Goal: Task Accomplishment & Management: Manage account settings

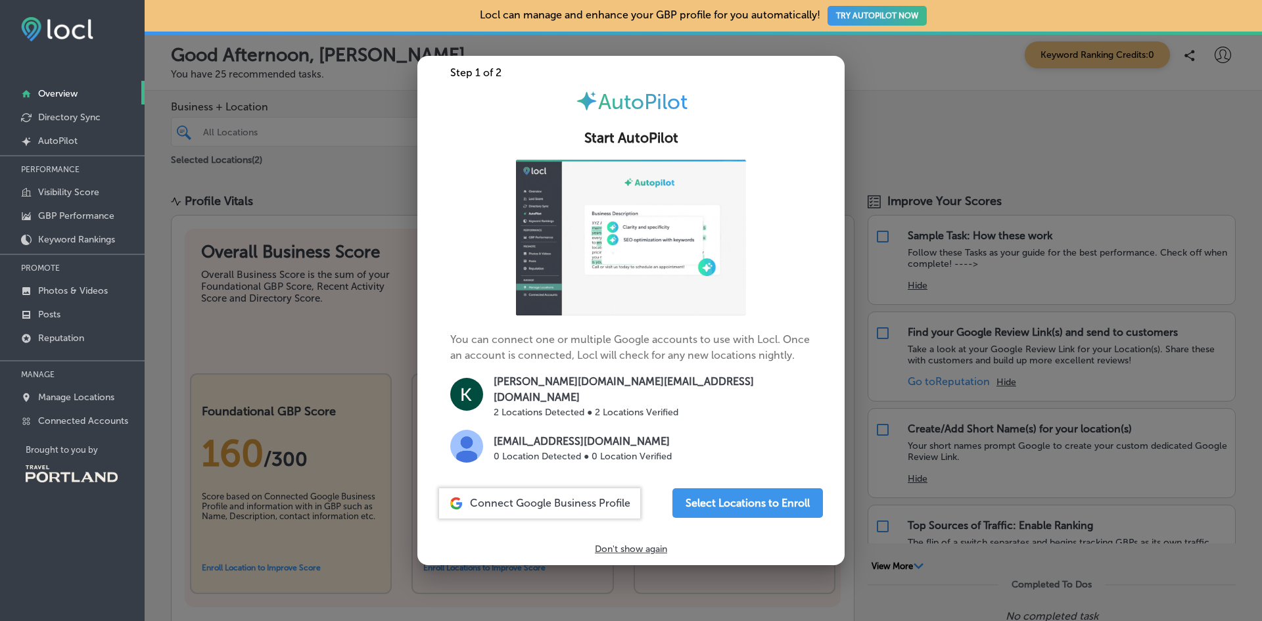
click at [847, 508] on div at bounding box center [631, 310] width 1262 height 621
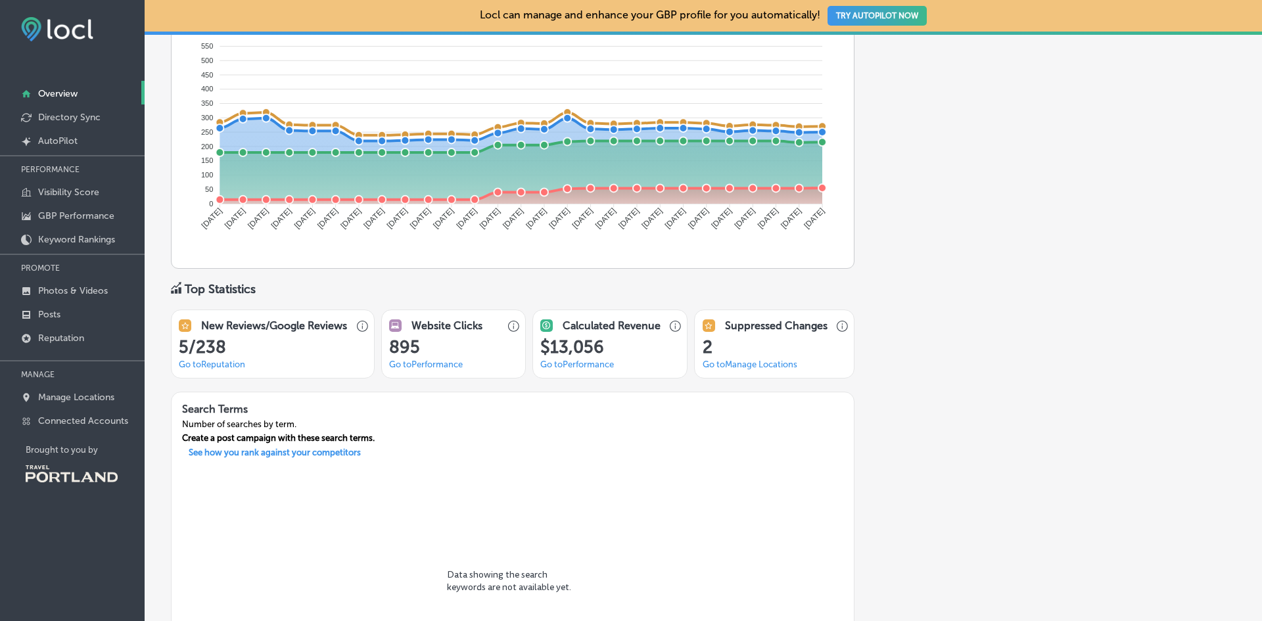
scroll to position [796, 0]
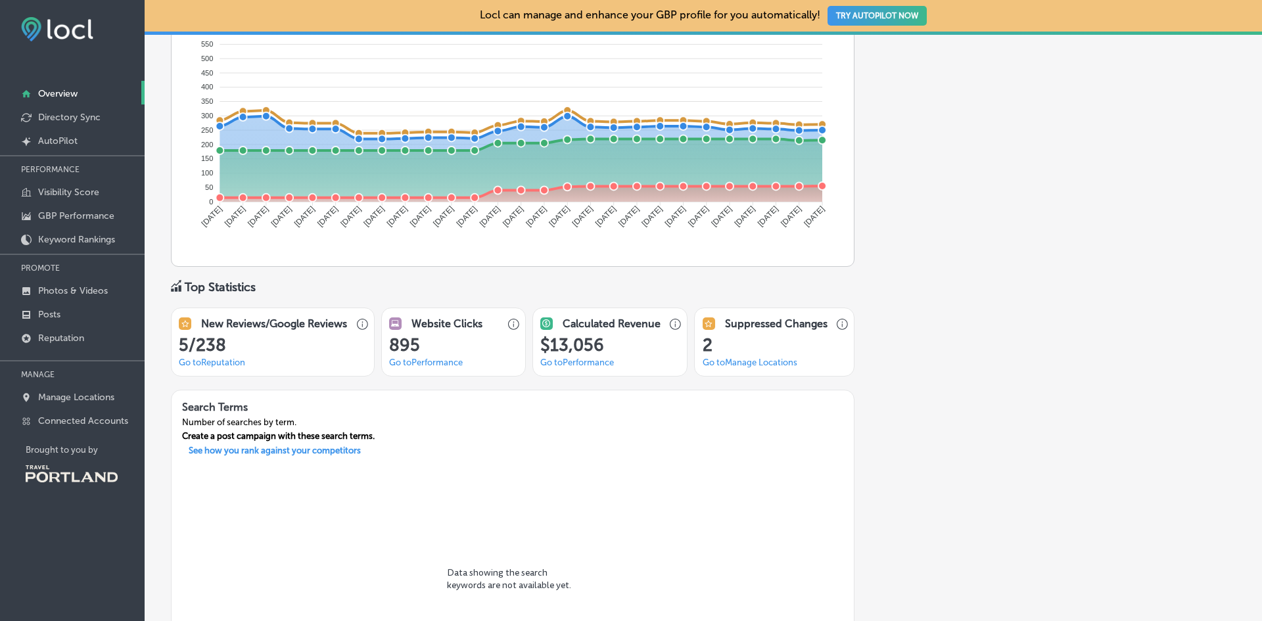
click at [197, 362] on link "Go to Reputation" at bounding box center [212, 363] width 66 height 10
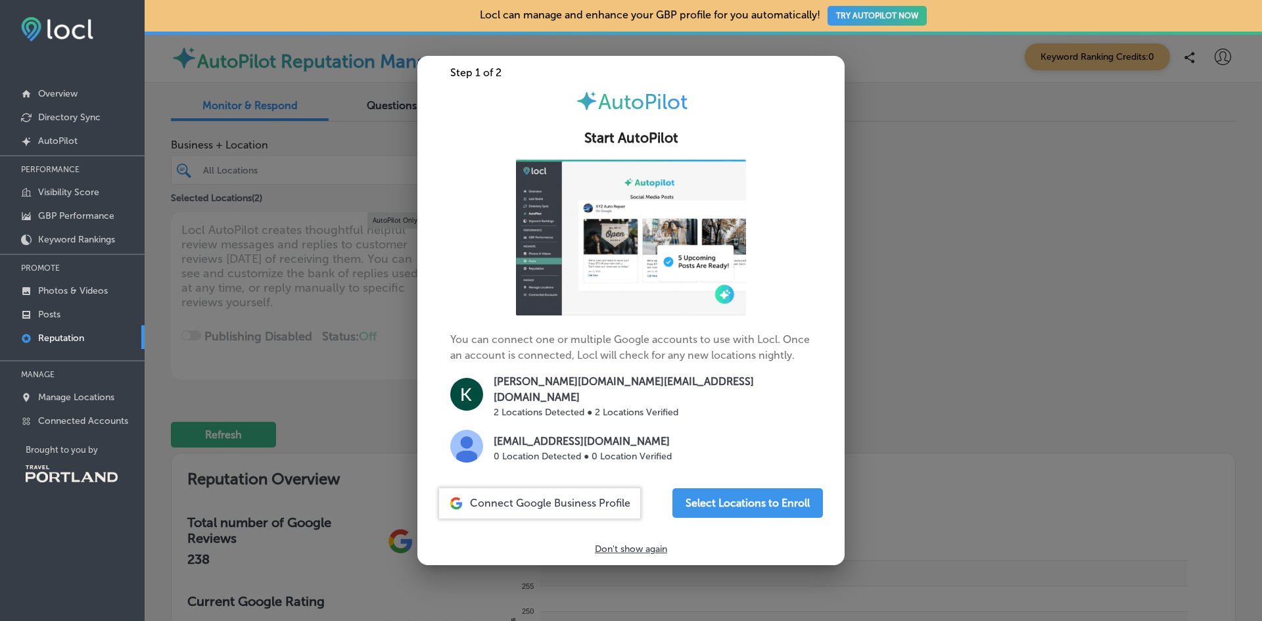
type textarea "x"
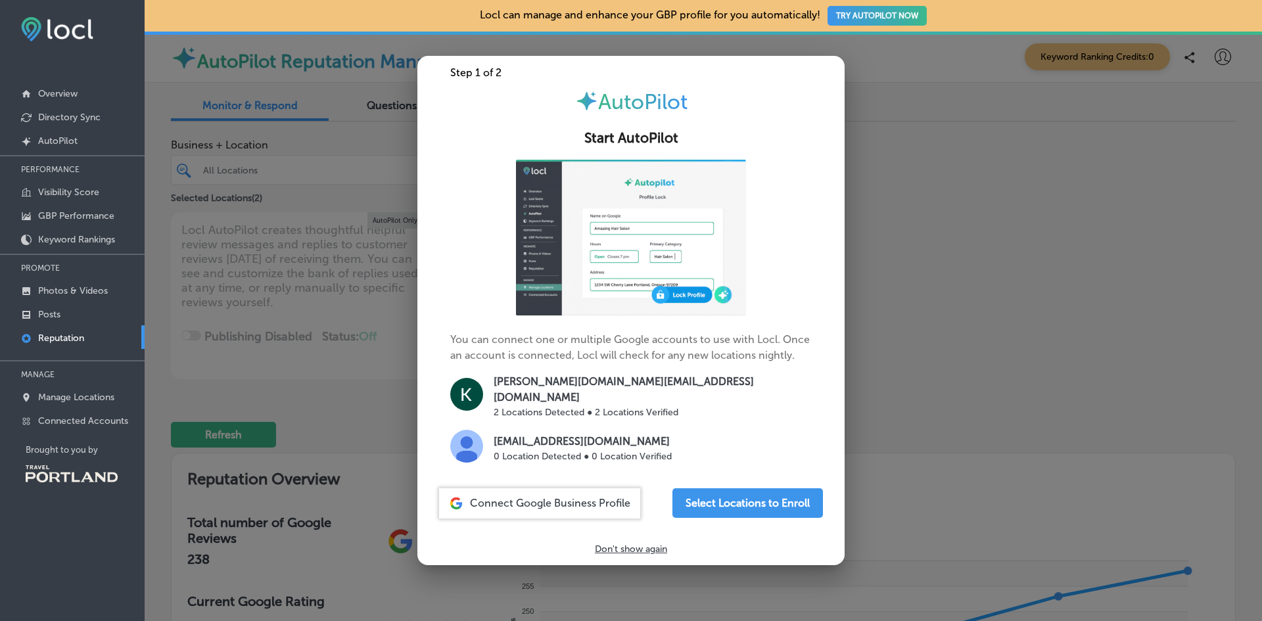
click at [269, 354] on div at bounding box center [631, 310] width 1262 height 621
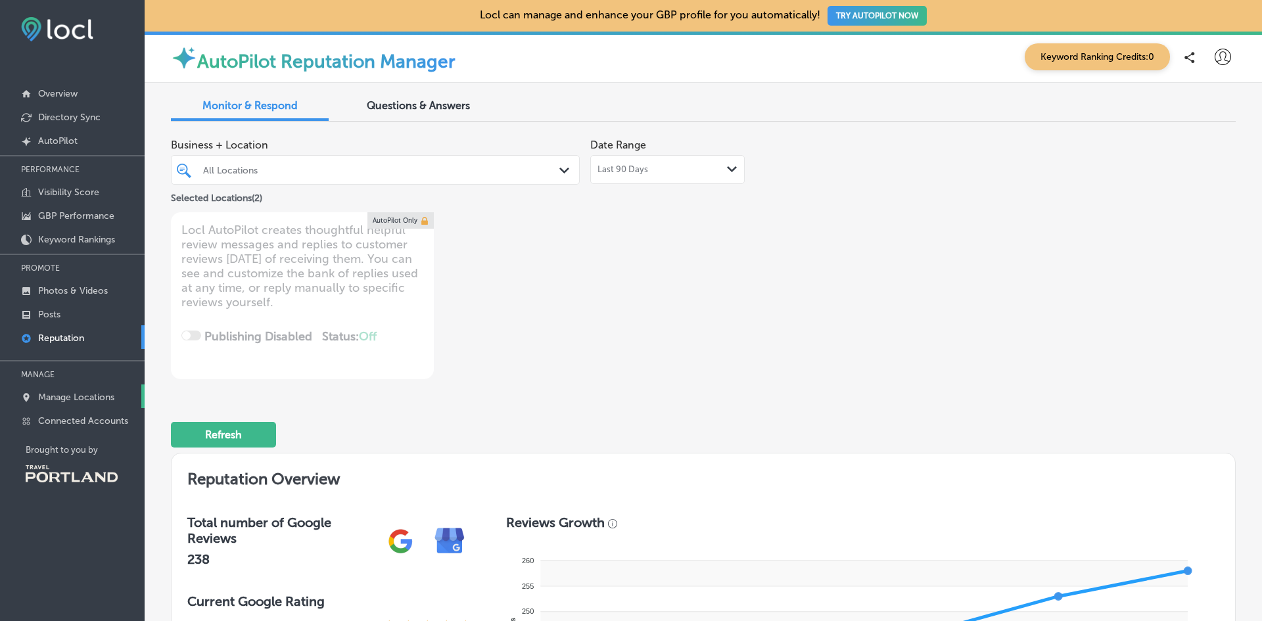
click at [62, 394] on p "Manage Locations" at bounding box center [76, 397] width 76 height 11
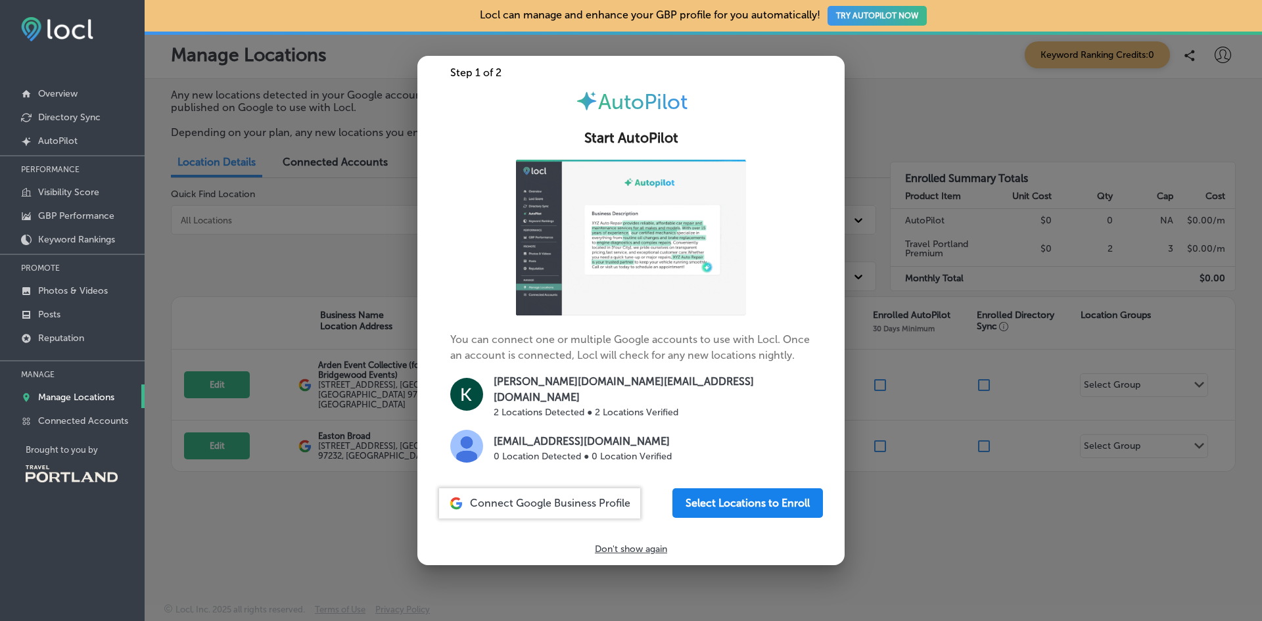
click at [695, 496] on button "Select Locations to Enroll" at bounding box center [748, 504] width 151 height 30
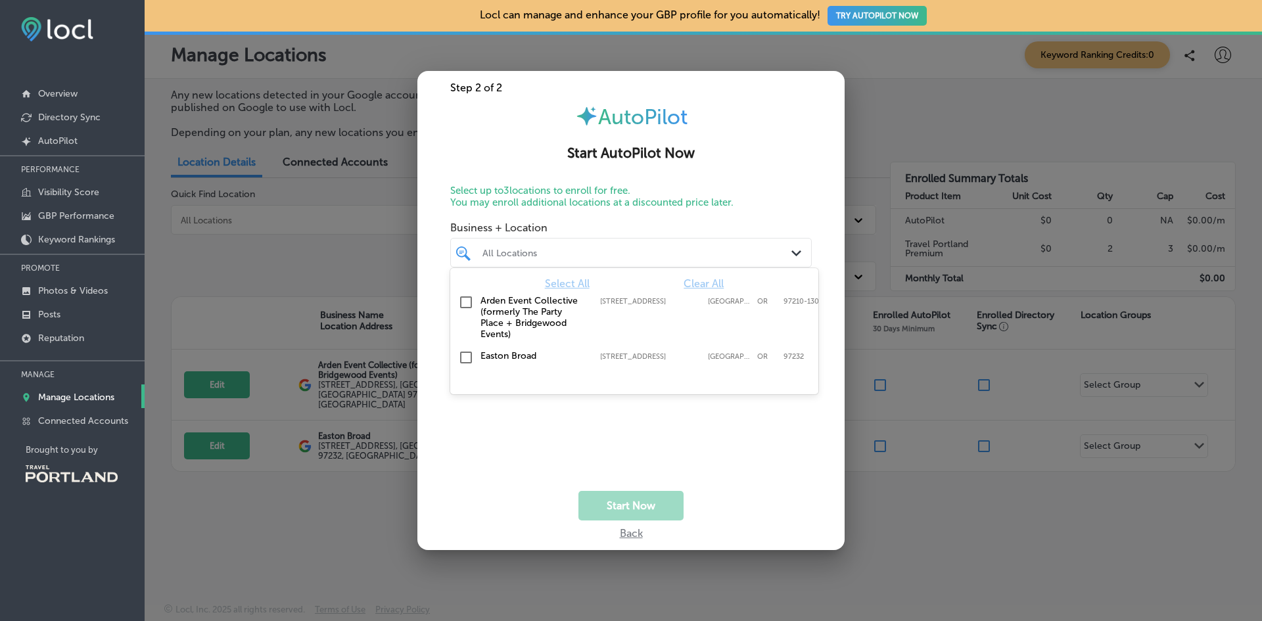
click at [554, 250] on div "All Locations" at bounding box center [638, 252] width 310 height 11
click at [468, 356] on input "checkbox" at bounding box center [466, 358] width 16 height 16
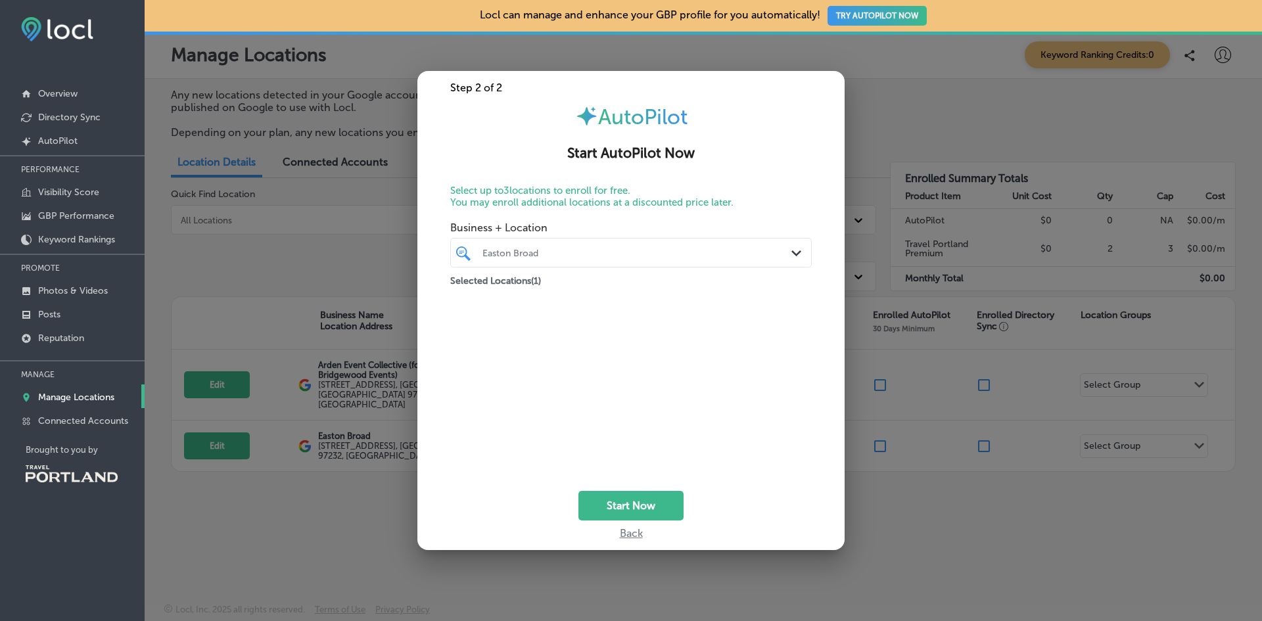
click at [629, 429] on div "Business + Location Easton Broad Path Created with Sketch. Selected Locations (…" at bounding box center [631, 340] width 362 height 250
click at [624, 500] on button "Start Now" at bounding box center [631, 506] width 105 height 30
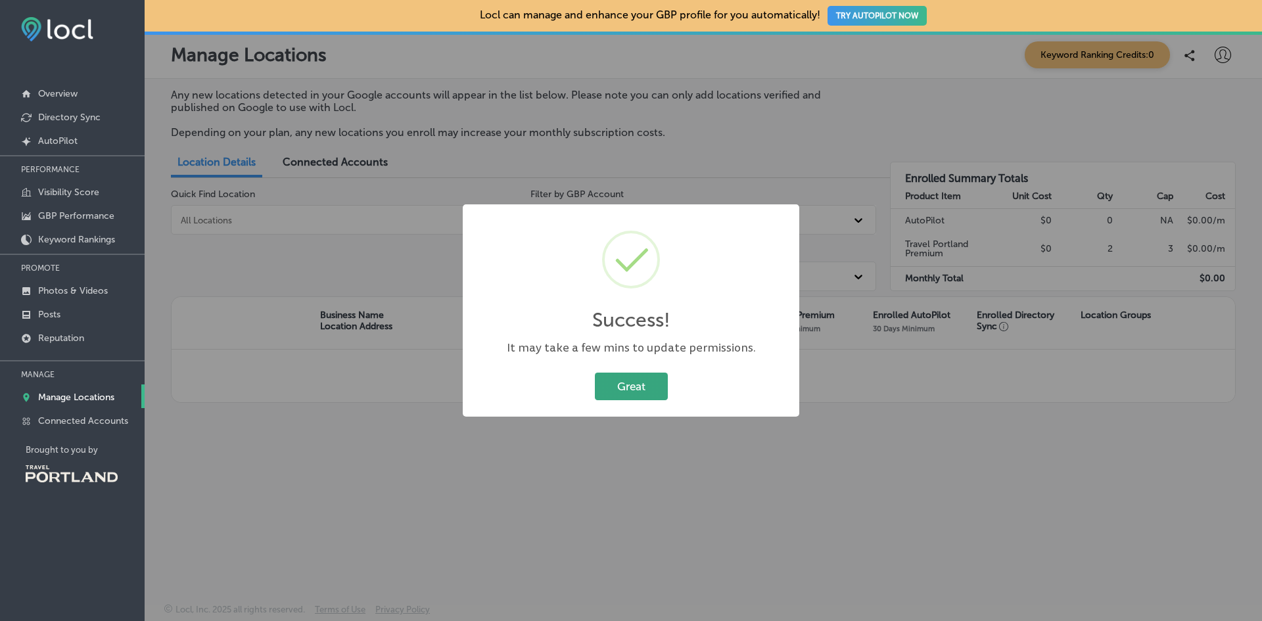
click at [625, 381] on button "Great" at bounding box center [631, 386] width 73 height 27
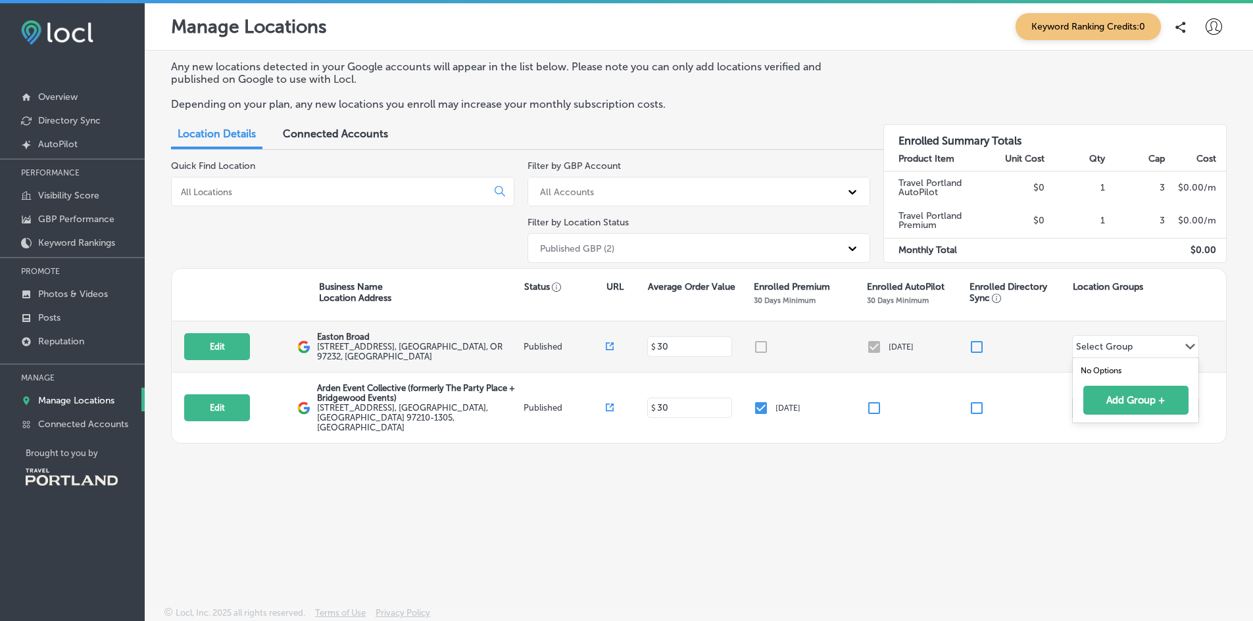
click at [1130, 345] on div "Select Group" at bounding box center [1104, 348] width 57 height 15
click at [972, 344] on input "checkbox" at bounding box center [977, 347] width 16 height 16
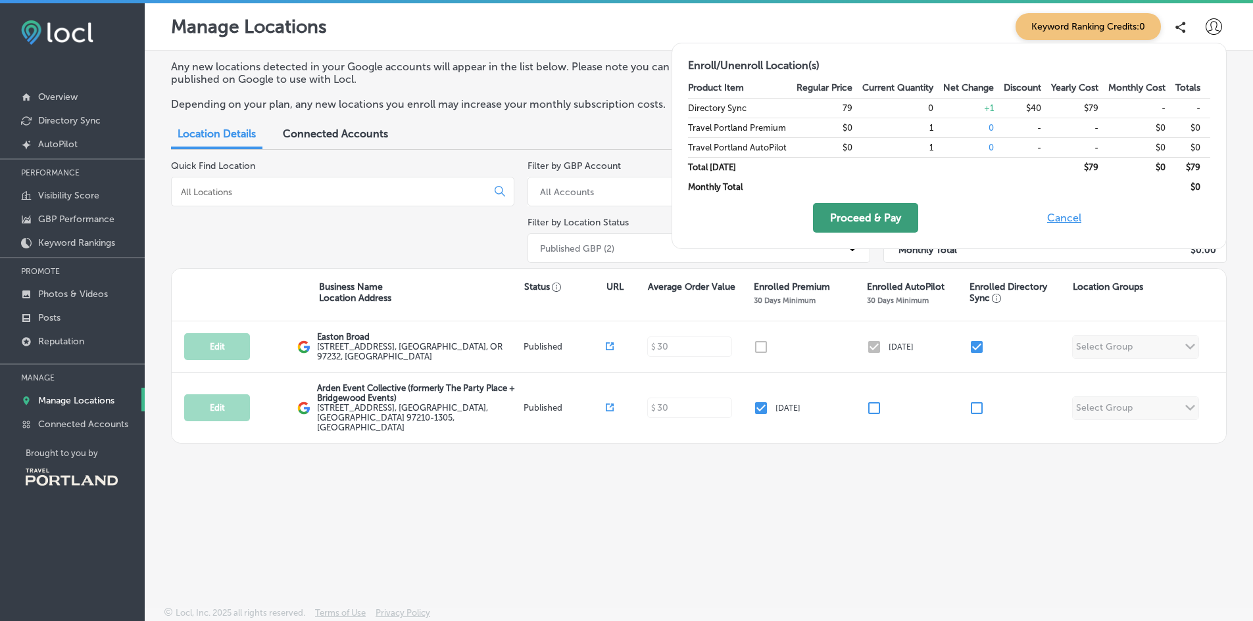
click at [842, 220] on button "Proceed & Pay" at bounding box center [865, 218] width 105 height 30
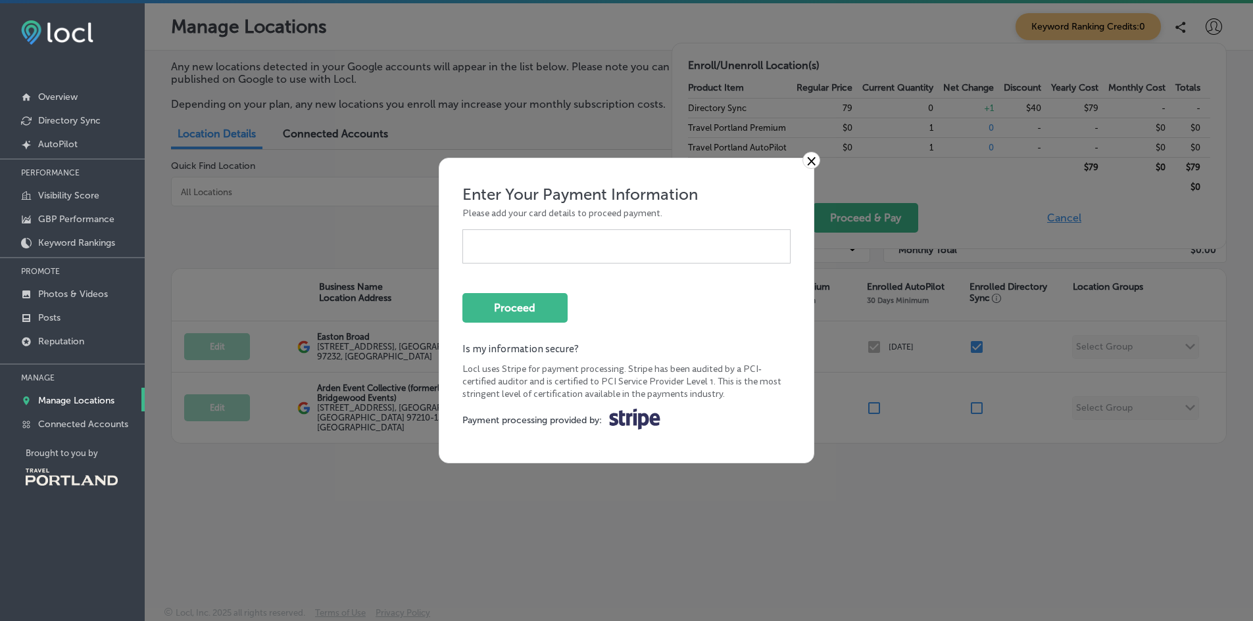
click at [804, 156] on link "×" at bounding box center [811, 160] width 18 height 17
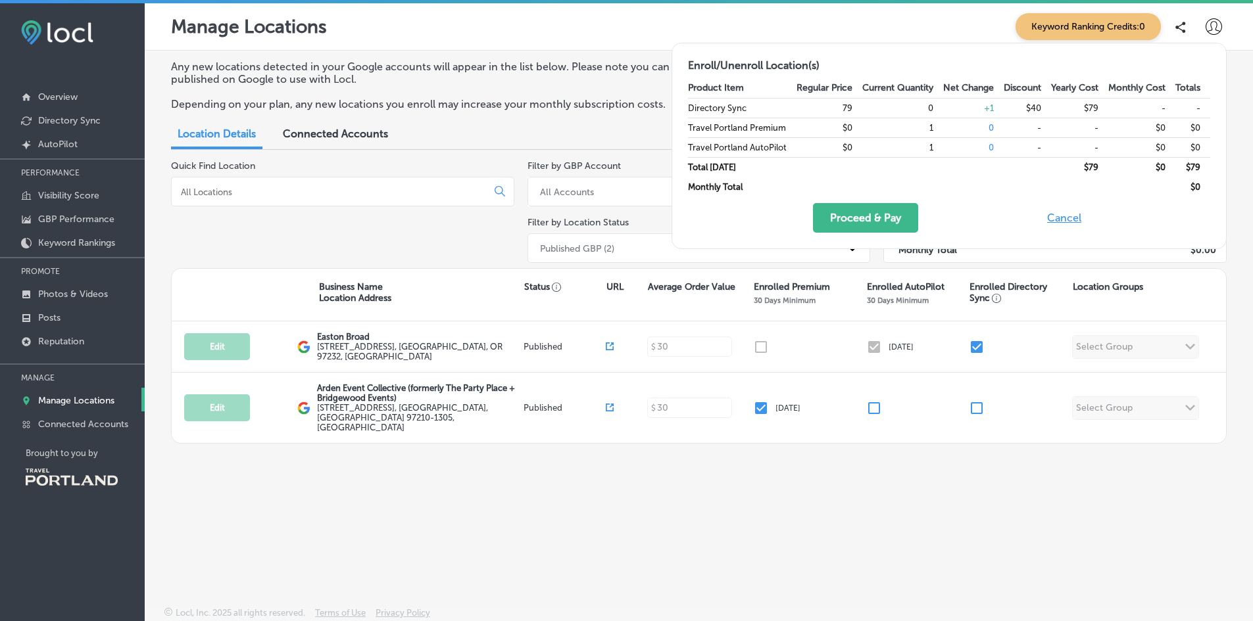
click at [1056, 215] on button "Cancel" at bounding box center [1064, 218] width 42 height 30
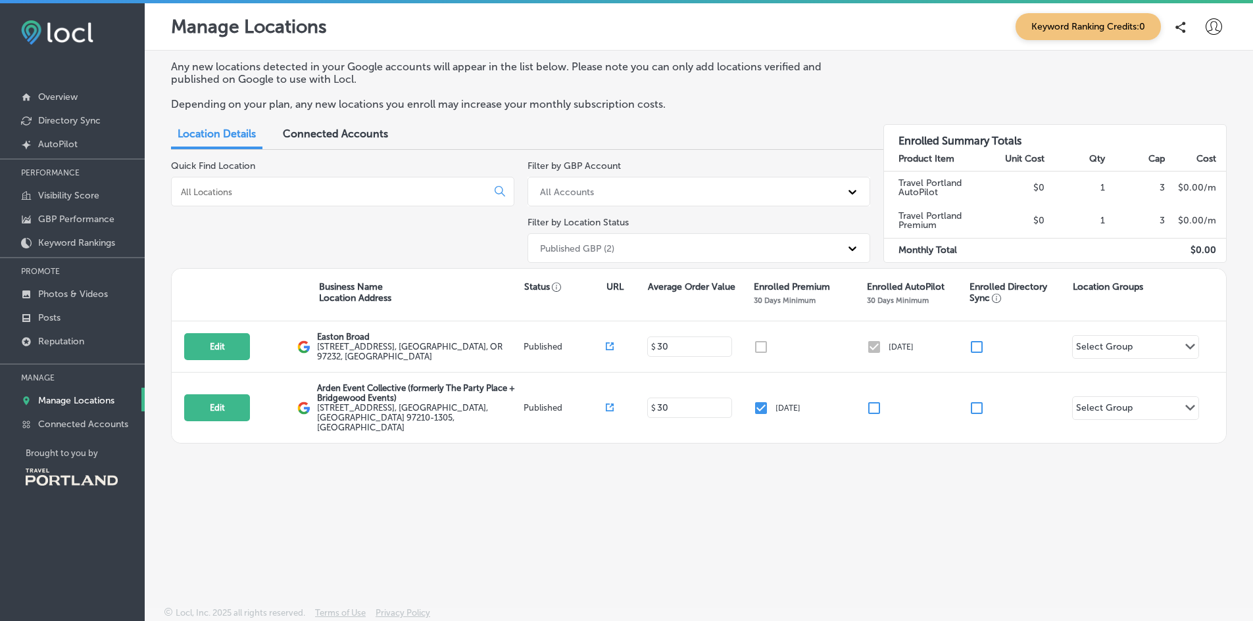
checkbox input "false"
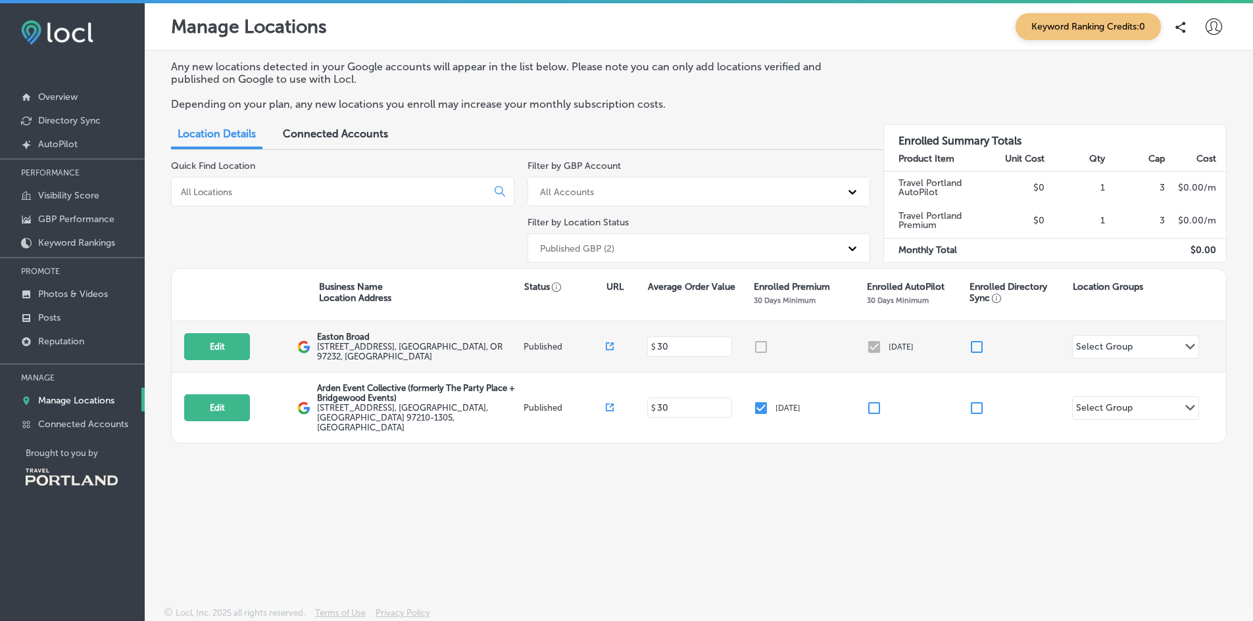
click at [759, 349] on div at bounding box center [809, 347] width 113 height 16
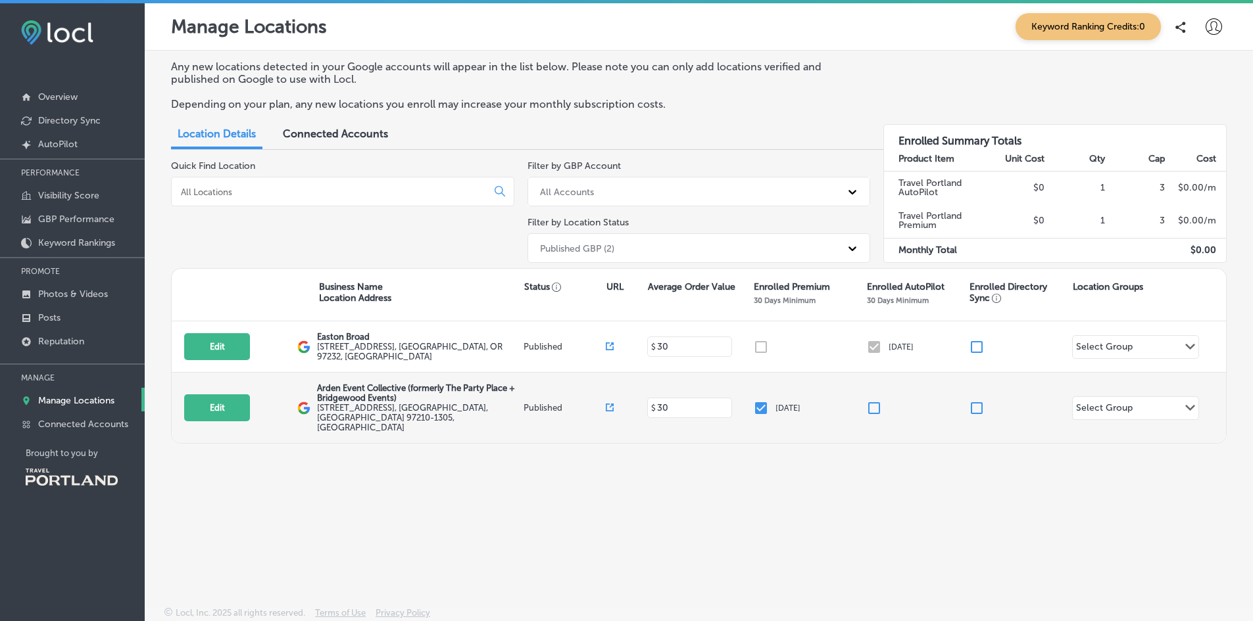
click at [761, 404] on input "checkbox" at bounding box center [761, 408] width 16 height 16
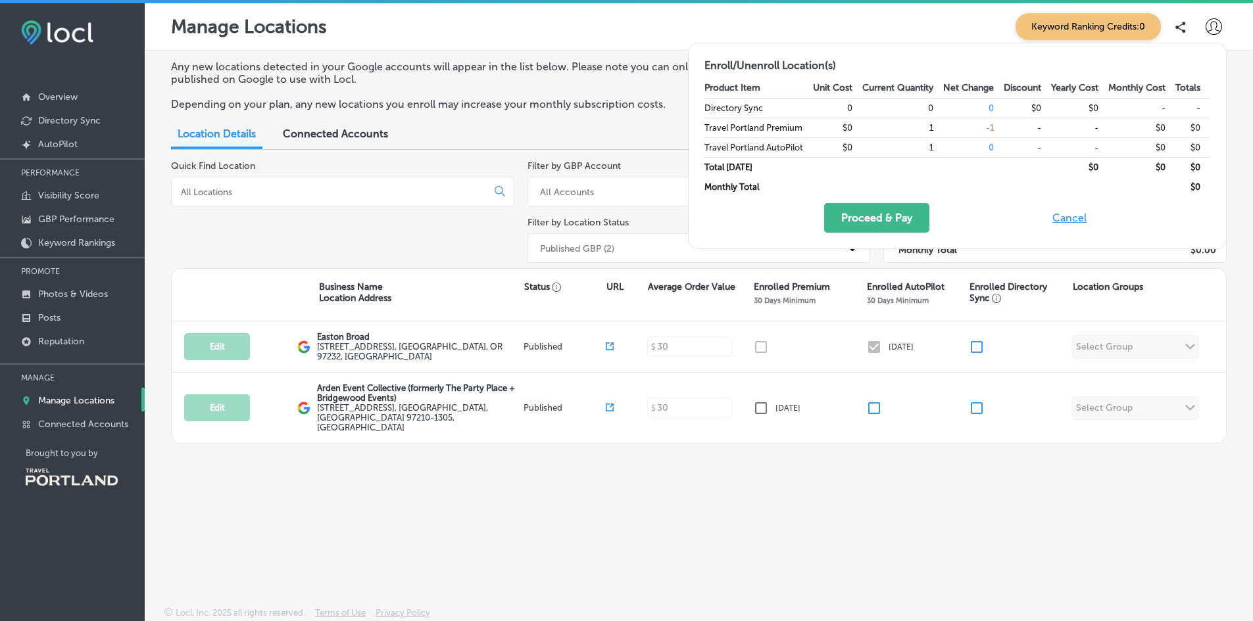
click at [763, 475] on div "Any new locations detected in your Google accounts will appear in the list belo…" at bounding box center [699, 298] width 1108 height 494
click at [1057, 218] on button "Cancel" at bounding box center [1069, 218] width 42 height 30
checkbox input "true"
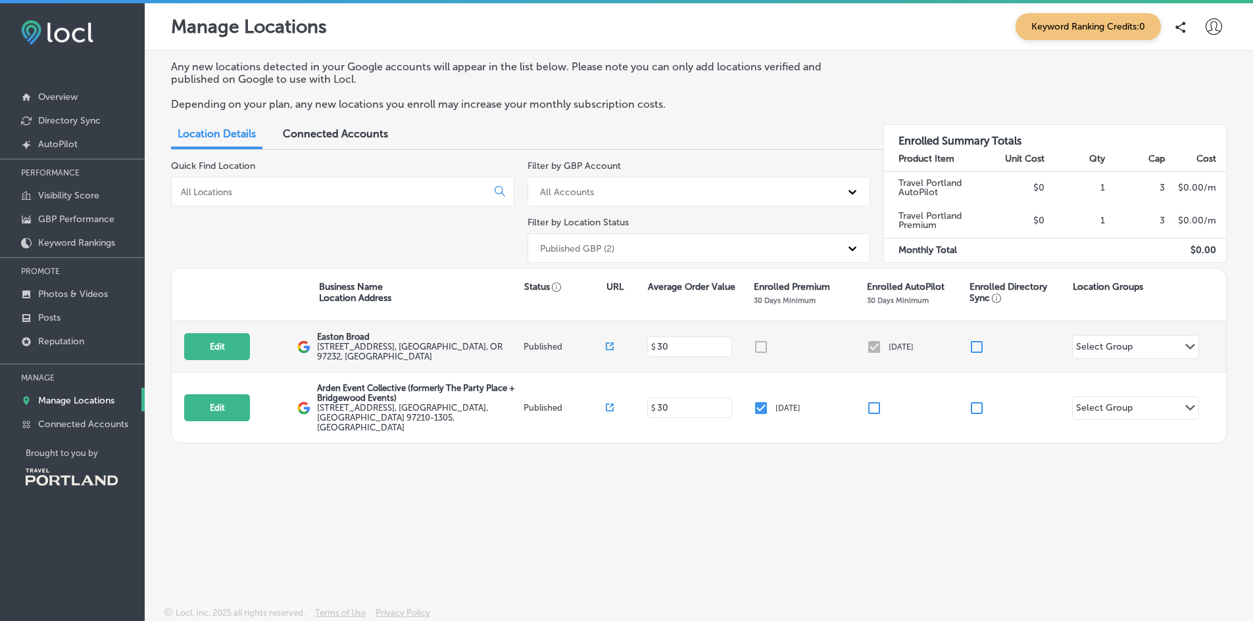
click at [758, 352] on div at bounding box center [809, 347] width 113 height 16
click at [227, 354] on button "Edit" at bounding box center [217, 346] width 66 height 27
select select "US"
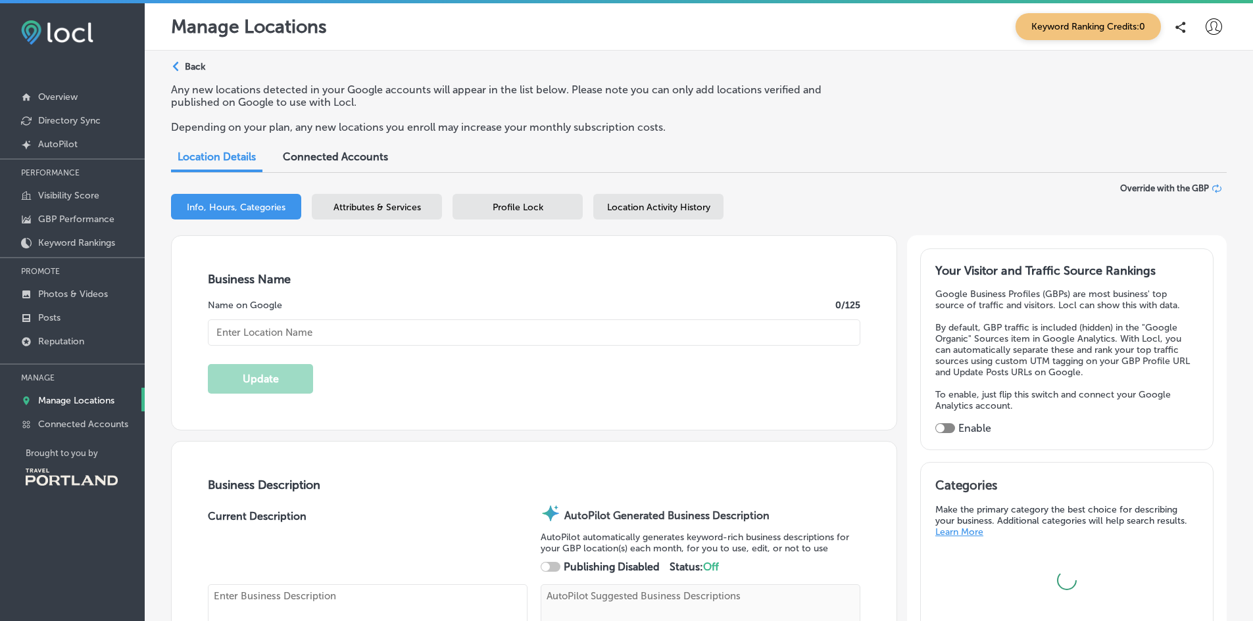
checkbox input "true"
type input "hello@eastonbroadpdx.com"
type input "https://www.facebook.com/eastonbroadpdx"
type input "https://www.instagram.com/eastonbroadpdx"
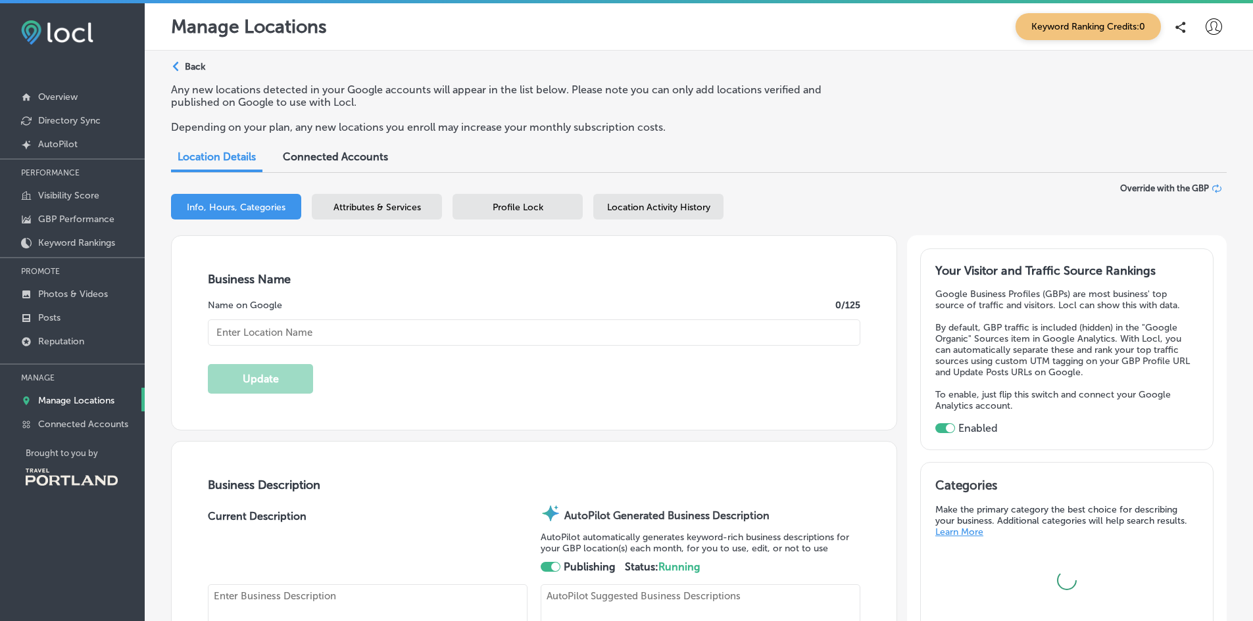
type input "237 Northeast Broadway Street"
type input "Suite 300"
type input "Portland"
type input "97232"
type input "US"
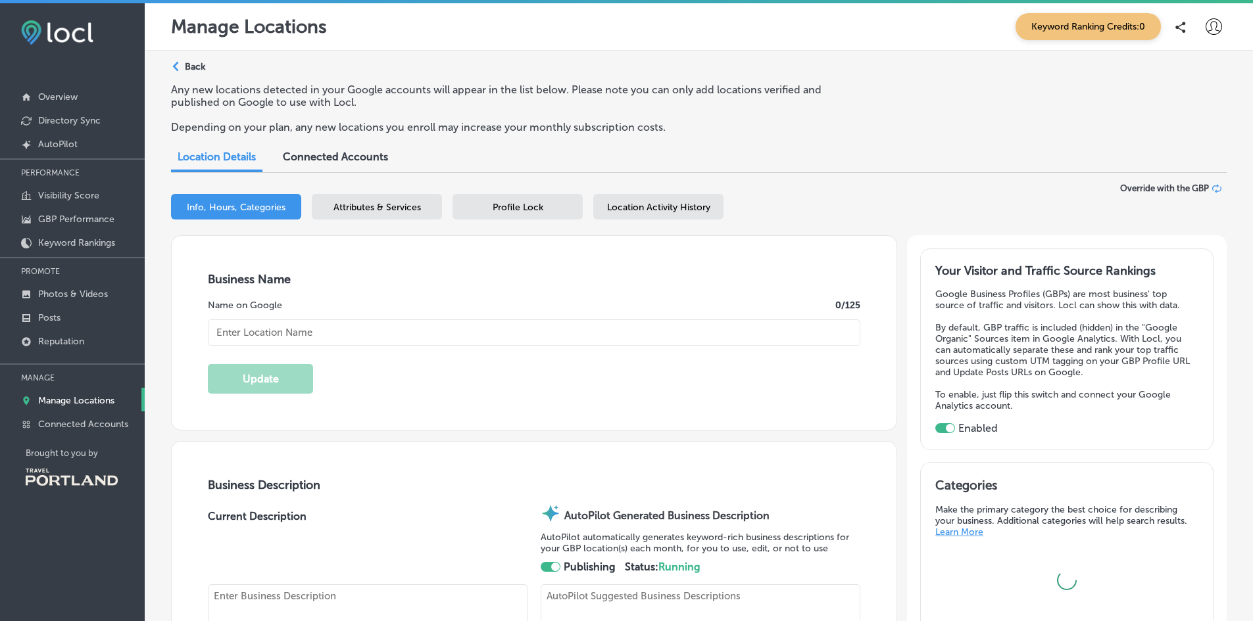
type input "http://www.eastonbroadpdx.com/"
type textarea "Easton Broad is a modern-industrial event venue offering a versatile space for …"
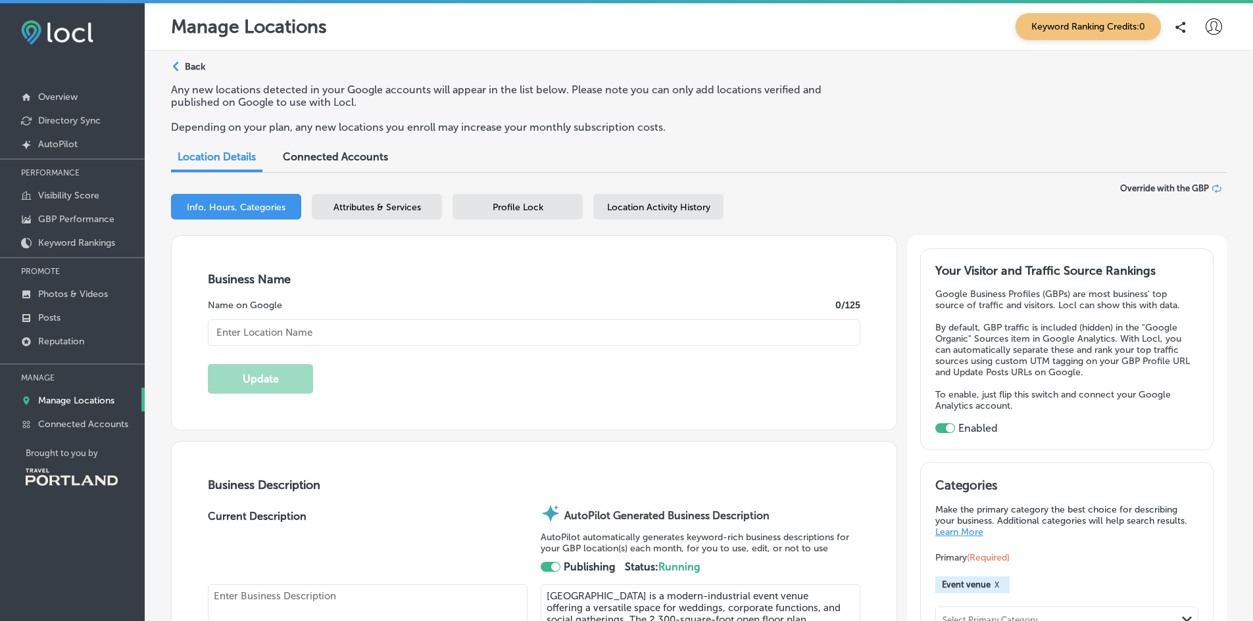
type input "Easton Broad"
type textarea "Easton Broad is a modern-industrial event space, great for weddings, corporate …"
type input "+1 503 502 3843"
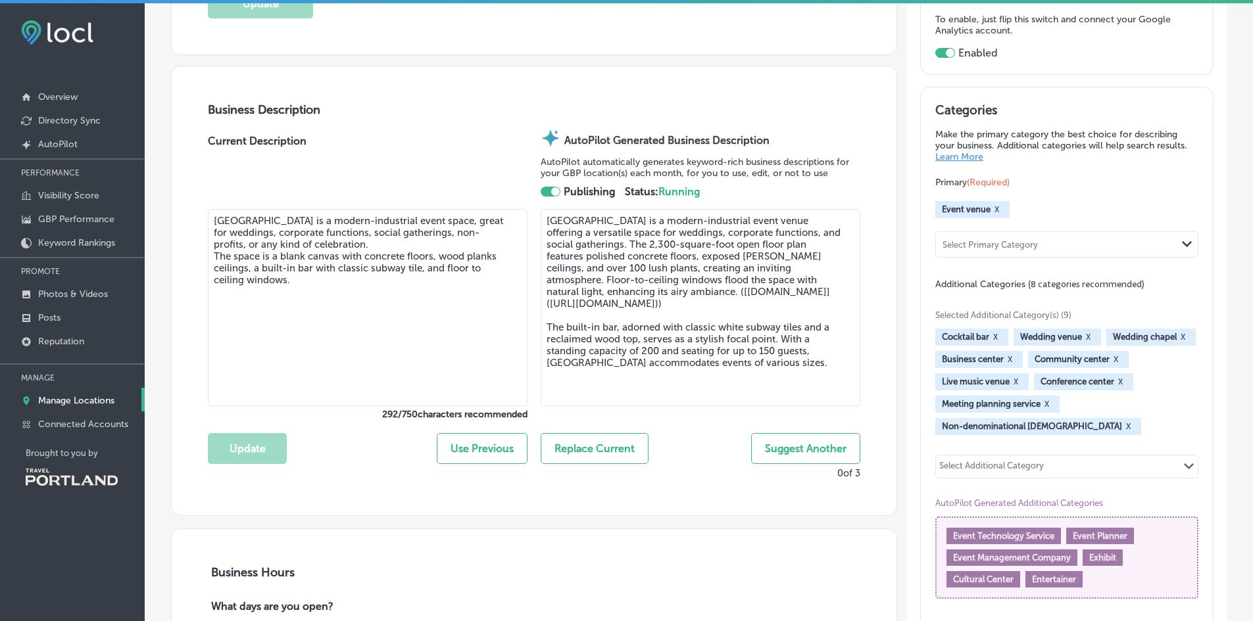
scroll to position [373, 0]
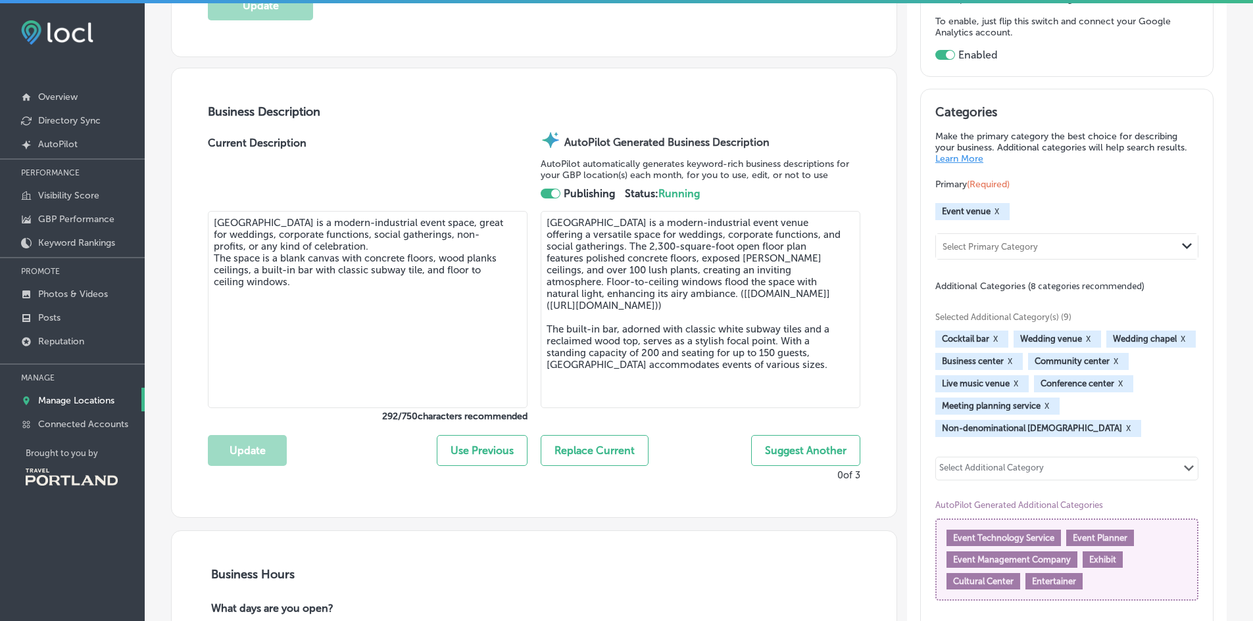
drag, startPoint x: 611, startPoint y: 293, endPoint x: 651, endPoint y: 318, distance: 47.3
click at [651, 318] on textarea "Easton Broad is a modern-industrial event venue offering a versatile space for …" at bounding box center [700, 309] width 320 height 197
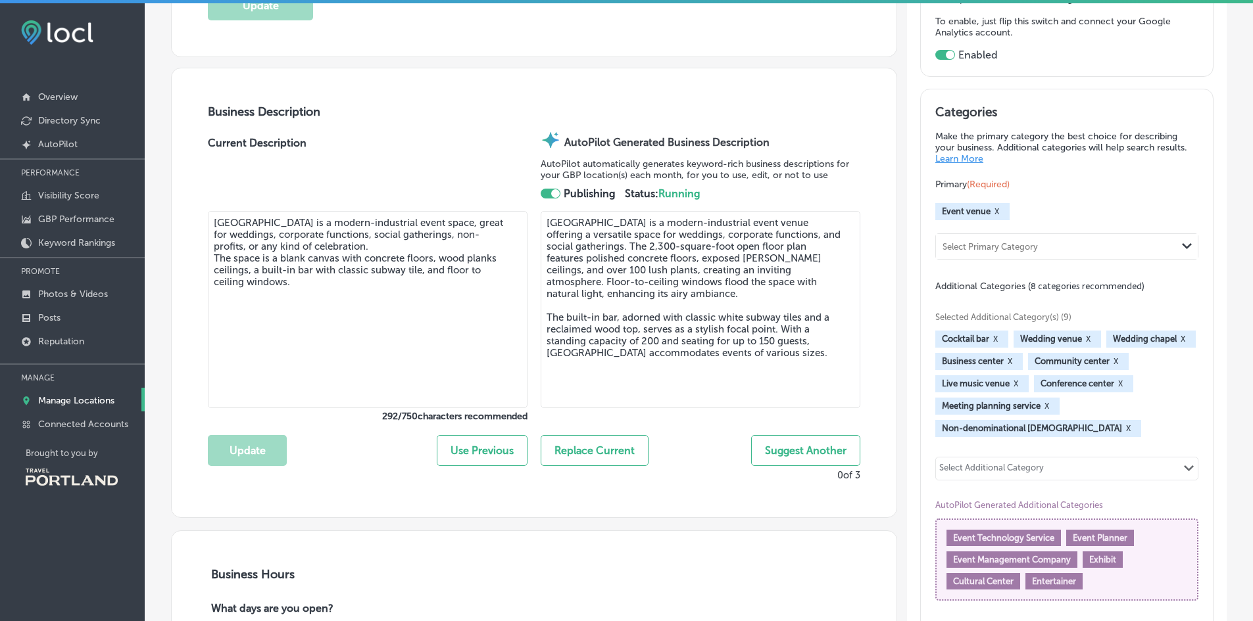
click at [791, 352] on textarea "Easton Broad is a modern-industrial event venue offering a versatile space for …" at bounding box center [700, 309] width 320 height 197
type textarea "Easton Broad is a modern-industrial event venue offering a versatile space for …"
click at [621, 450] on button "Replace Current" at bounding box center [594, 450] width 108 height 31
type textarea "Easton Broad is a modern-industrial event venue offering a versatile space for …"
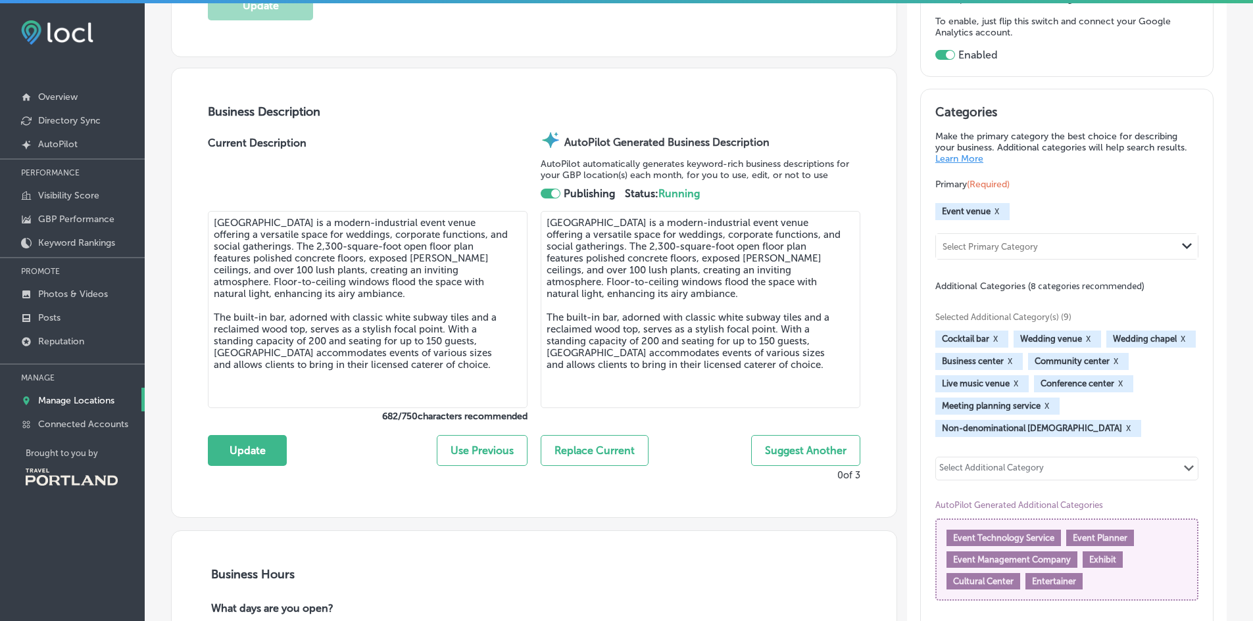
click at [800, 456] on button "Suggest Another" at bounding box center [805, 450] width 109 height 31
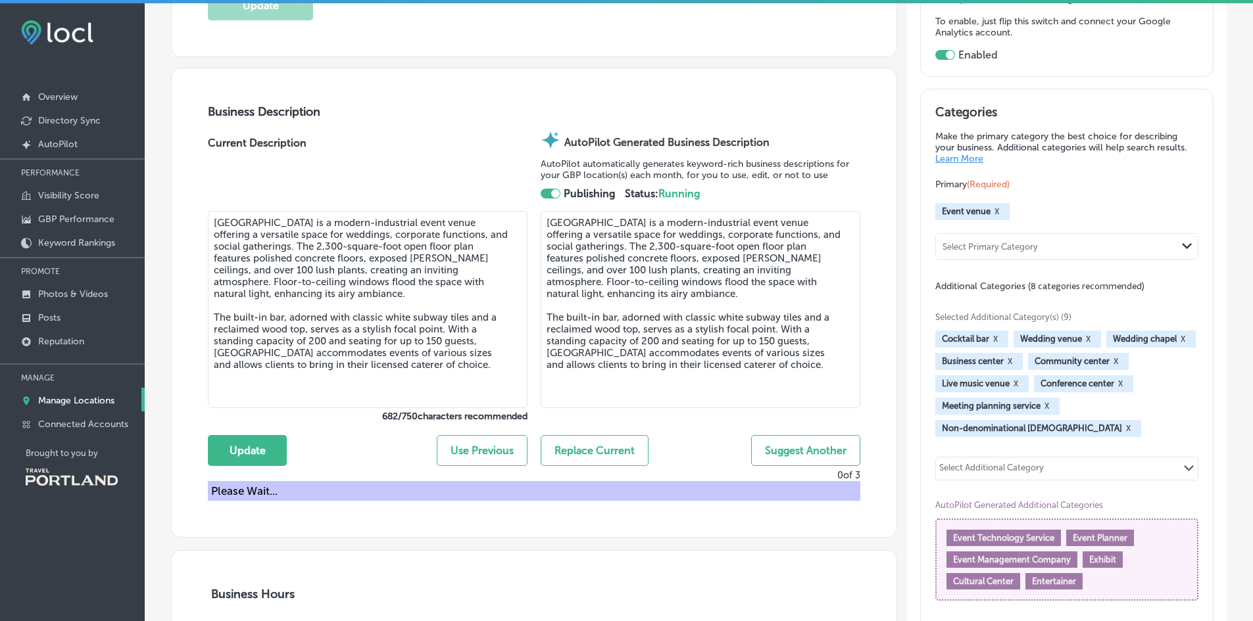
type textarea "Easton Broad offers a sophisticated, modern-industrial event venue designed to …"
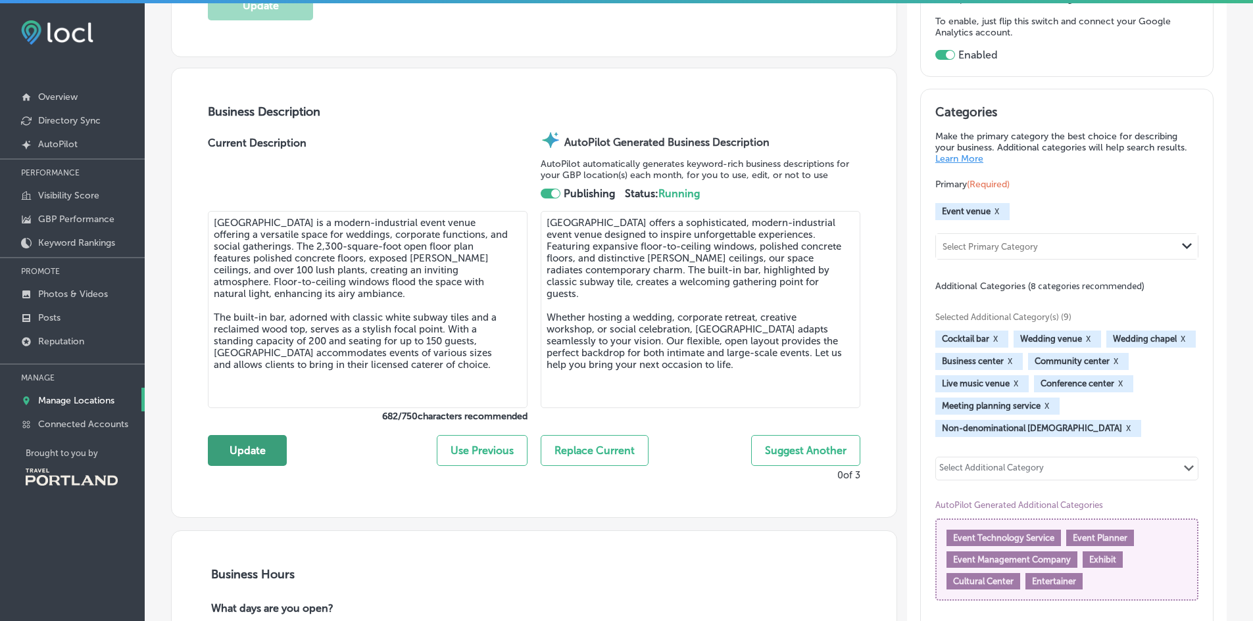
click at [243, 457] on button "Update" at bounding box center [247, 450] width 79 height 31
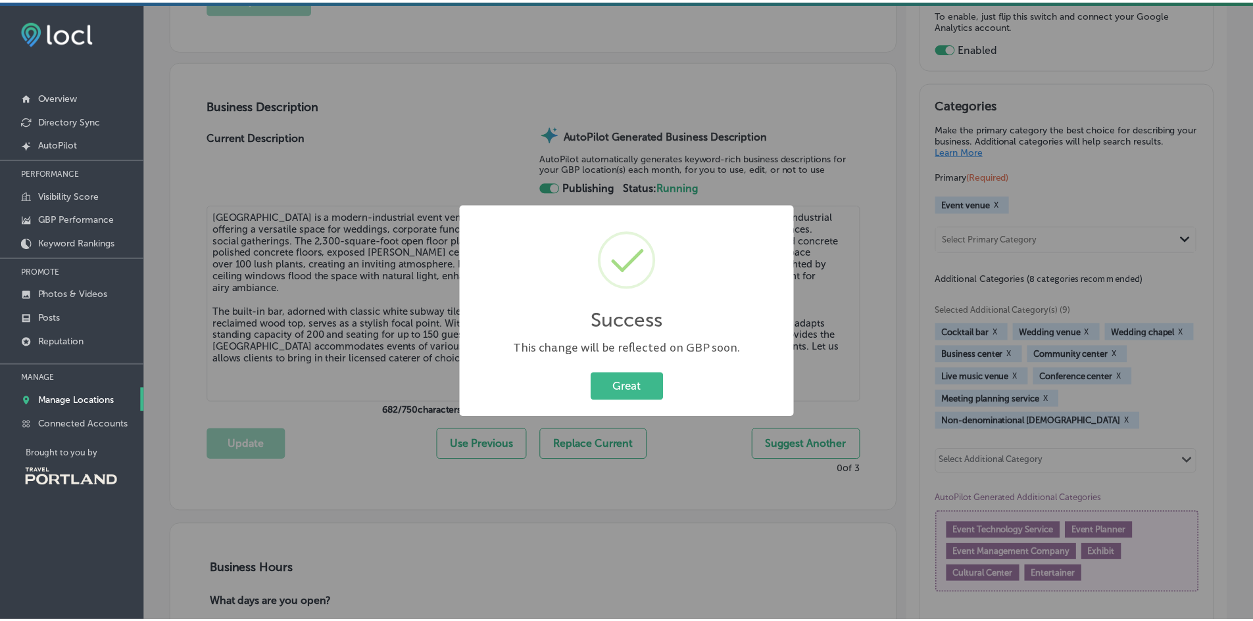
scroll to position [381, 0]
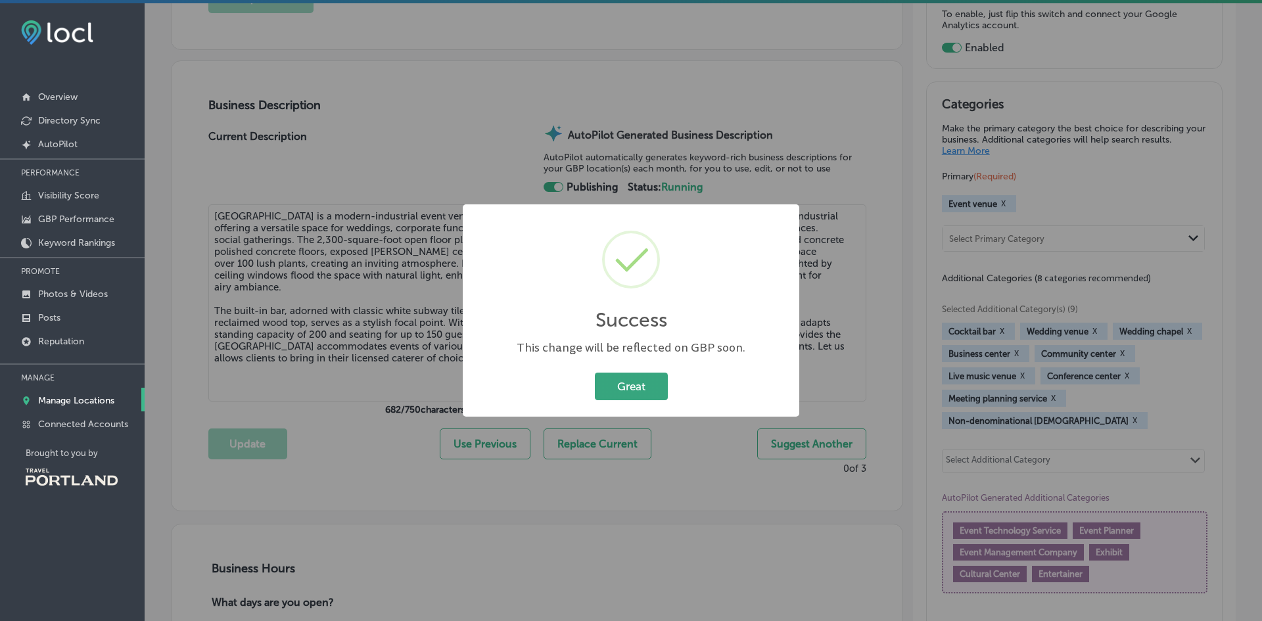
click at [616, 384] on button "Great" at bounding box center [631, 386] width 73 height 27
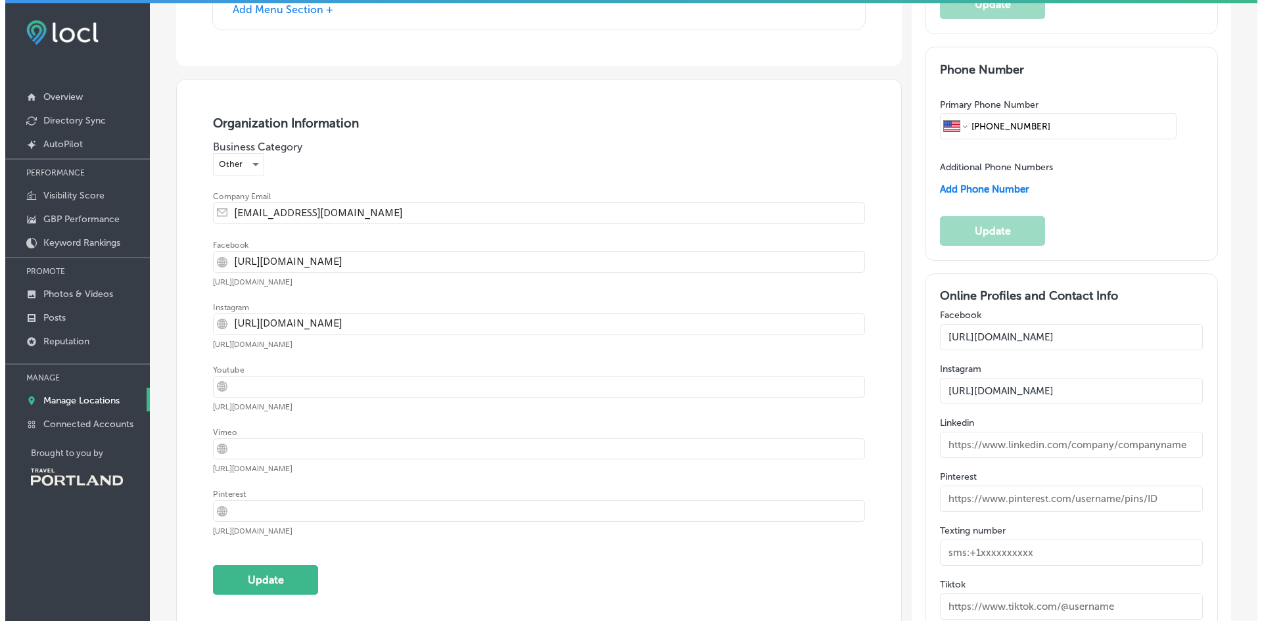
scroll to position [1808, 0]
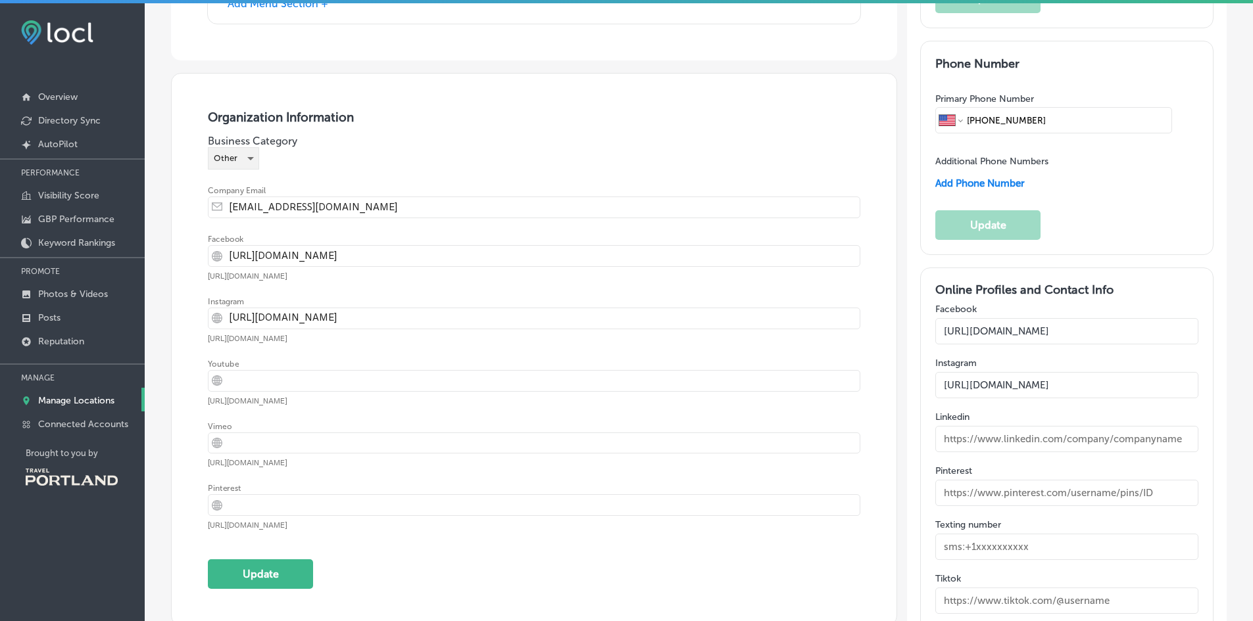
click at [245, 148] on div "Other" at bounding box center [233, 158] width 50 height 21
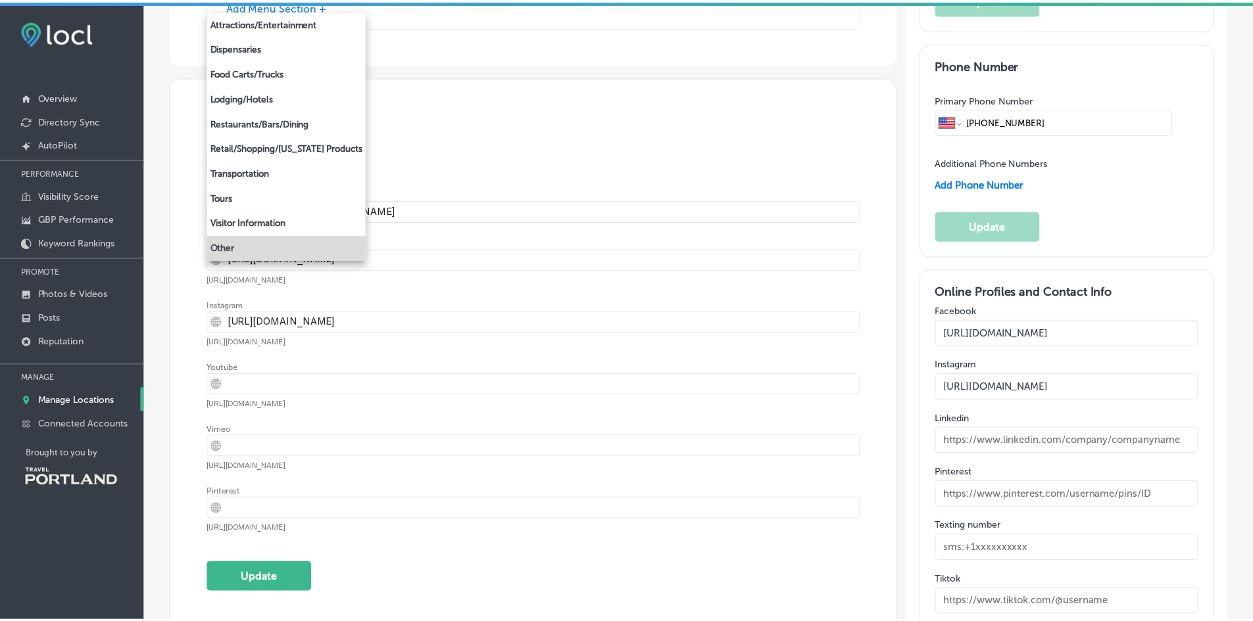
scroll to position [1810, 0]
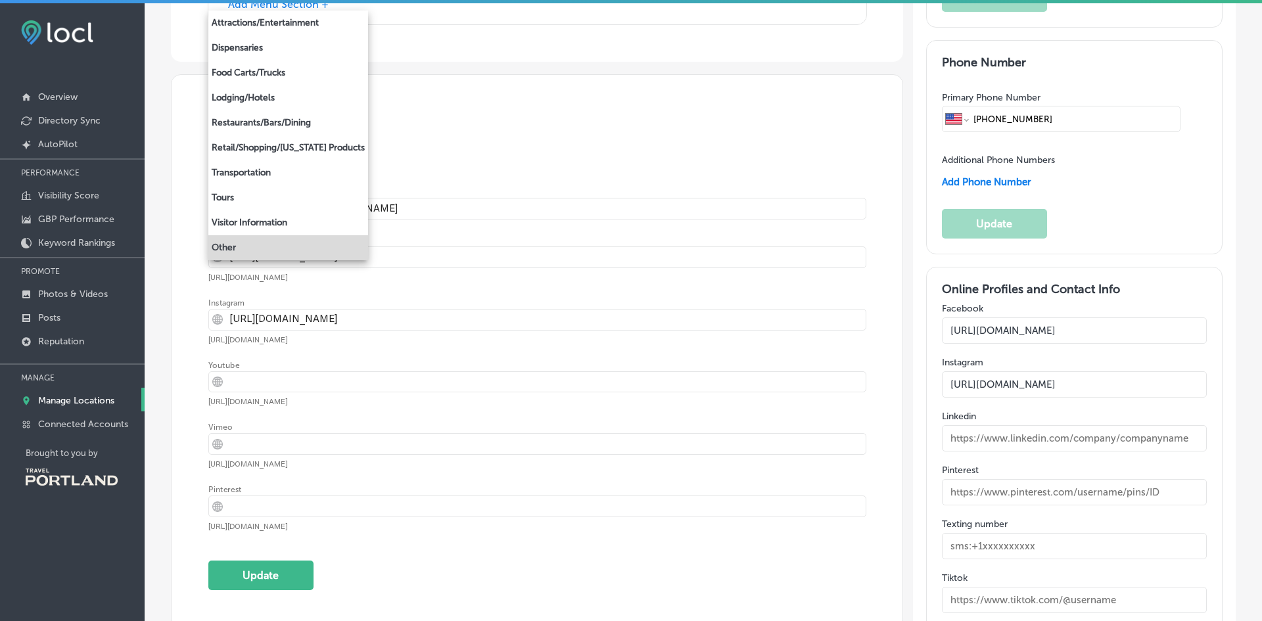
click at [423, 157] on div at bounding box center [631, 310] width 1262 height 621
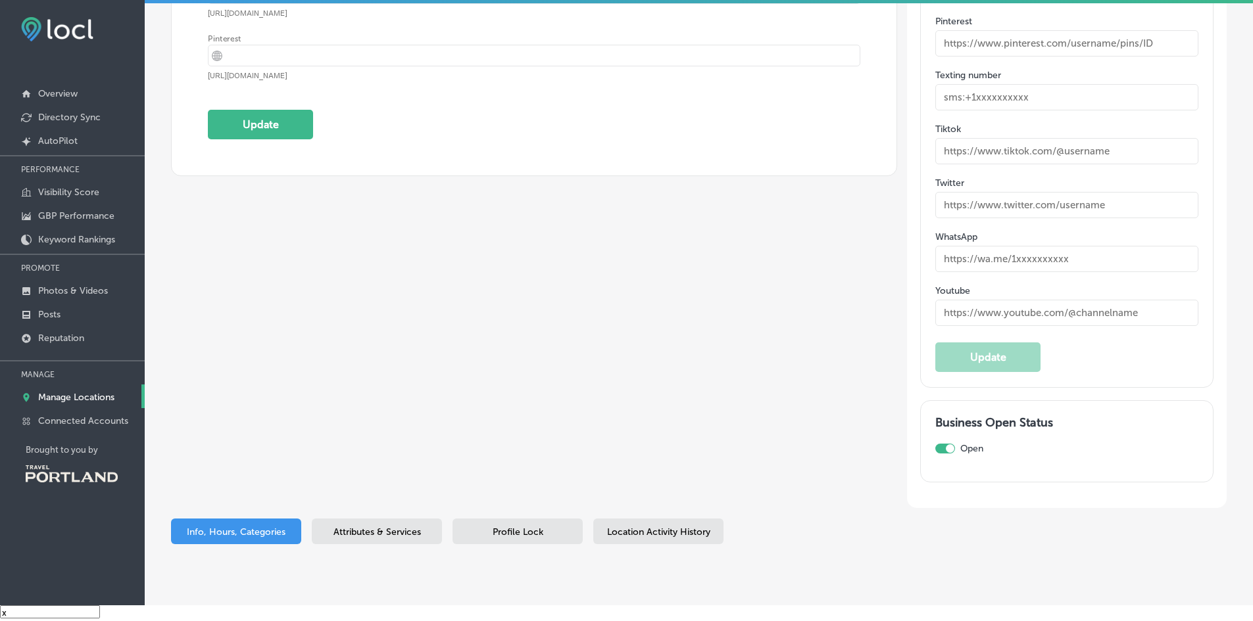
scroll to position [2238, 0]
click at [382, 519] on div "Attributes & Services" at bounding box center [377, 532] width 130 height 26
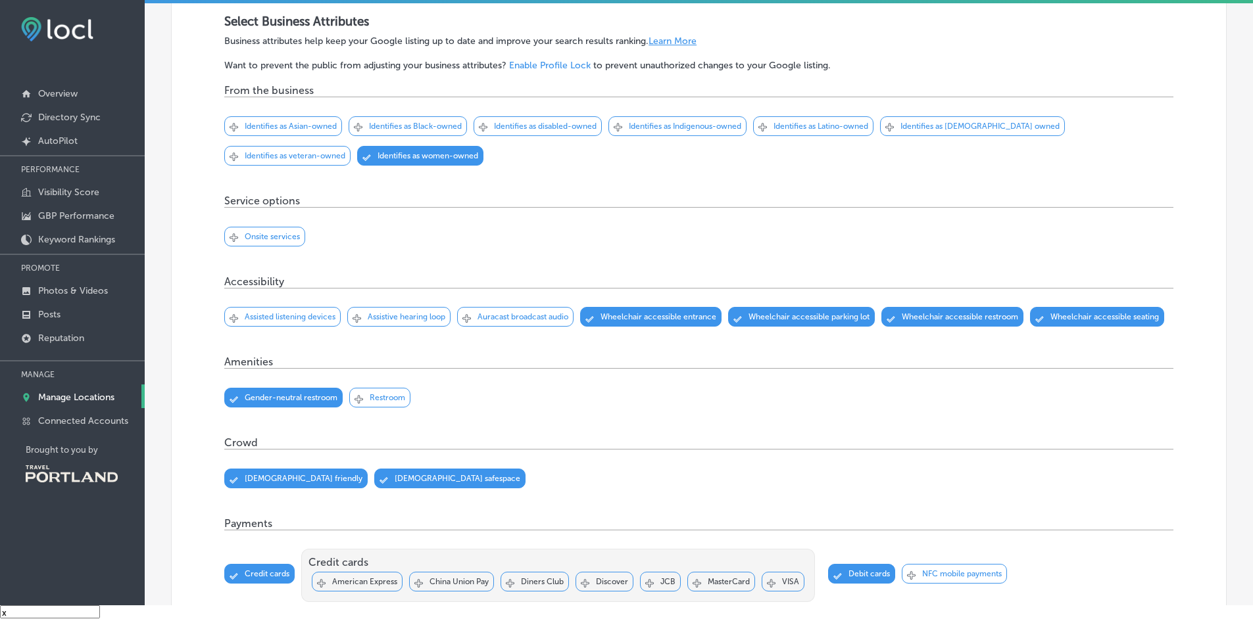
scroll to position [256, 0]
click at [375, 402] on p "Restroom" at bounding box center [388, 397] width 36 height 9
click at [279, 237] on p "Onsite services" at bounding box center [272, 235] width 55 height 9
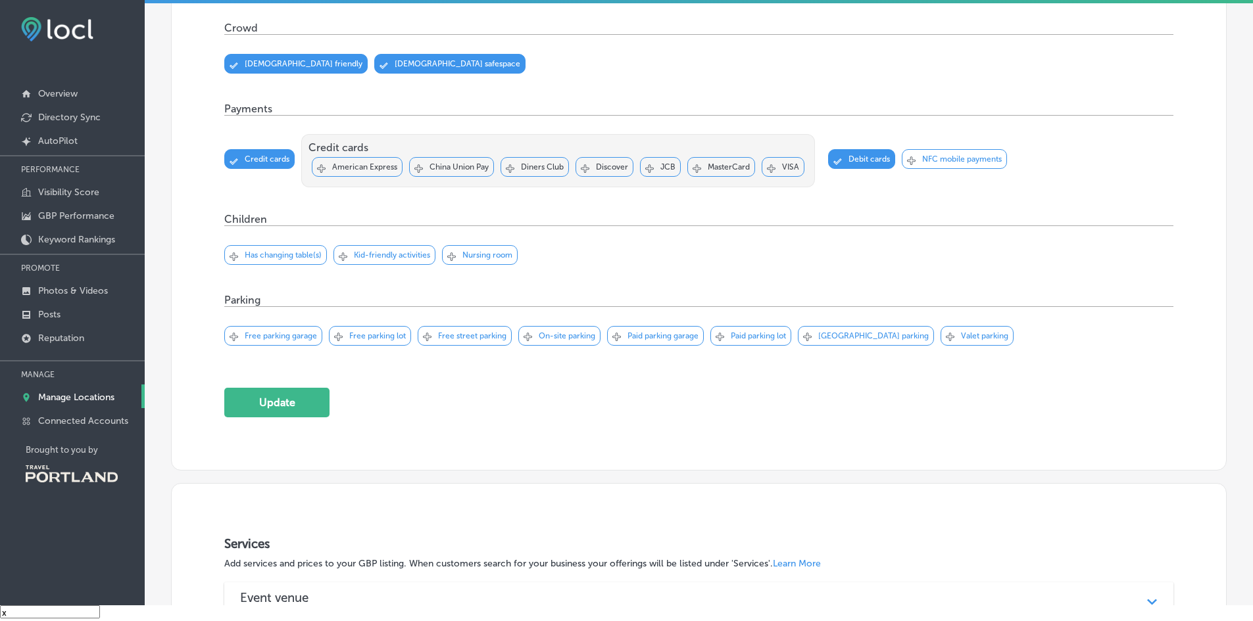
scroll to position [671, 0]
click at [468, 340] on p "Free street parking" at bounding box center [472, 335] width 68 height 9
click at [558, 345] on div "Svg Vector Icons : http://www.onlinewebfonts.com/icon Checked Created with Sket…" at bounding box center [559, 335] width 82 height 20
click at [761, 345] on div "Svg Vector Icons : http://www.onlinewebfonts.com/icon Checked Created with Sket…" at bounding box center [750, 335] width 81 height 20
click at [855, 340] on p "Paid street parking" at bounding box center [873, 335] width 110 height 9
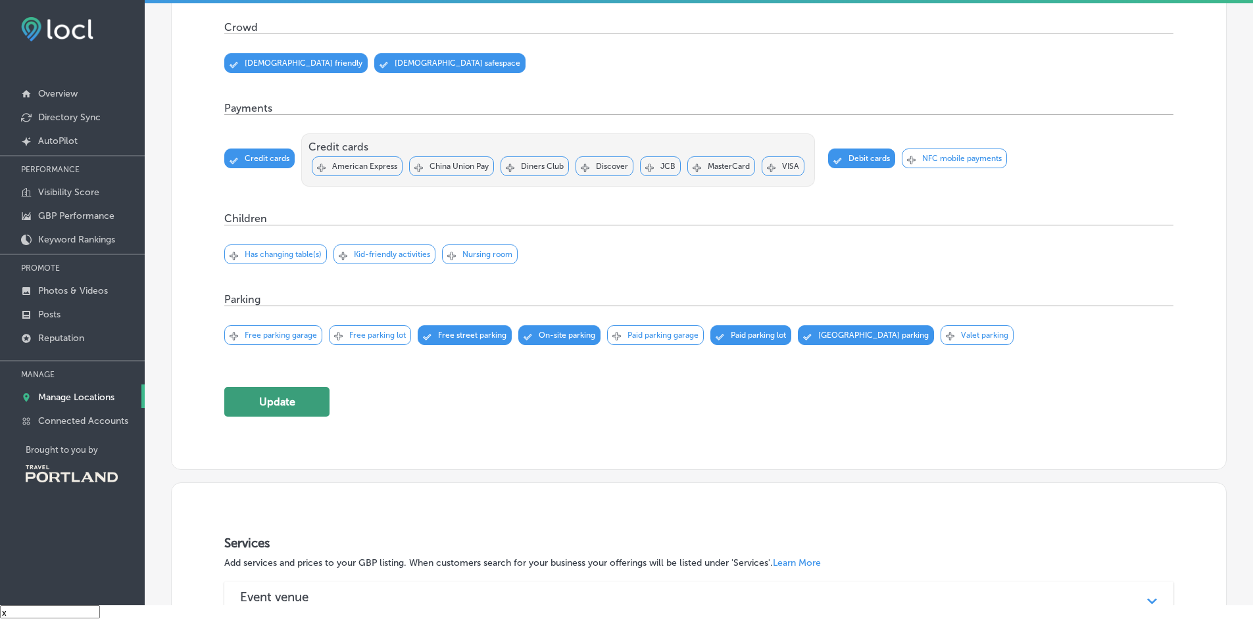
click at [281, 417] on button "Update" at bounding box center [276, 402] width 105 height 30
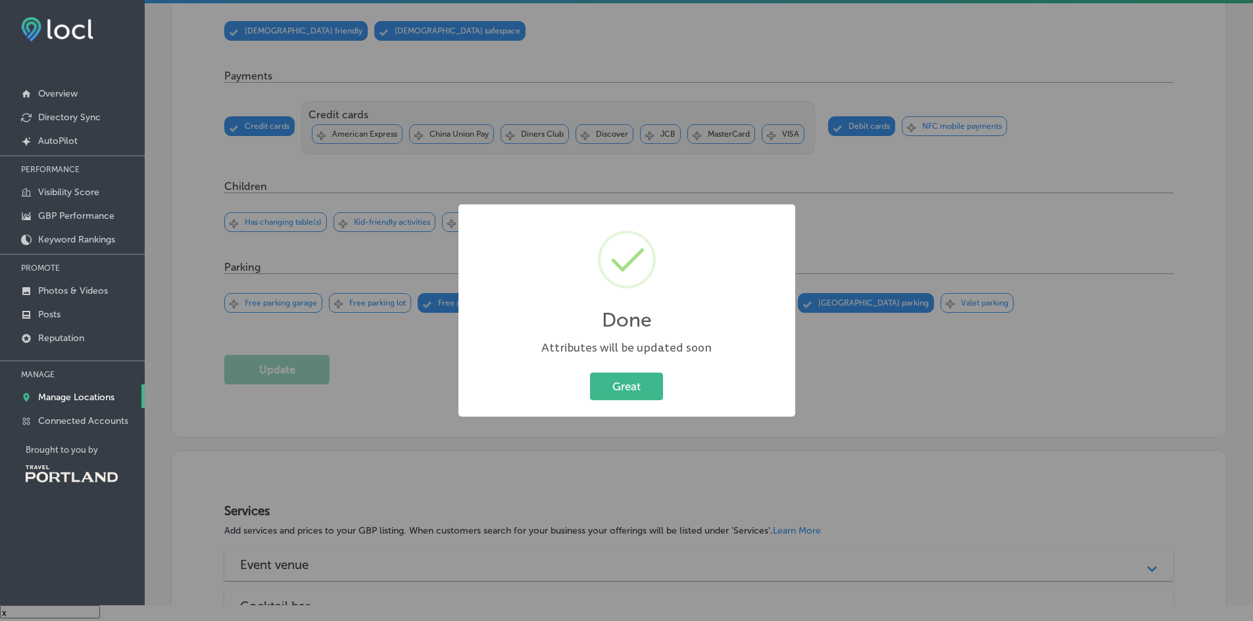
scroll to position [706, 0]
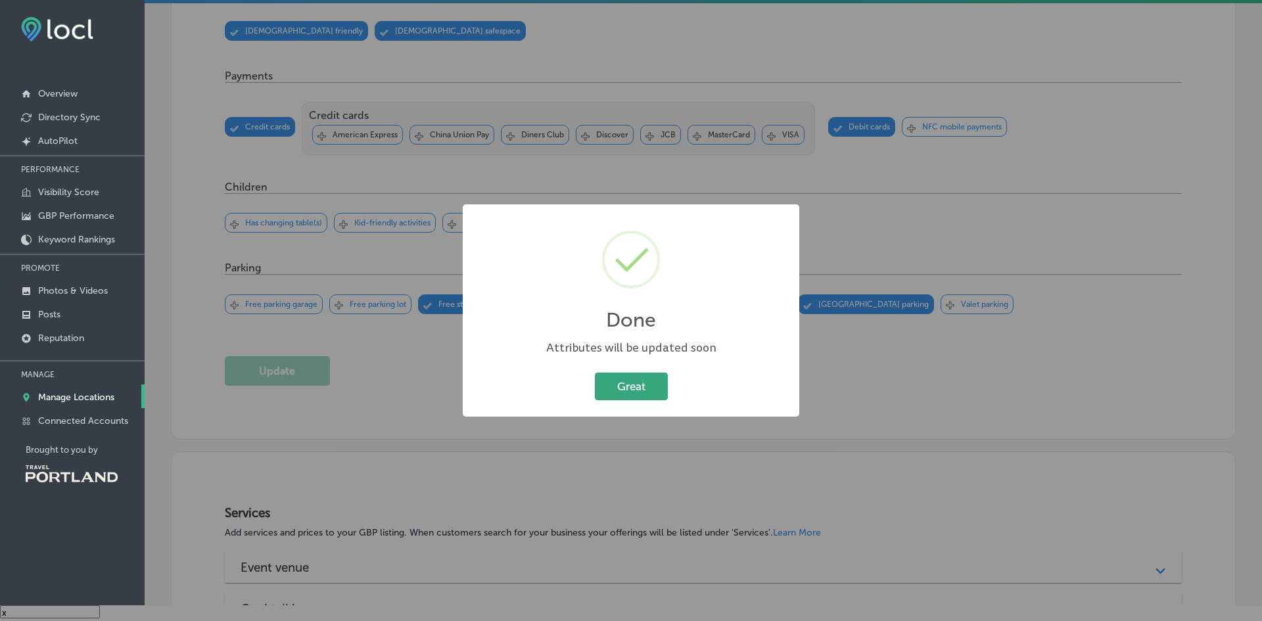
click at [631, 390] on button "Great" at bounding box center [631, 386] width 73 height 27
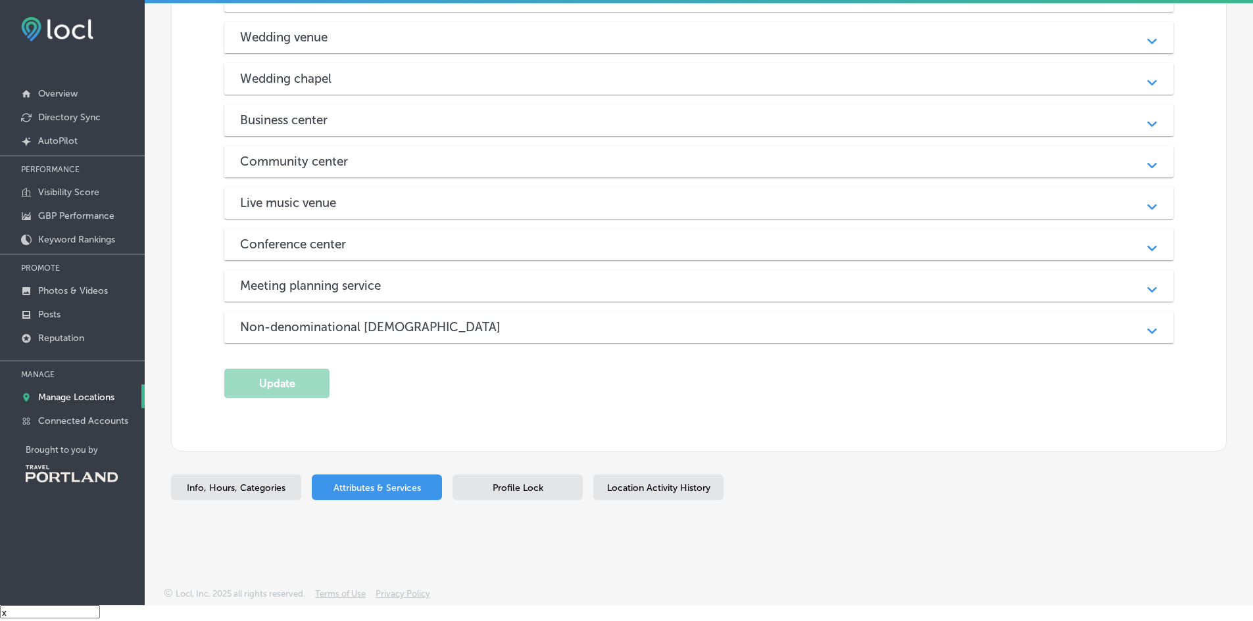
scroll to position [1339, 0]
click at [500, 481] on div "Profile Lock" at bounding box center [517, 488] width 130 height 26
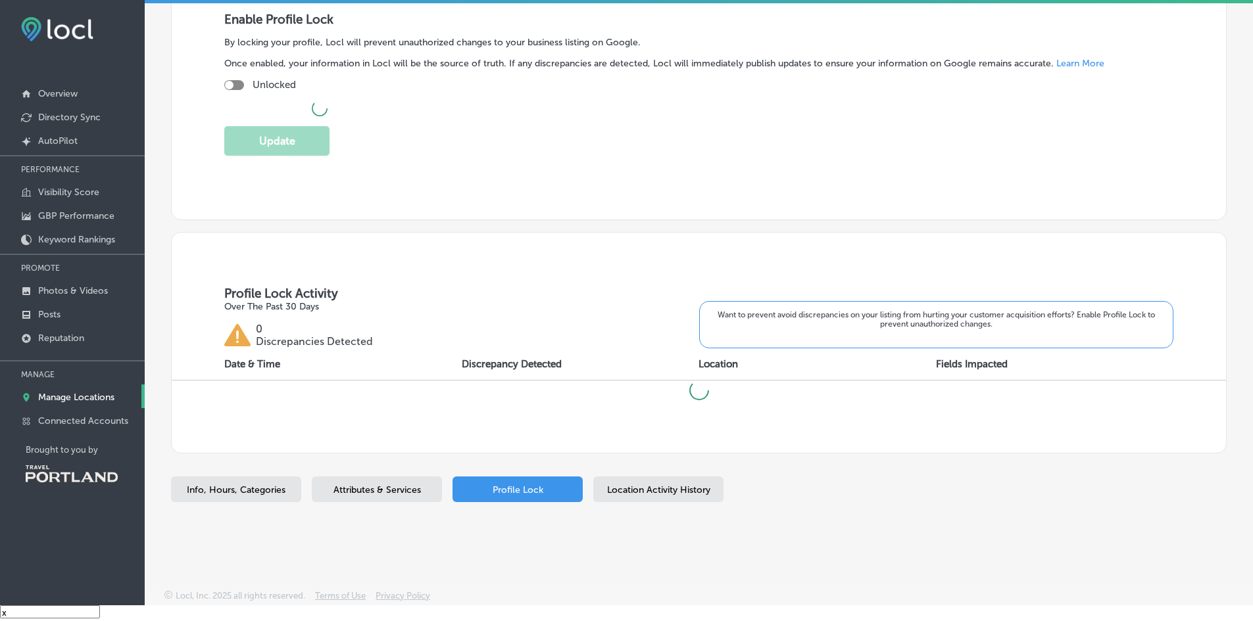
checkbox input "true"
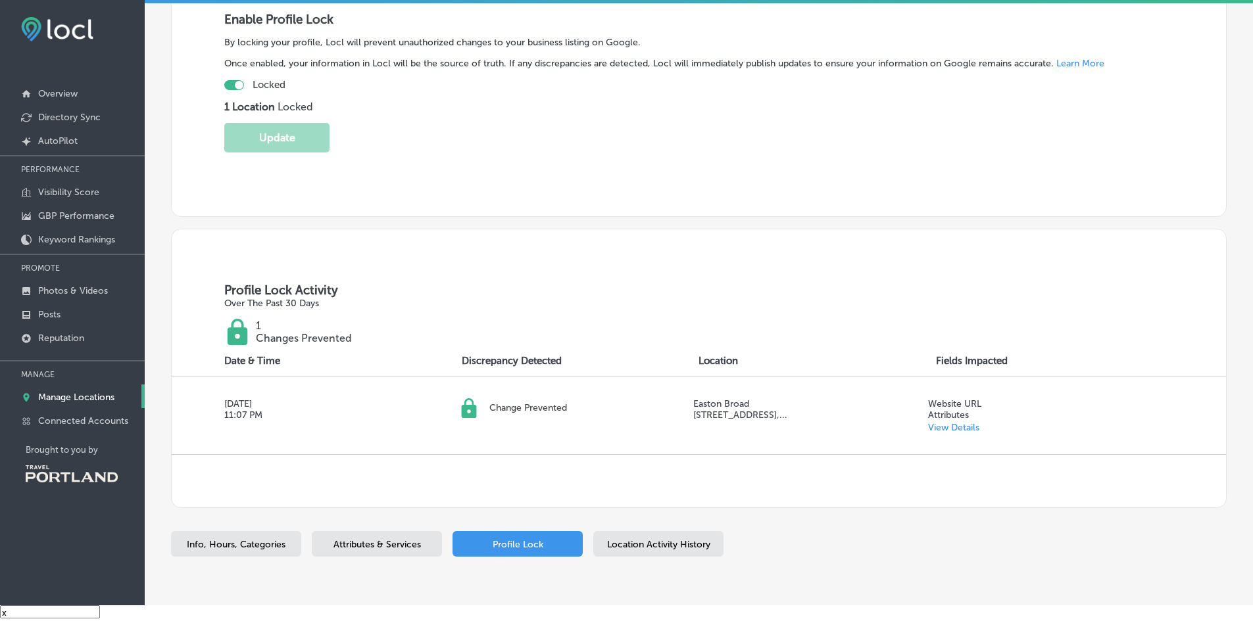
scroll to position [312, 0]
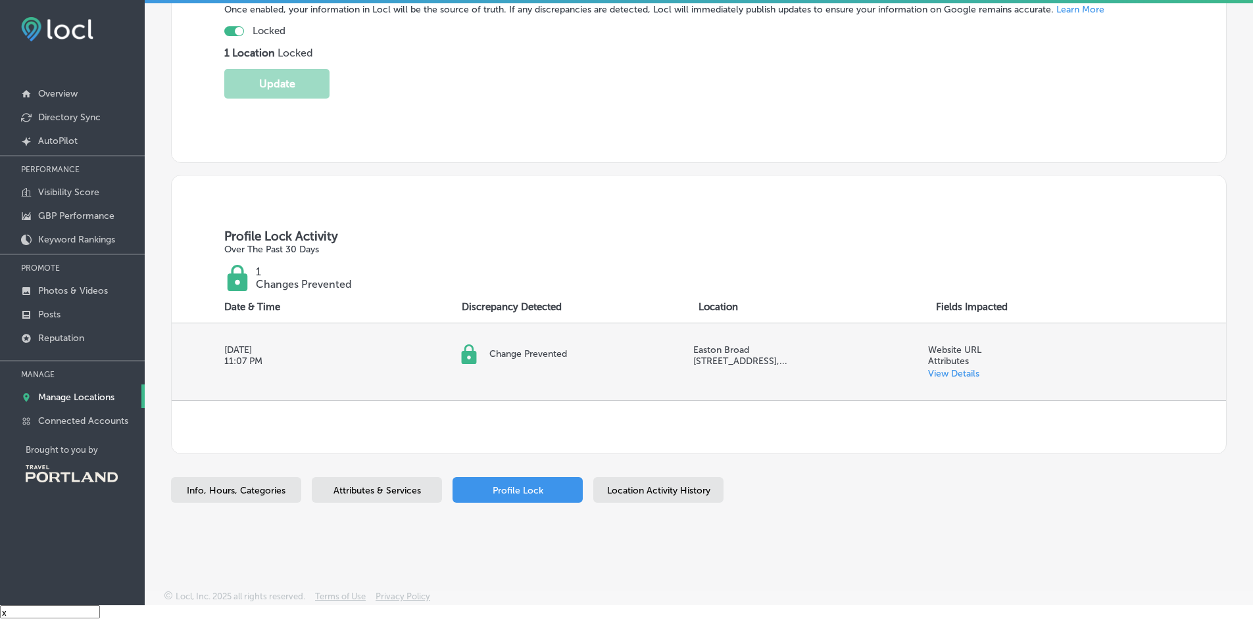
click at [930, 370] on link "View Details" at bounding box center [953, 373] width 51 height 11
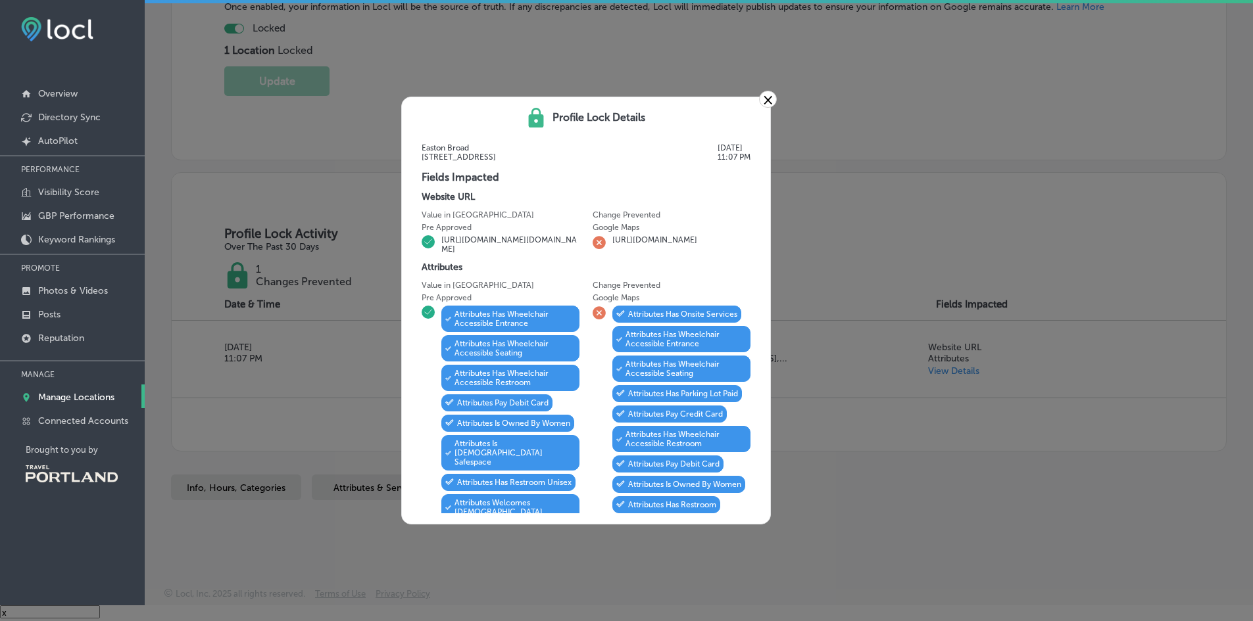
scroll to position [0, 0]
click at [790, 218] on div "× Profile Lock Details Easton Broad 237 Northeast Broadway Street, Suite 300 Se…" at bounding box center [626, 310] width 1253 height 621
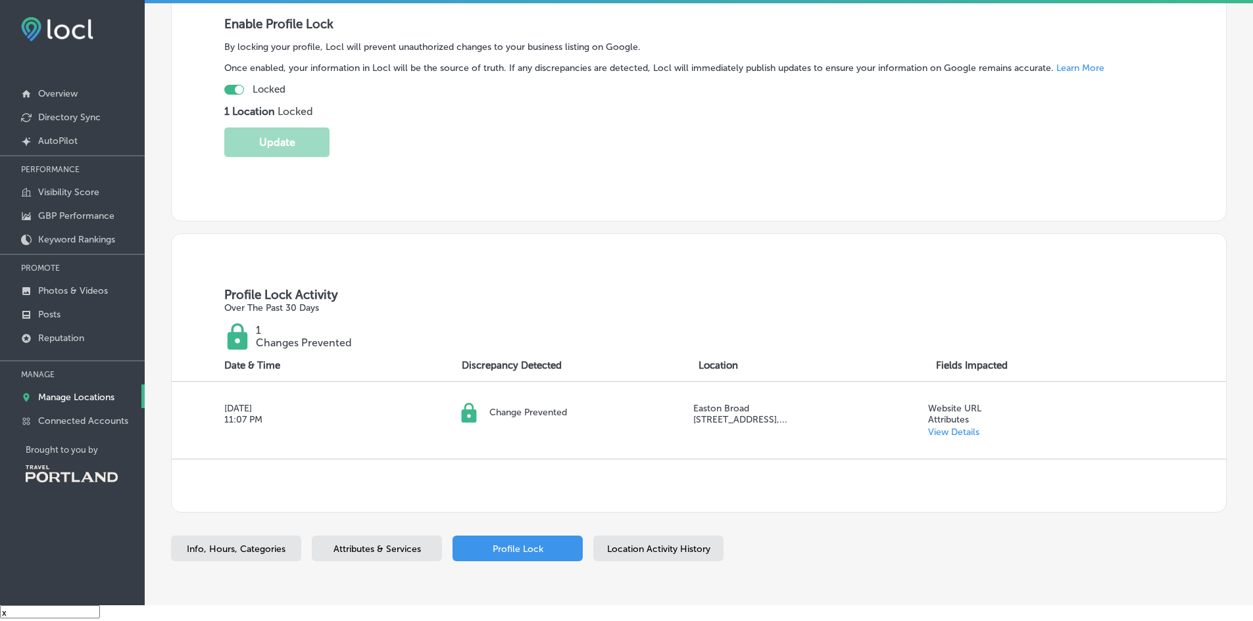
scroll to position [282, 0]
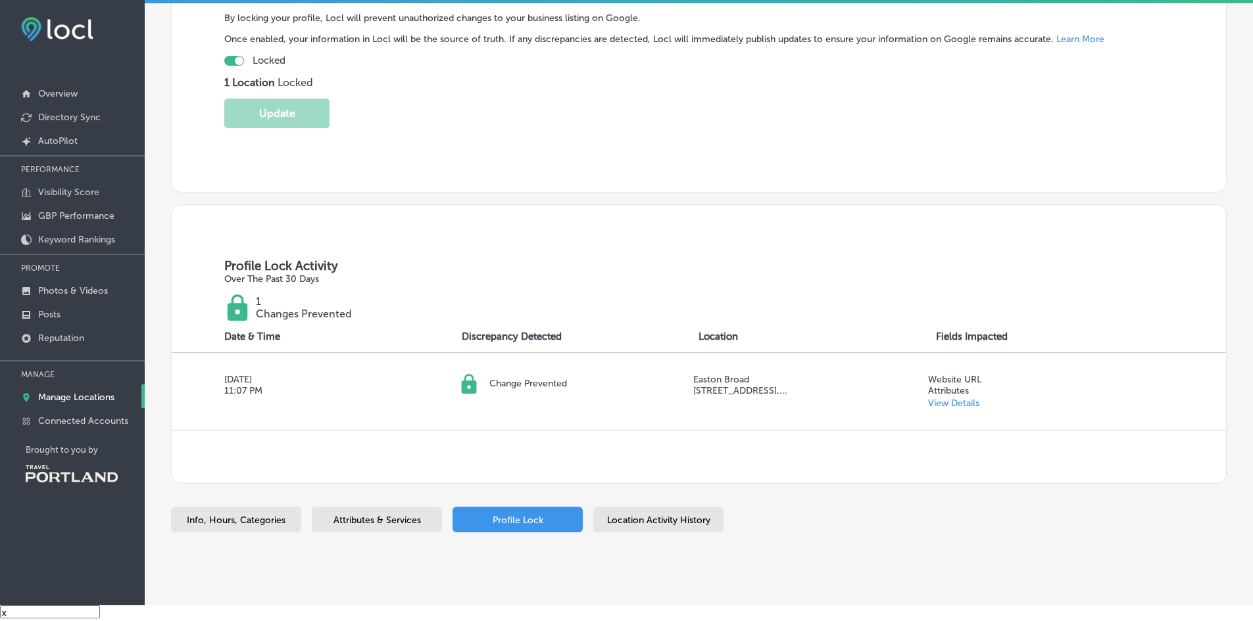
click at [671, 530] on div "Location Activity History" at bounding box center [658, 520] width 130 height 26
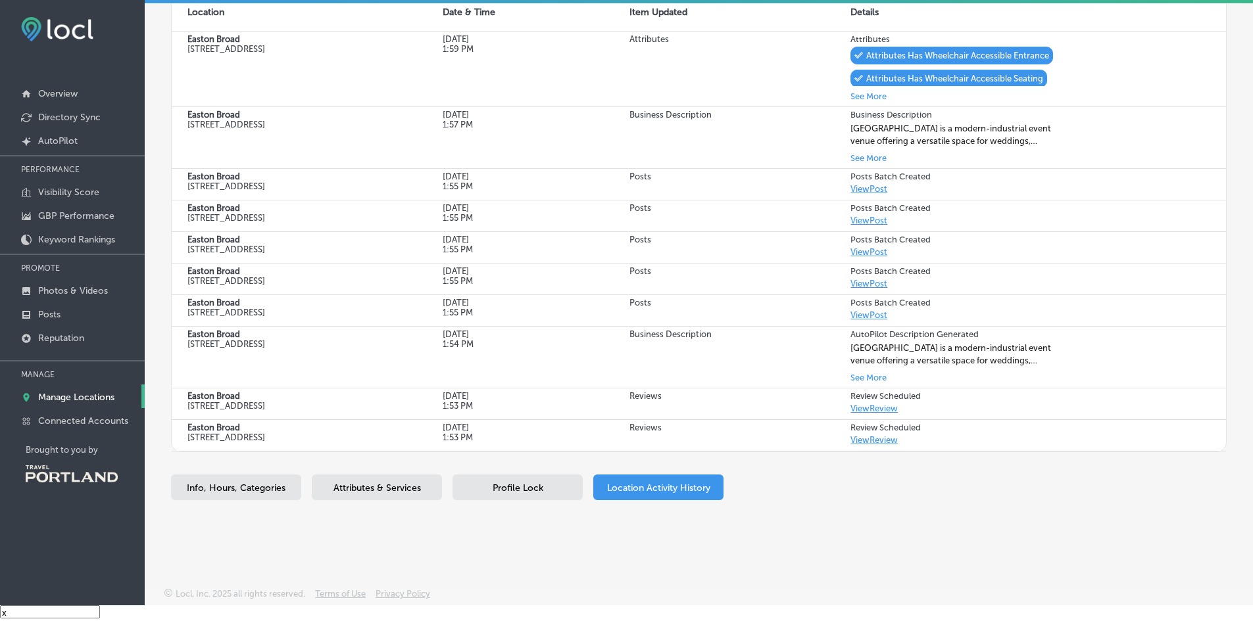
scroll to position [375, 0]
click at [861, 445] on link "View Review" at bounding box center [873, 440] width 47 height 10
click at [852, 410] on link "View Review" at bounding box center [873, 409] width 47 height 10
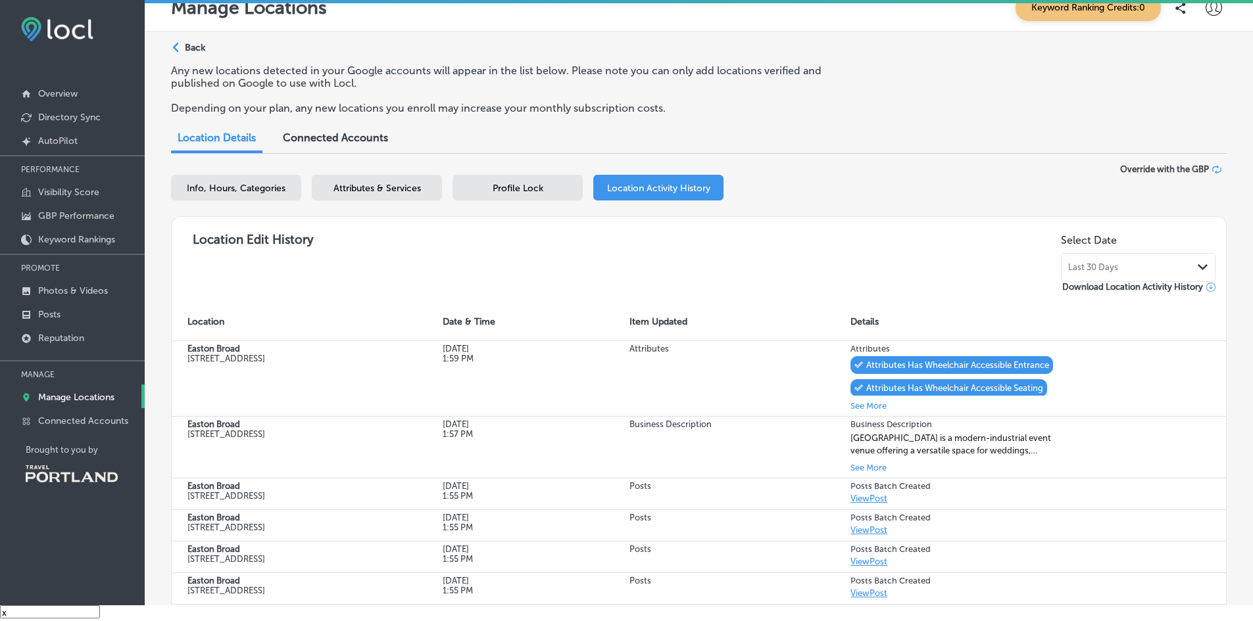
scroll to position [0, 0]
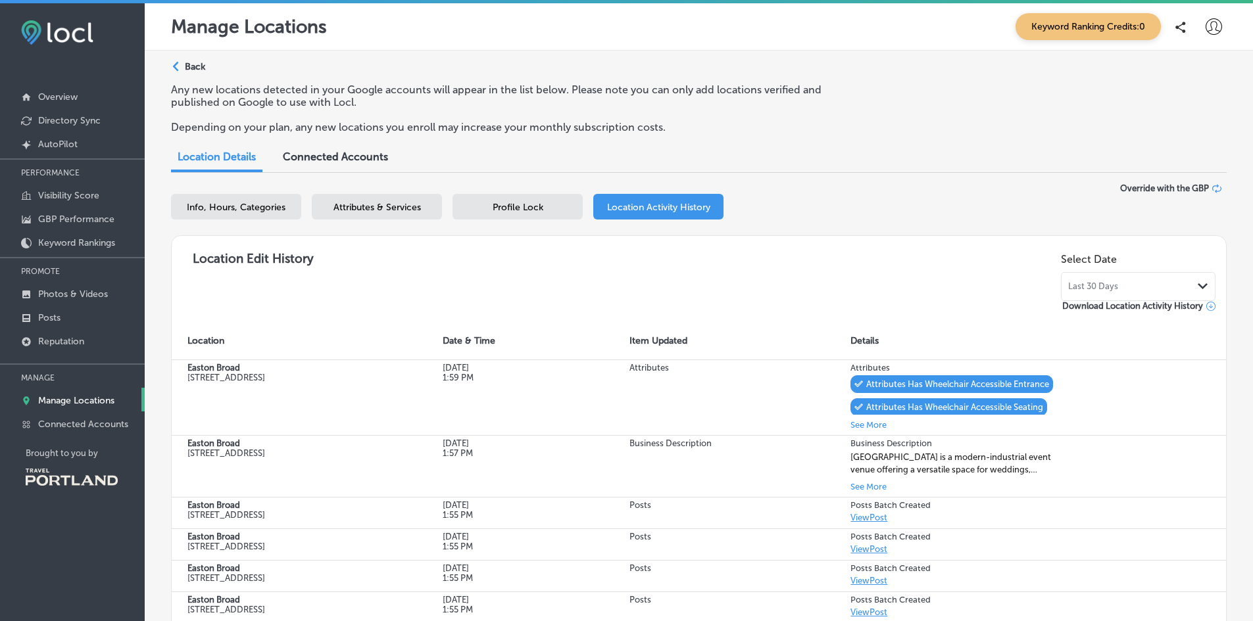
click at [373, 155] on span "Connected Accounts" at bounding box center [335, 157] width 105 height 12
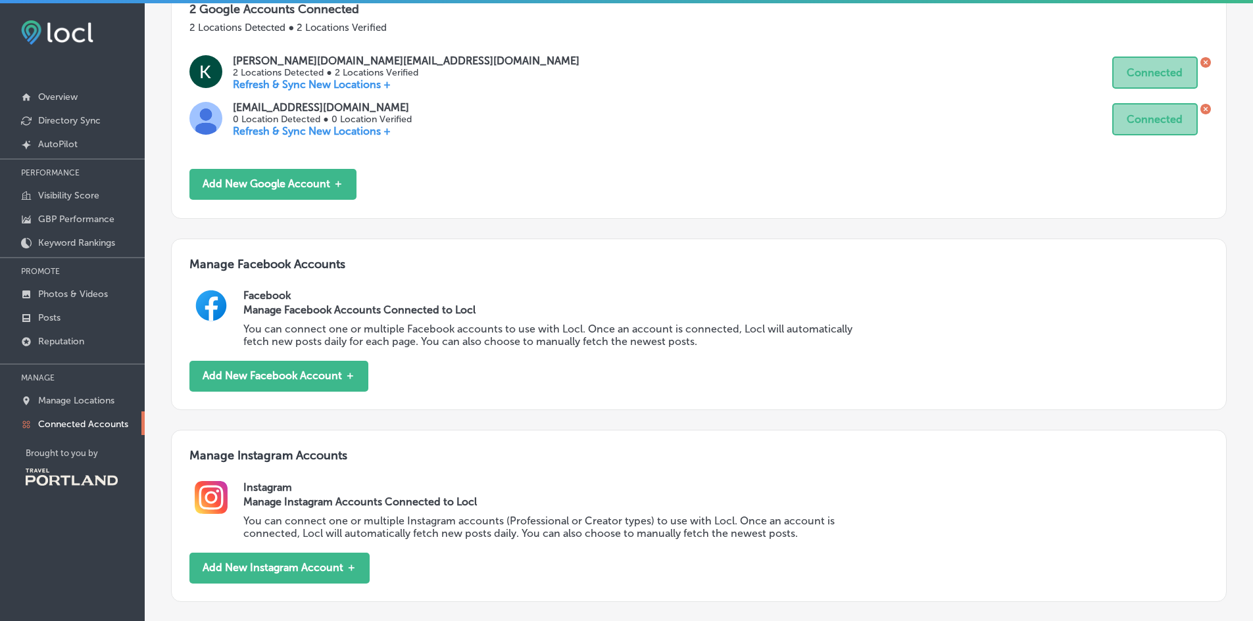
scroll to position [368, 0]
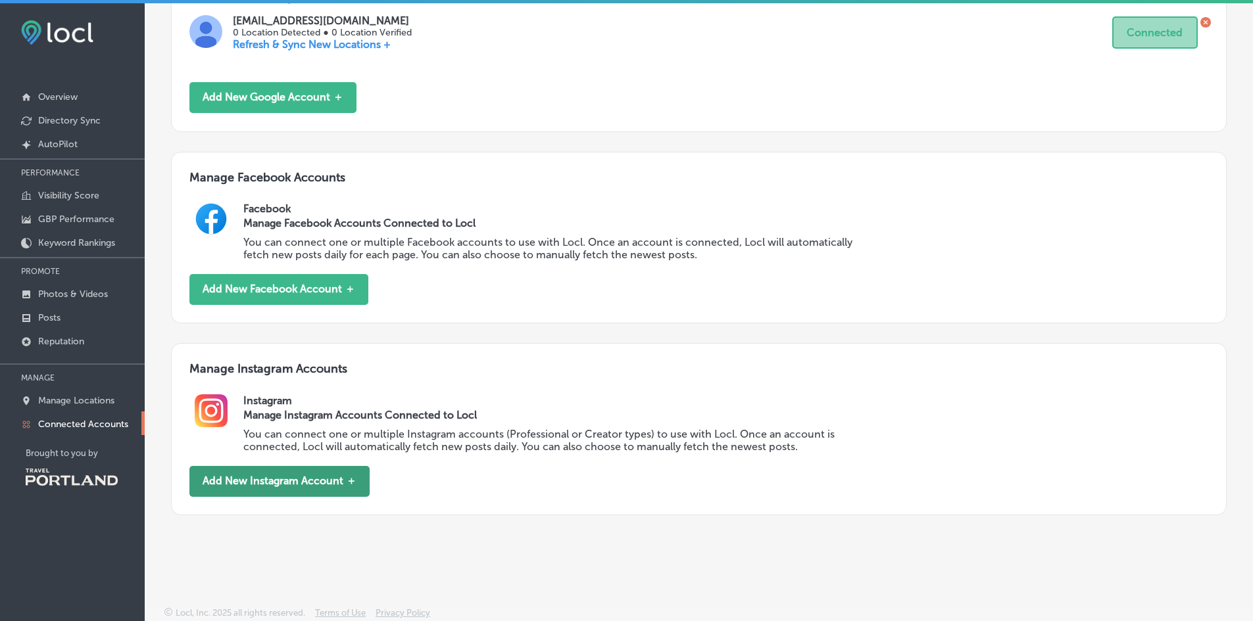
click at [292, 487] on button "Add New Instagram Account ＋" at bounding box center [279, 481] width 180 height 31
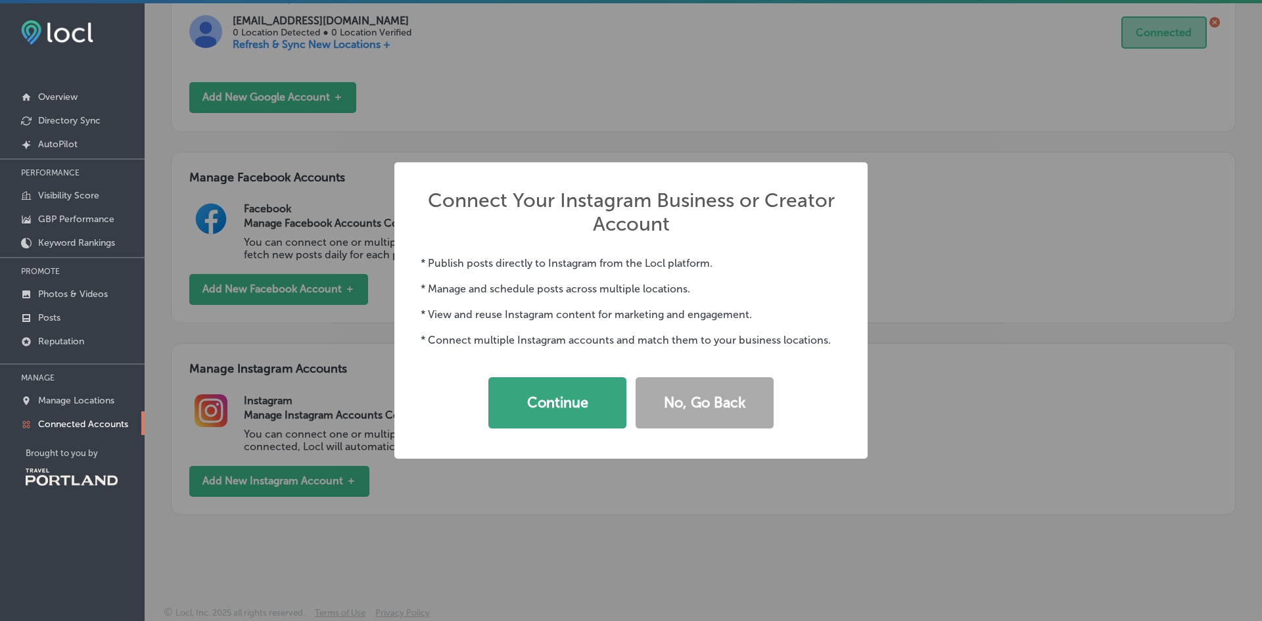
click at [565, 398] on button "Continue" at bounding box center [558, 402] width 138 height 51
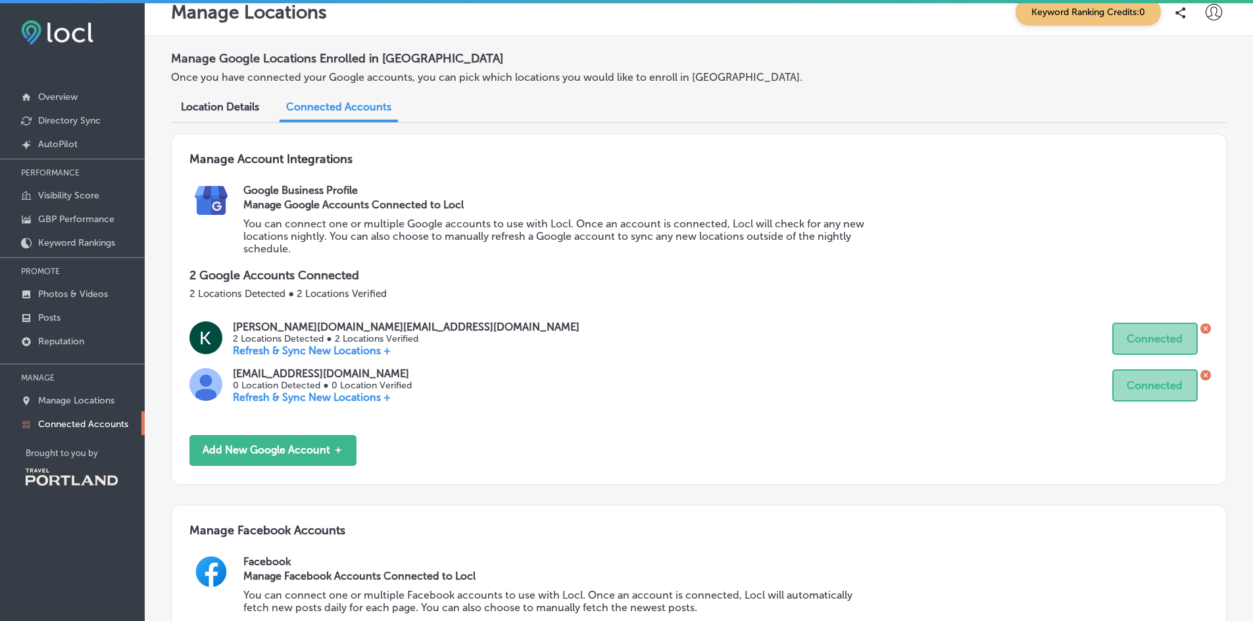
scroll to position [16, 0]
click at [356, 352] on p "Refresh & Sync New Locations +" at bounding box center [406, 349] width 347 height 12
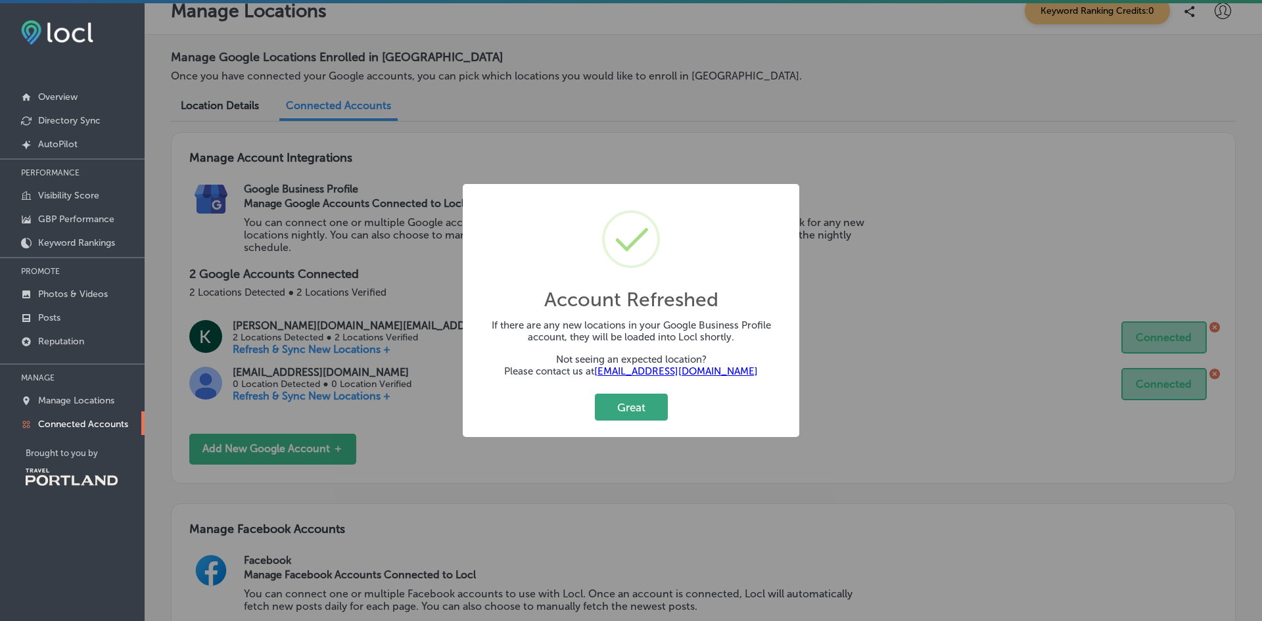
click at [647, 404] on button "Great" at bounding box center [631, 407] width 73 height 27
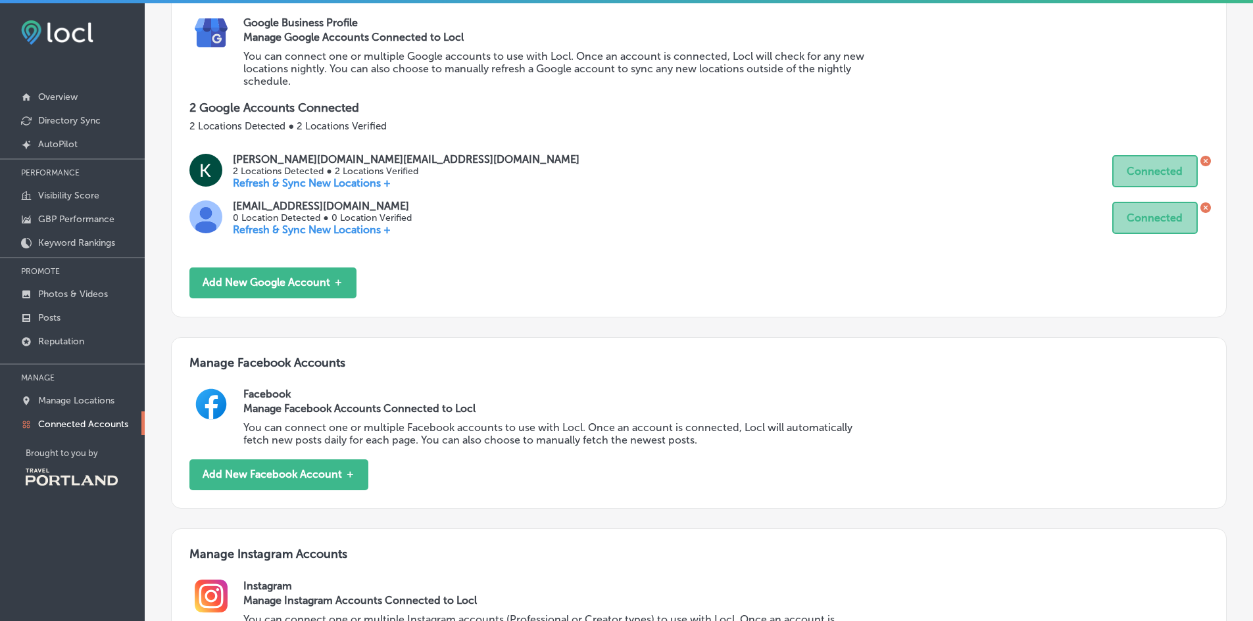
scroll to position [0, 0]
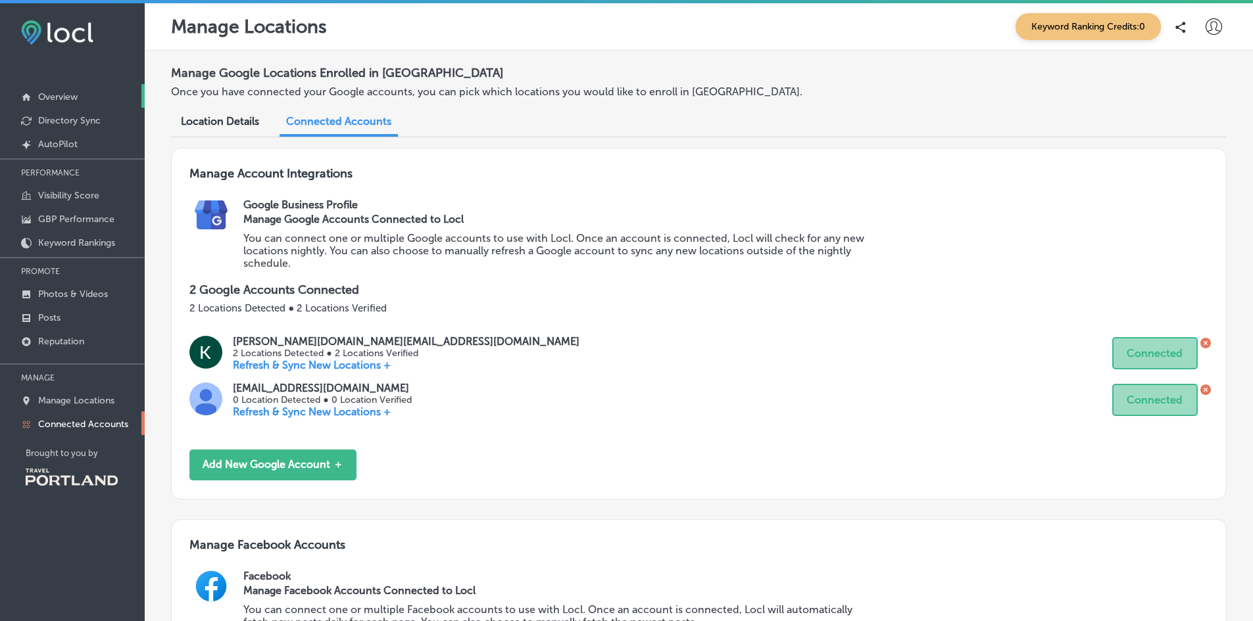
click at [78, 95] on p "Overview" at bounding box center [57, 96] width 39 height 11
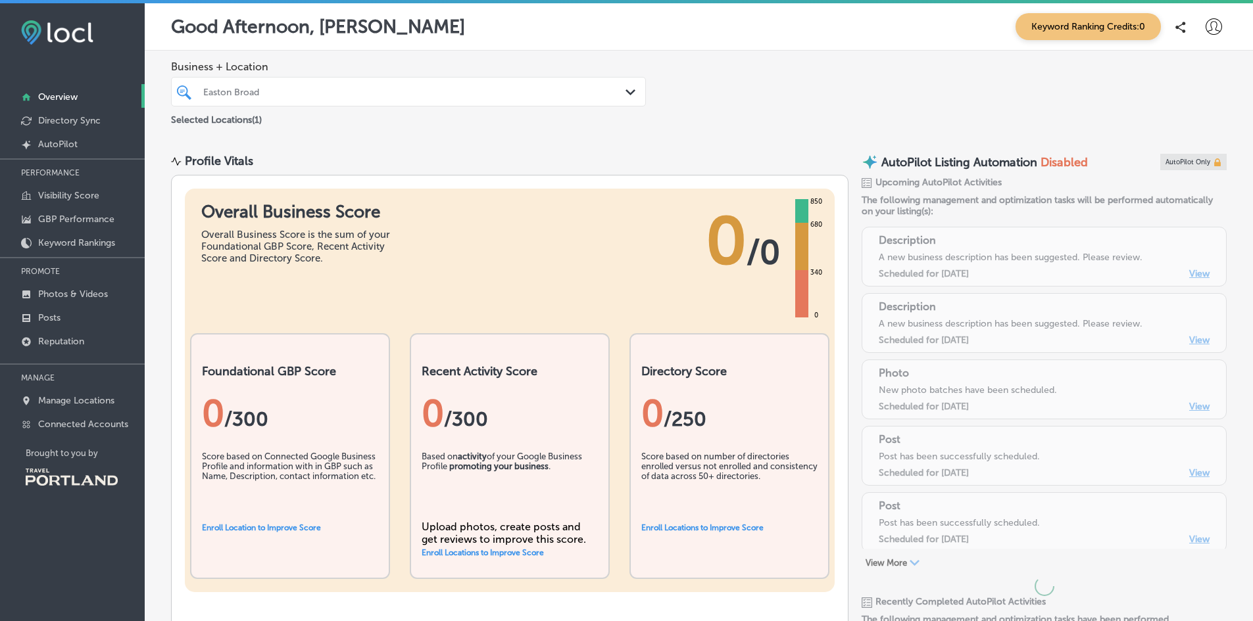
click at [221, 90] on div "Easton Broad" at bounding box center [414, 91] width 423 height 11
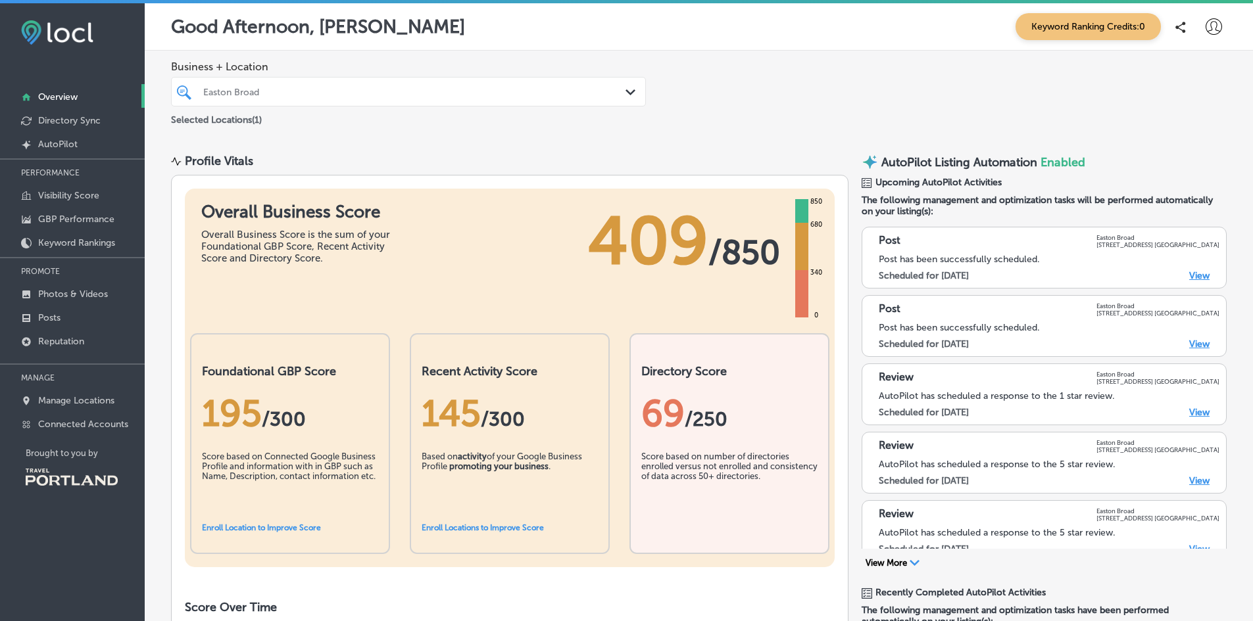
click at [221, 90] on div "Easton Broad" at bounding box center [414, 91] width 423 height 11
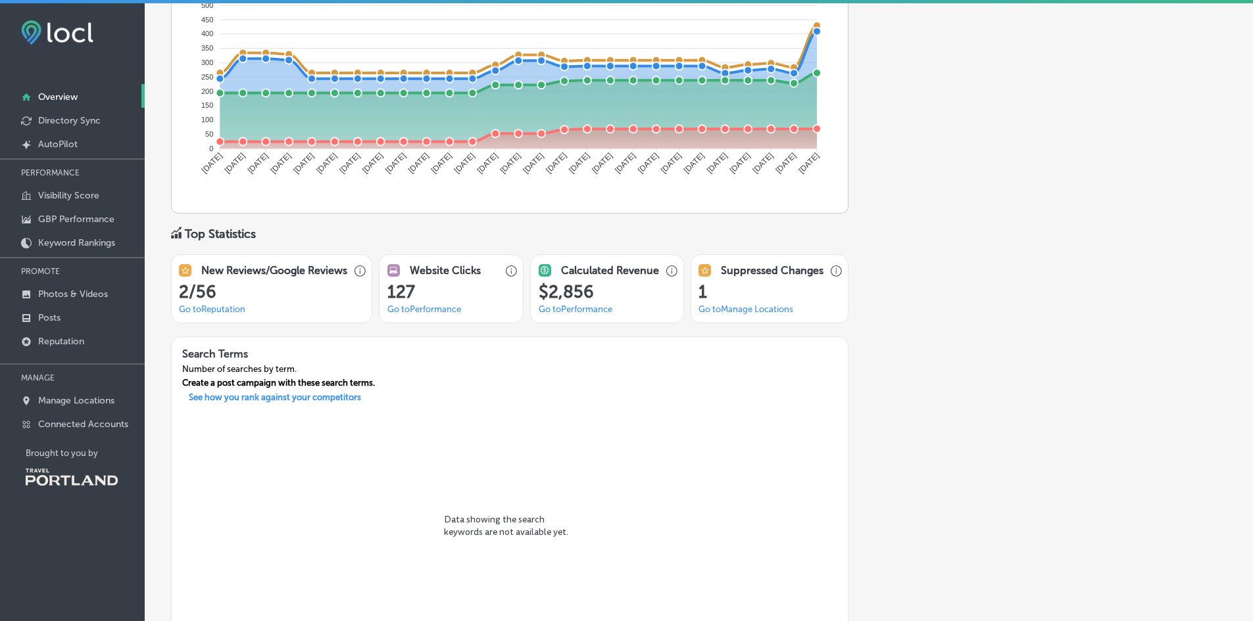
scroll to position [809, 0]
click at [210, 307] on link "Go to Reputation" at bounding box center [212, 309] width 66 height 10
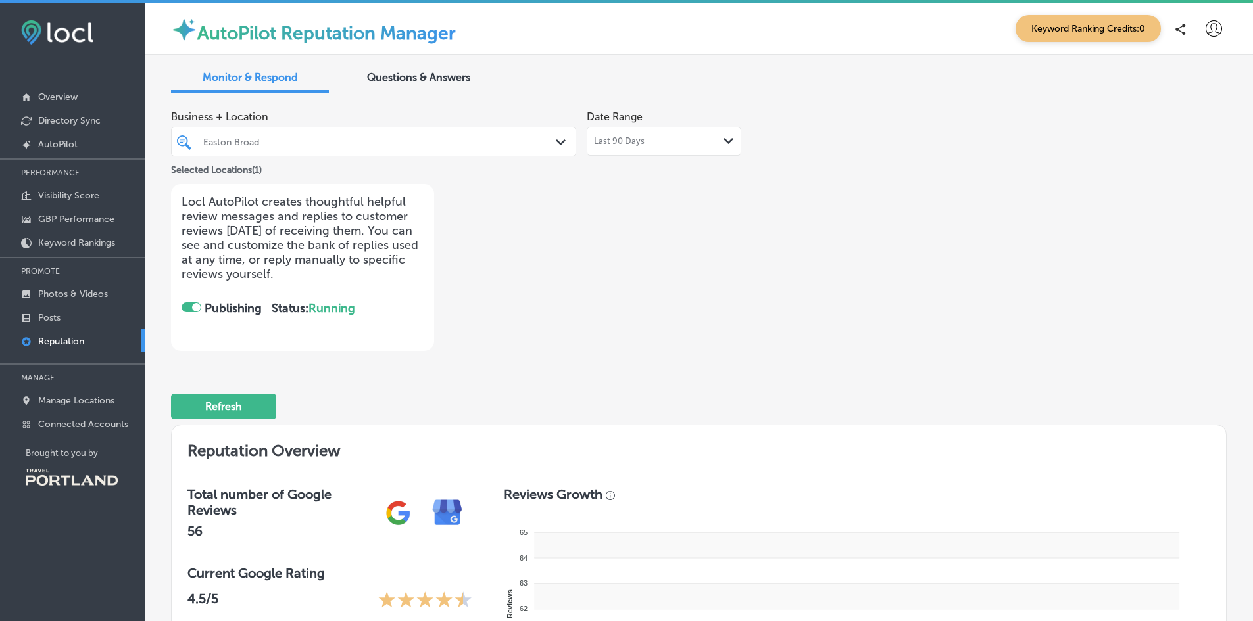
checkbox input "true"
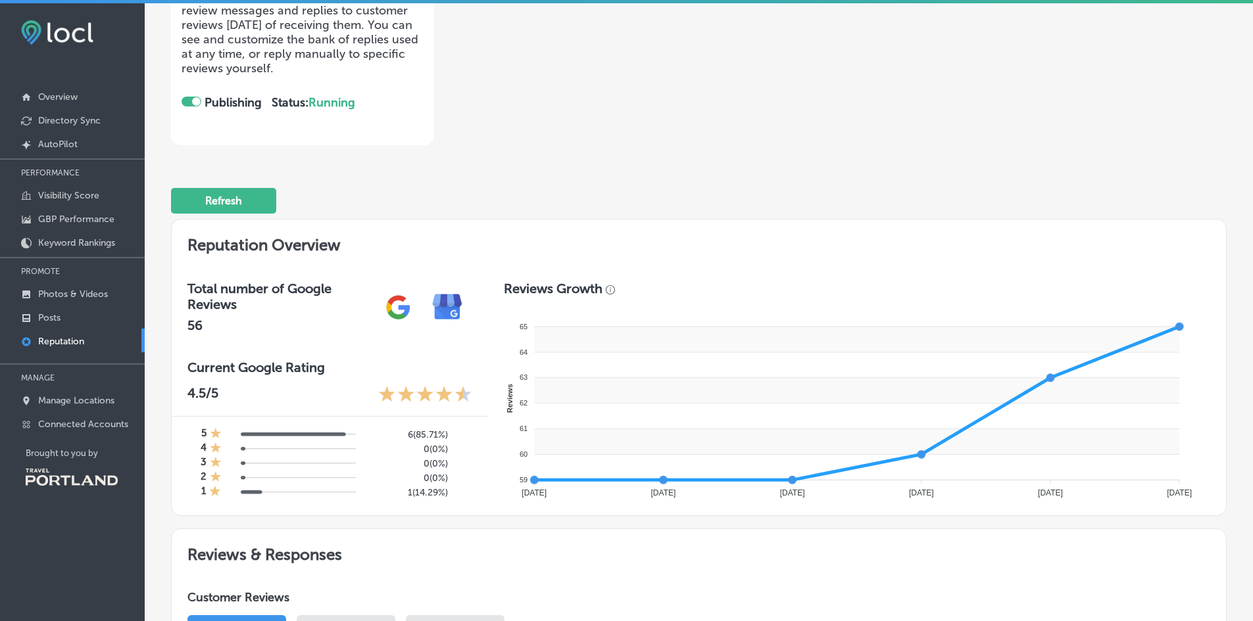
scroll to position [206, 0]
click at [219, 201] on button "Refresh" at bounding box center [223, 200] width 105 height 26
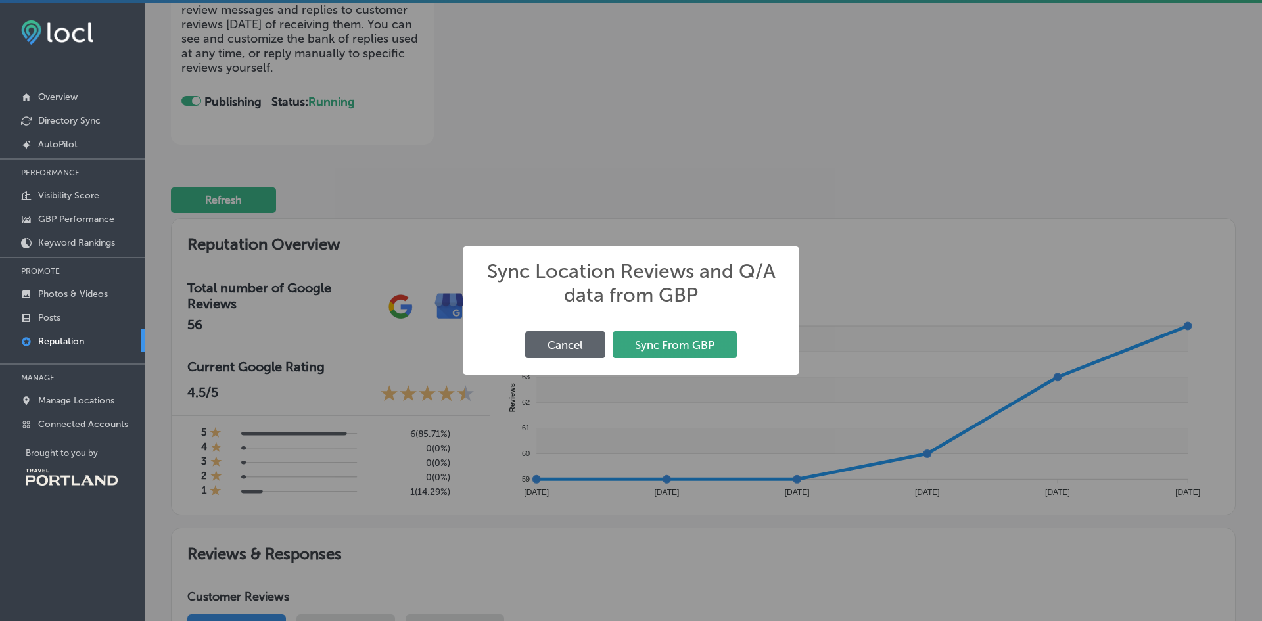
click at [669, 341] on button "Sync From GBP" at bounding box center [675, 344] width 124 height 27
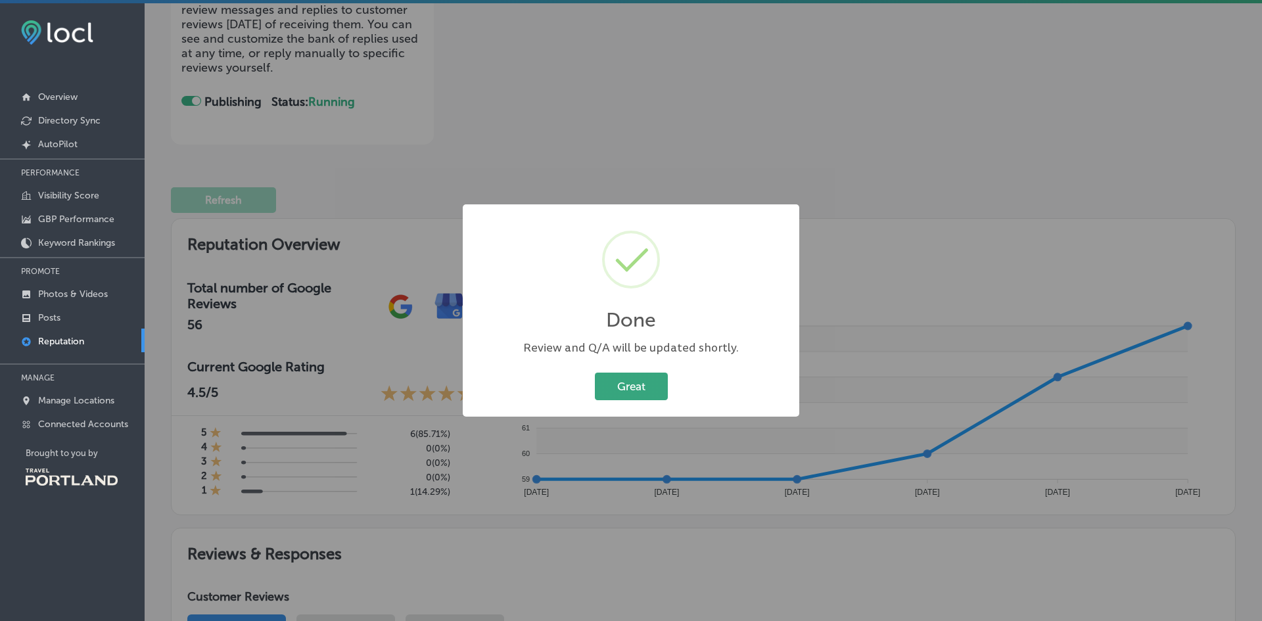
click at [635, 376] on button "Great" at bounding box center [631, 386] width 73 height 27
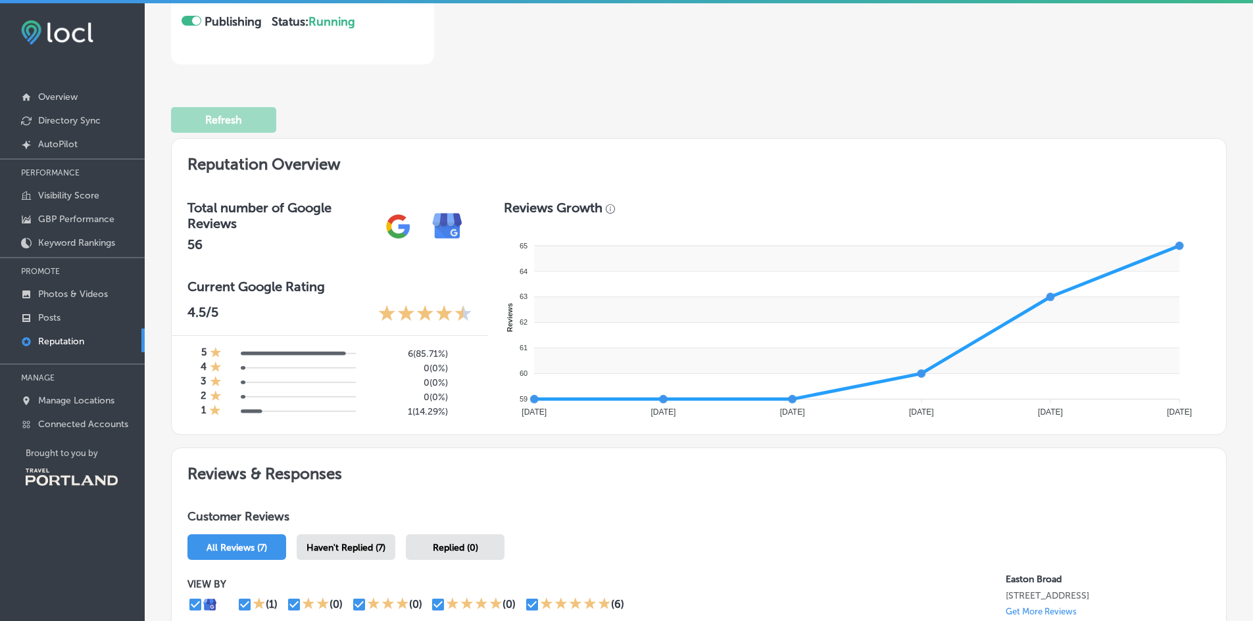
scroll to position [0, 0]
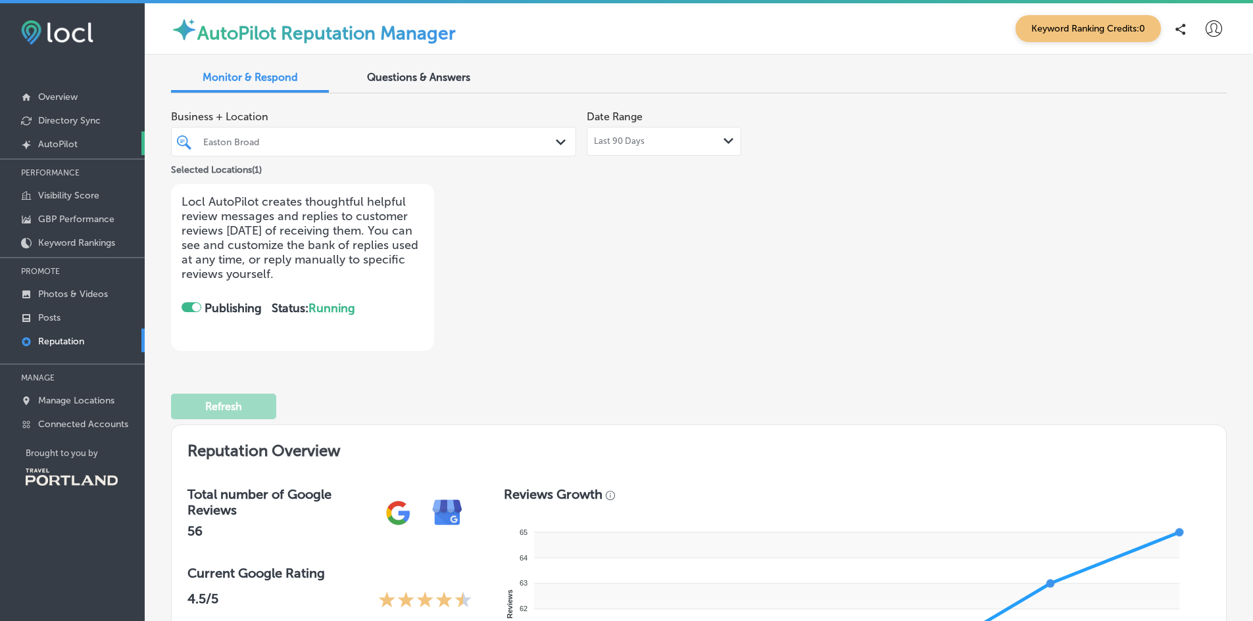
click at [64, 139] on p "AutoPilot" at bounding box center [57, 144] width 39 height 11
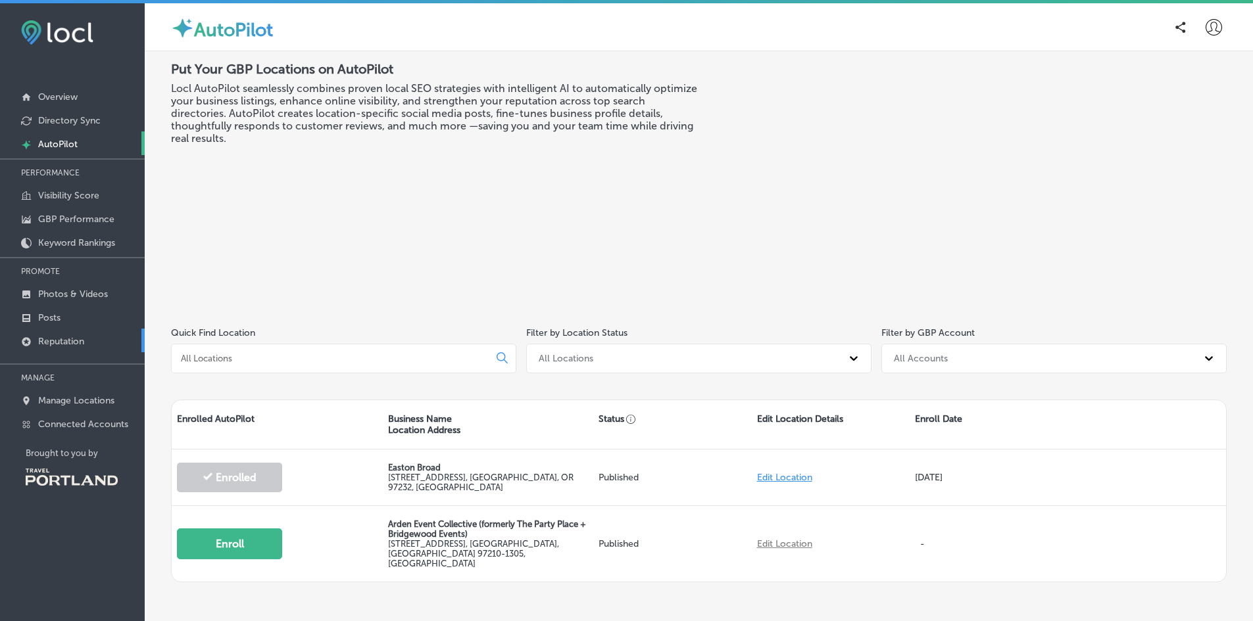
click at [72, 339] on p "Reputation" at bounding box center [61, 341] width 46 height 11
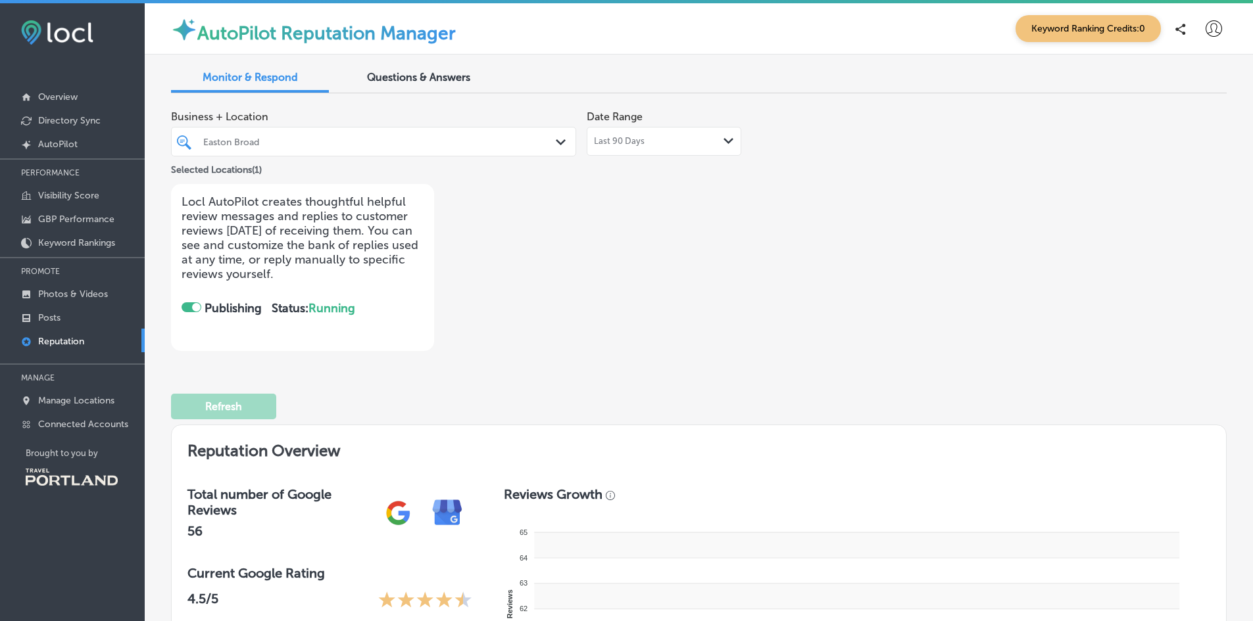
checkbox input "true"
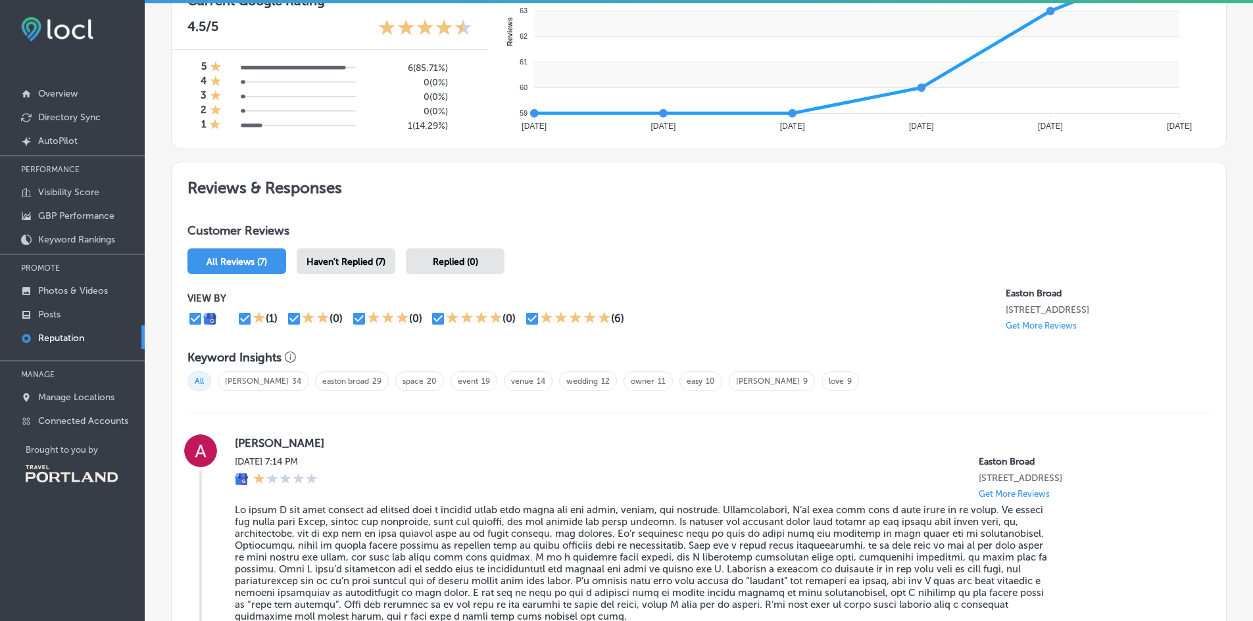
scroll to position [569, 0]
click at [1016, 331] on p "Get More Reviews" at bounding box center [1040, 326] width 71 height 10
click at [88, 193] on p "Visibility Score" at bounding box center [68, 192] width 61 height 11
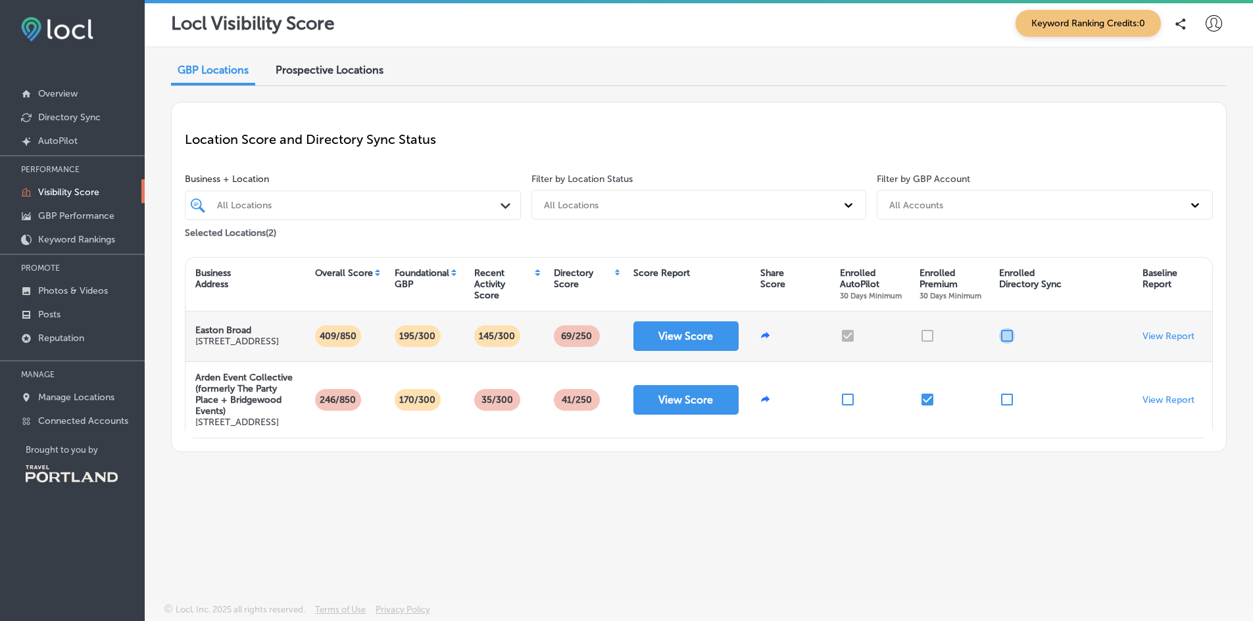
click at [1007, 343] on input "checkbox" at bounding box center [1007, 336] width 16 height 16
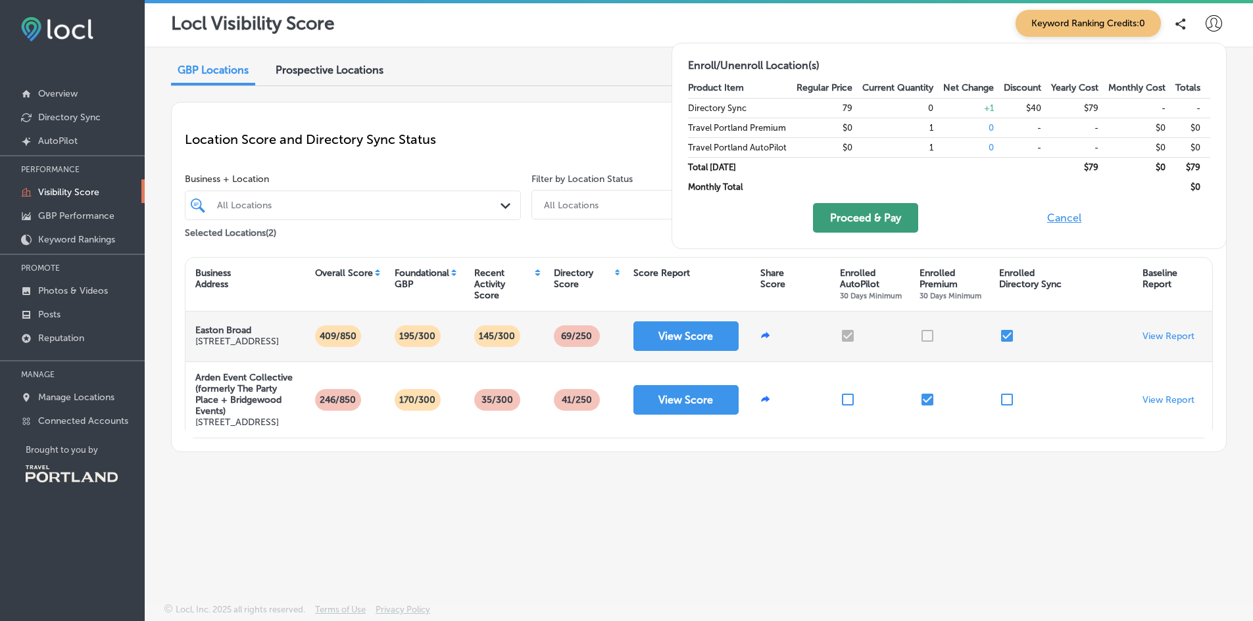
click at [876, 214] on button "Proceed & Pay" at bounding box center [865, 218] width 105 height 30
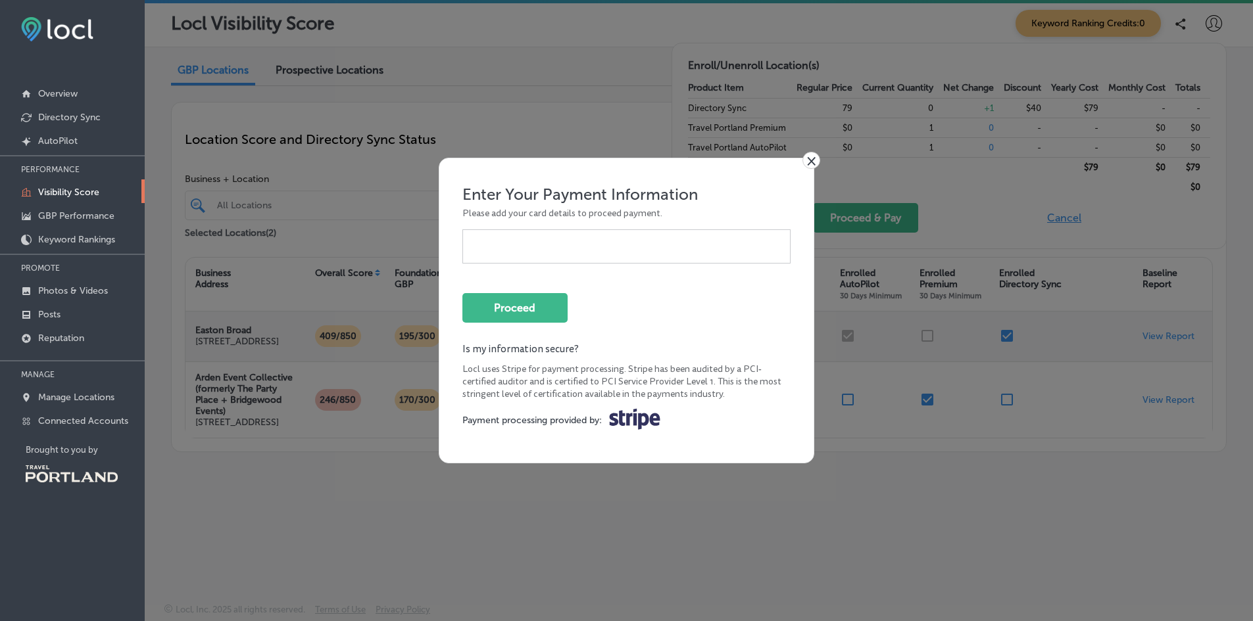
click at [677, 256] on div at bounding box center [626, 246] width 329 height 34
click at [590, 256] on div at bounding box center [626, 246] width 329 height 34
click at [601, 285] on form "Enter Your Payment Information Please add your card details to proceed payment.…" at bounding box center [626, 311] width 329 height 252
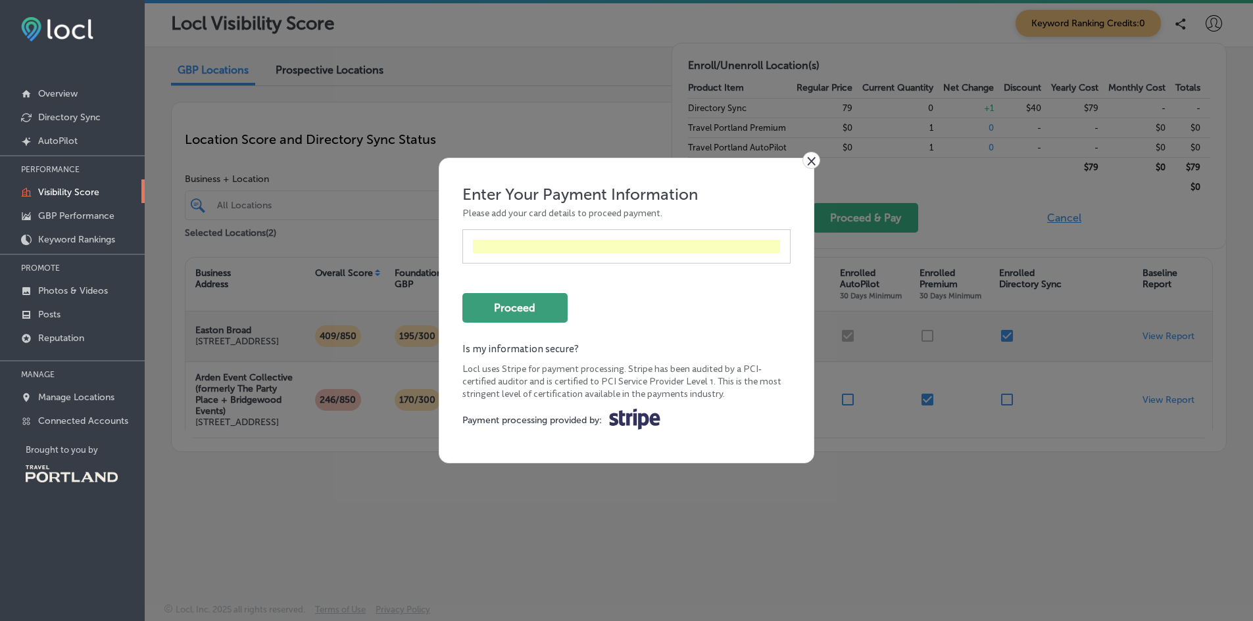
click at [525, 304] on button "Proceed" at bounding box center [514, 308] width 105 height 30
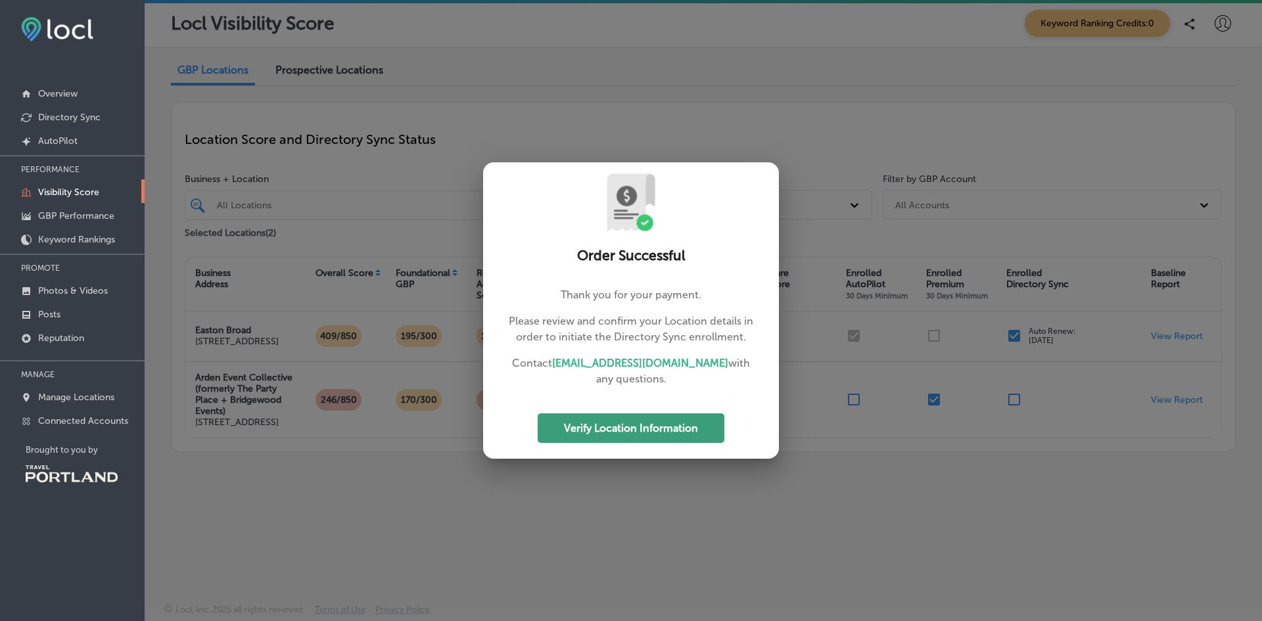
click at [618, 424] on button "Verify Location Information" at bounding box center [631, 429] width 187 height 30
select select "US"
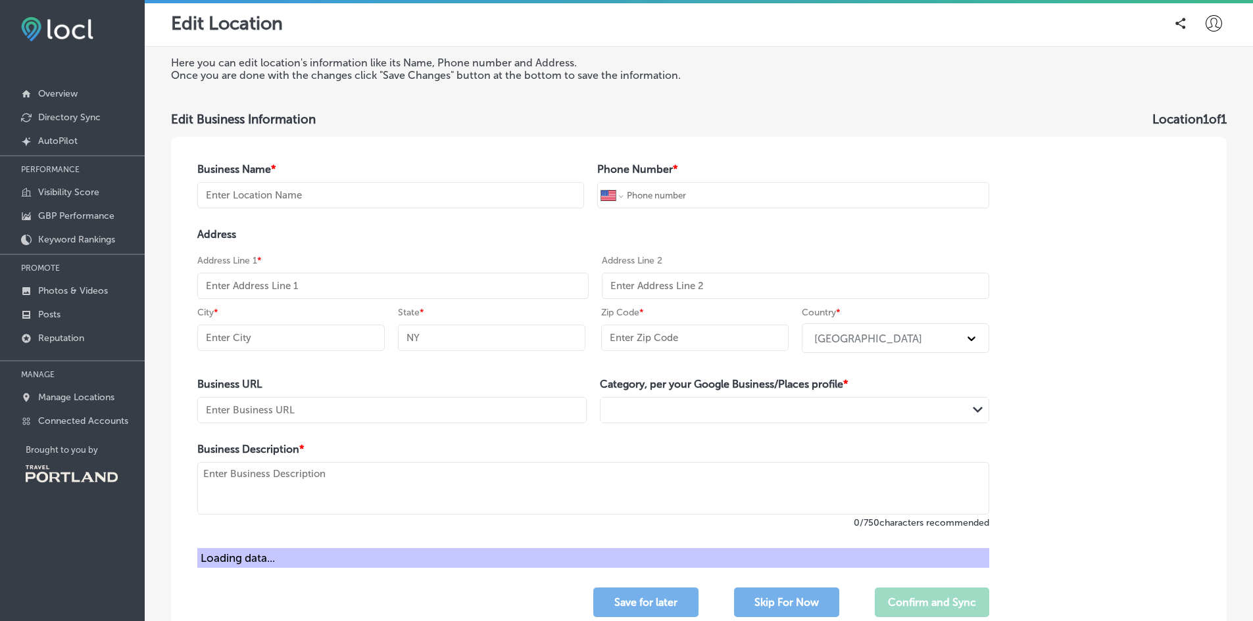
type input "Easton Broad"
type input "+1 503 502 3843"
type input "237 Northeast Broadway Street"
type input "Suite 300"
type input "Portland"
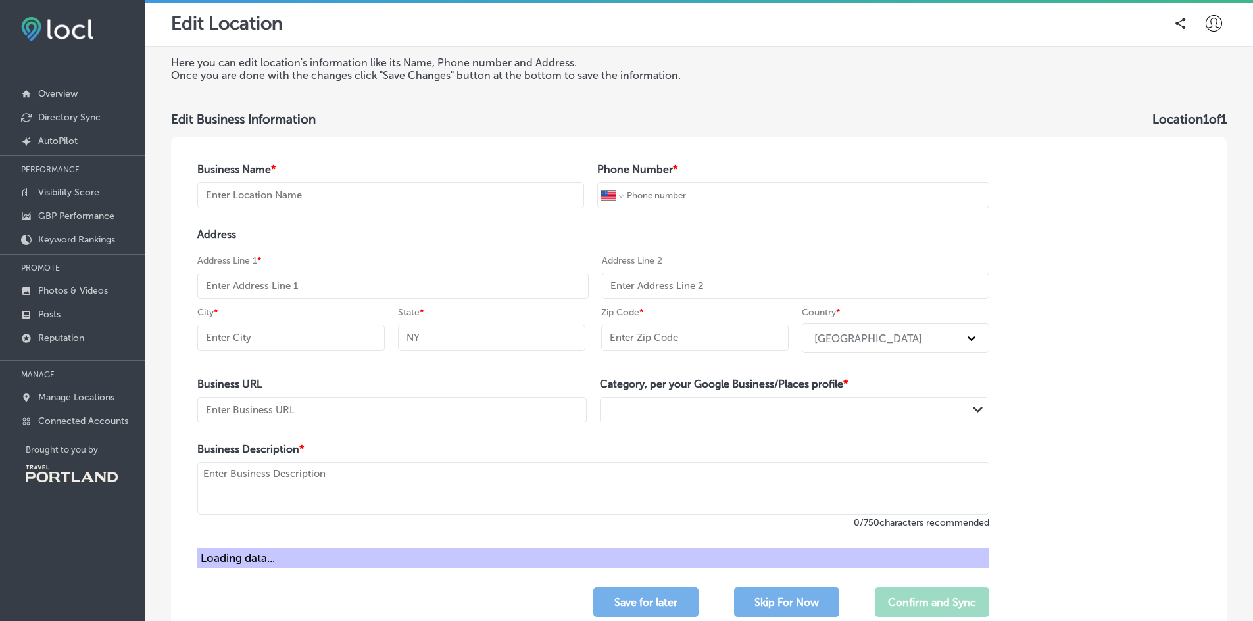
type input "OR"
type input "97232"
type input "http://www.eastonbroadpdx.com/?utm_source=google-gmb-maps&utm_medium=gmb-websit…"
type textarea "Easton Broad is a modern-industrial event venue offering a versatile space for …"
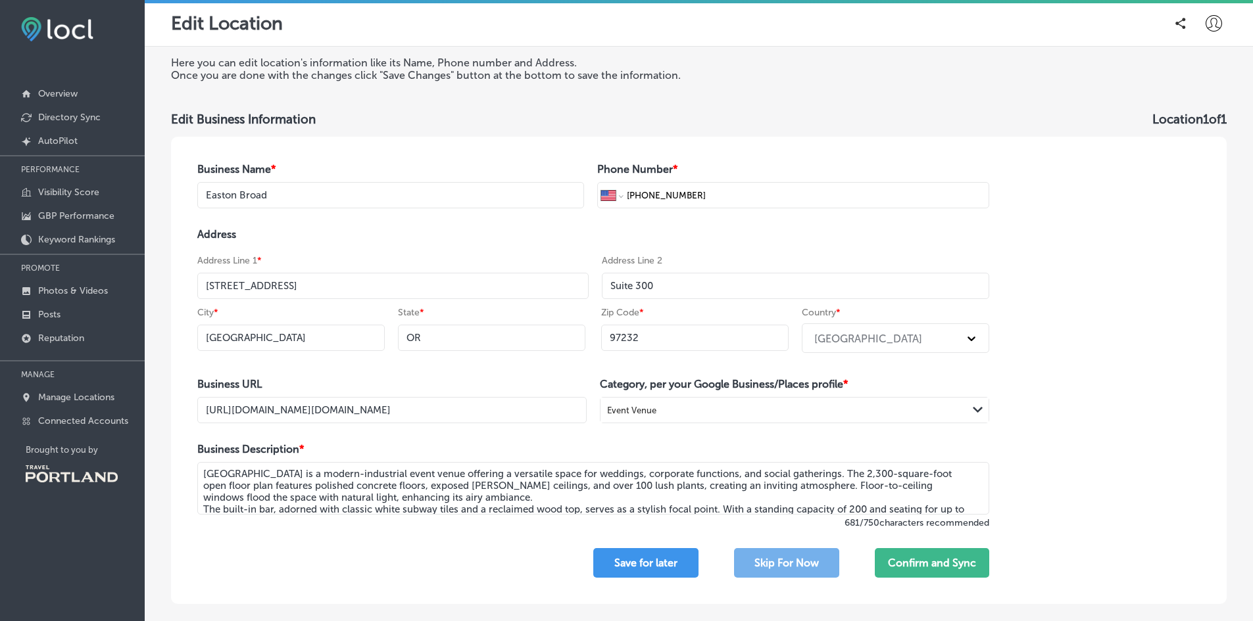
click at [531, 406] on input "http://www.eastonbroadpdx.com/?utm_source=google-gmb-maps&utm_medium=gmb-websit…" at bounding box center [391, 410] width 389 height 26
drag, startPoint x: 364, startPoint y: 411, endPoint x: 678, endPoint y: 420, distance: 314.4
click at [678, 420] on div "Business URL http://www.eastonbroadpdx.com/?utm_source=google-gmb-maps&utm_medi…" at bounding box center [593, 400] width 792 height 45
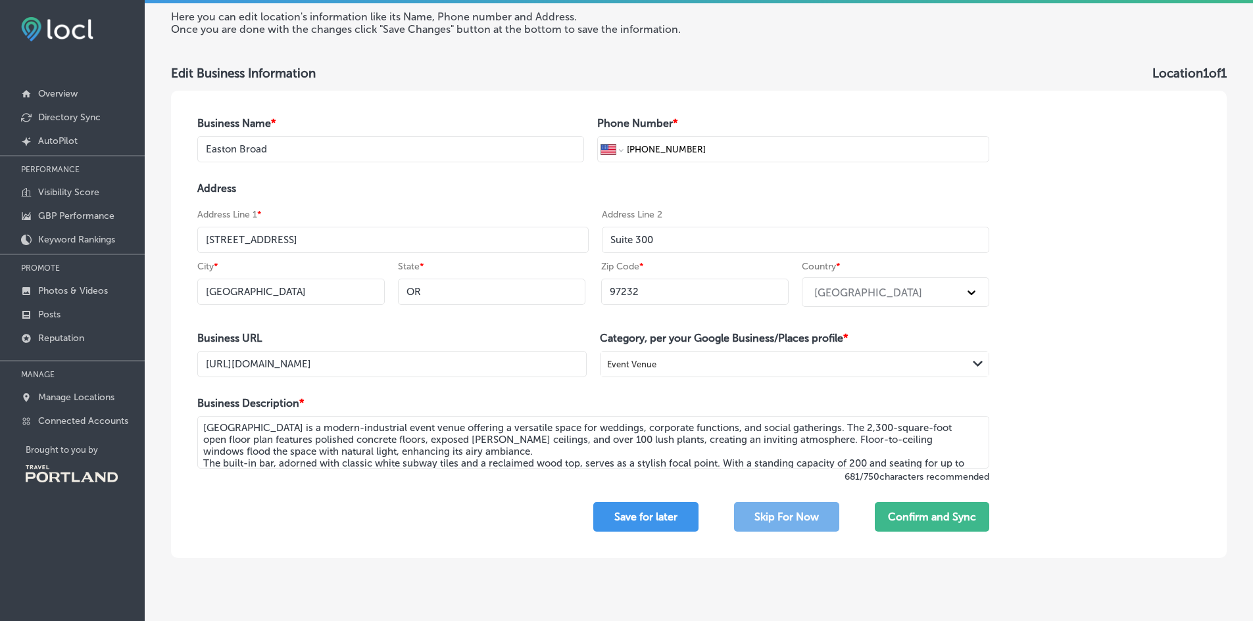
scroll to position [72, 0]
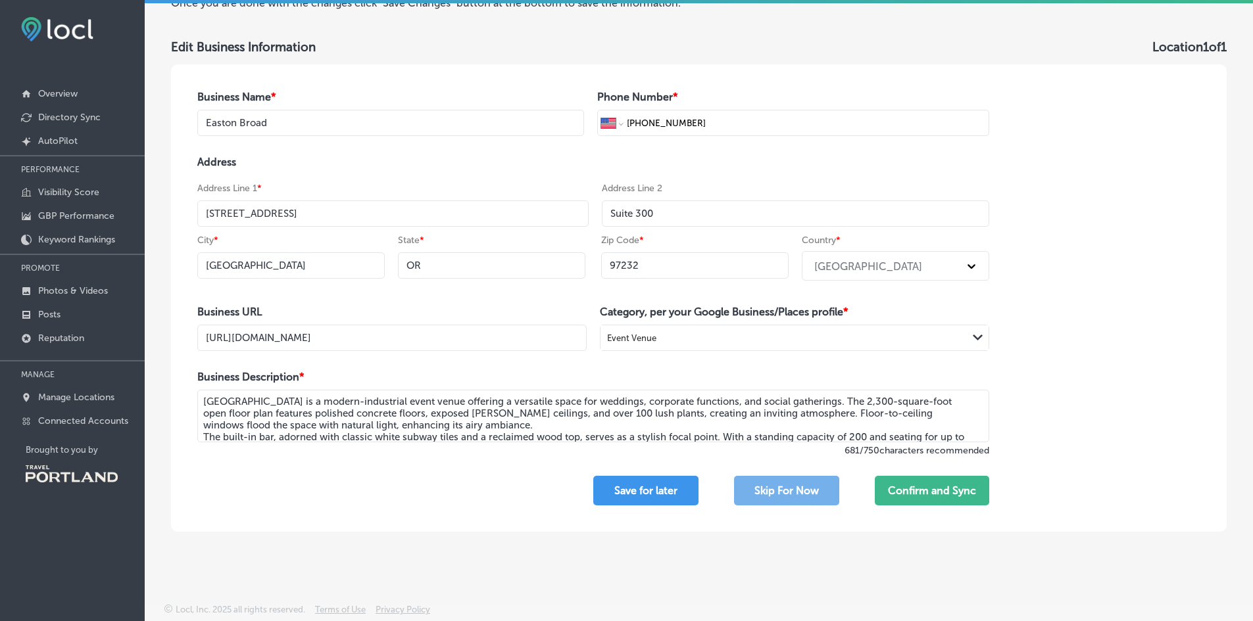
type input "http://www.eastonbroadpdx.com/"
drag, startPoint x: 202, startPoint y: 404, endPoint x: 637, endPoint y: 475, distance: 441.0
click at [637, 475] on div "Business Name * Easton Broad Phone Number * International Afghanistan Åland Isl…" at bounding box center [593, 298] width 844 height 468
click at [631, 431] on textarea "Easton Broad is a modern-industrial event venue offering a versatile space for …" at bounding box center [593, 416] width 792 height 53
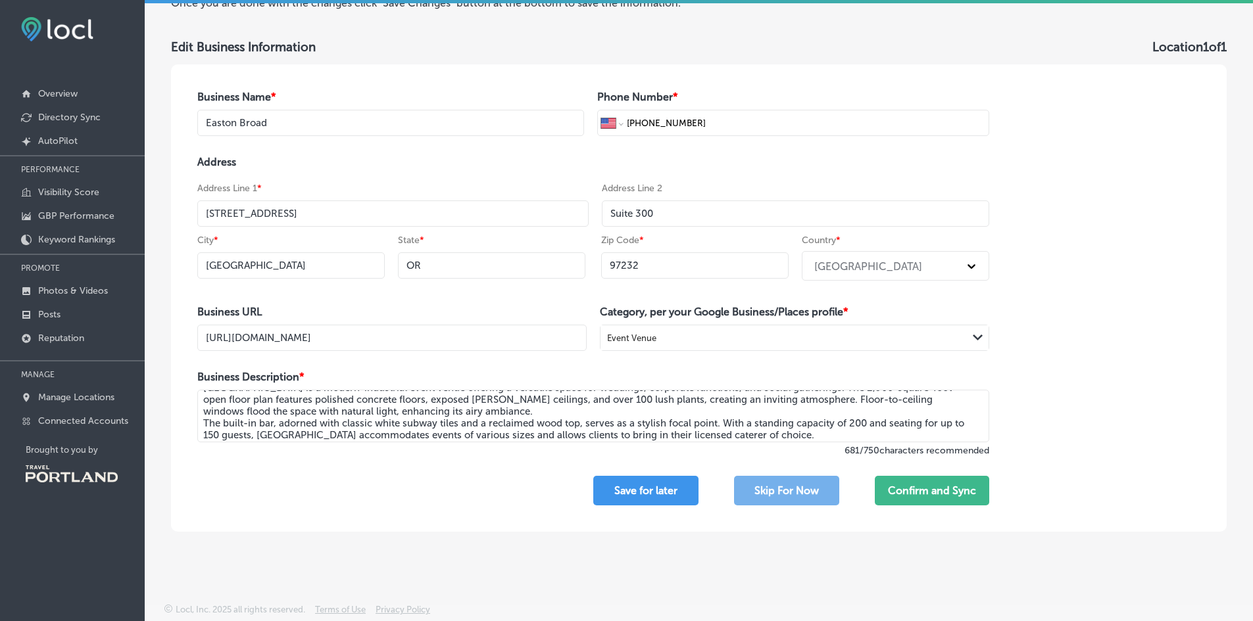
scroll to position [5, 0]
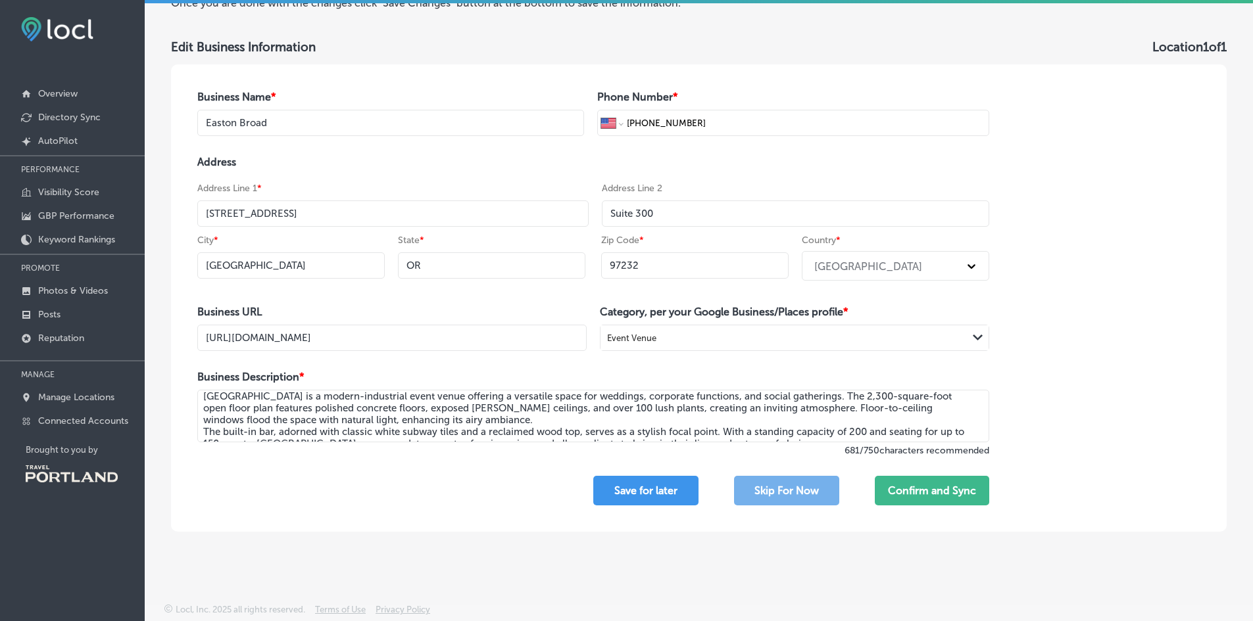
drag, startPoint x: 783, startPoint y: 433, endPoint x: 180, endPoint y: 183, distance: 653.3
click at [180, 183] on div "Business Name * Easton Broad Phone Number * International Afghanistan Åland Isl…" at bounding box center [593, 298] width 844 height 468
drag, startPoint x: 204, startPoint y: 396, endPoint x: 457, endPoint y: 420, distance: 254.3
click at [457, 420] on textarea "Easton Broad is a modern-industrial event venue offering a versatile space for …" at bounding box center [593, 416] width 792 height 53
click at [451, 419] on textarea "Easton Broad is a modern-industrial event venue offering a versatile space for …" at bounding box center [593, 416] width 792 height 53
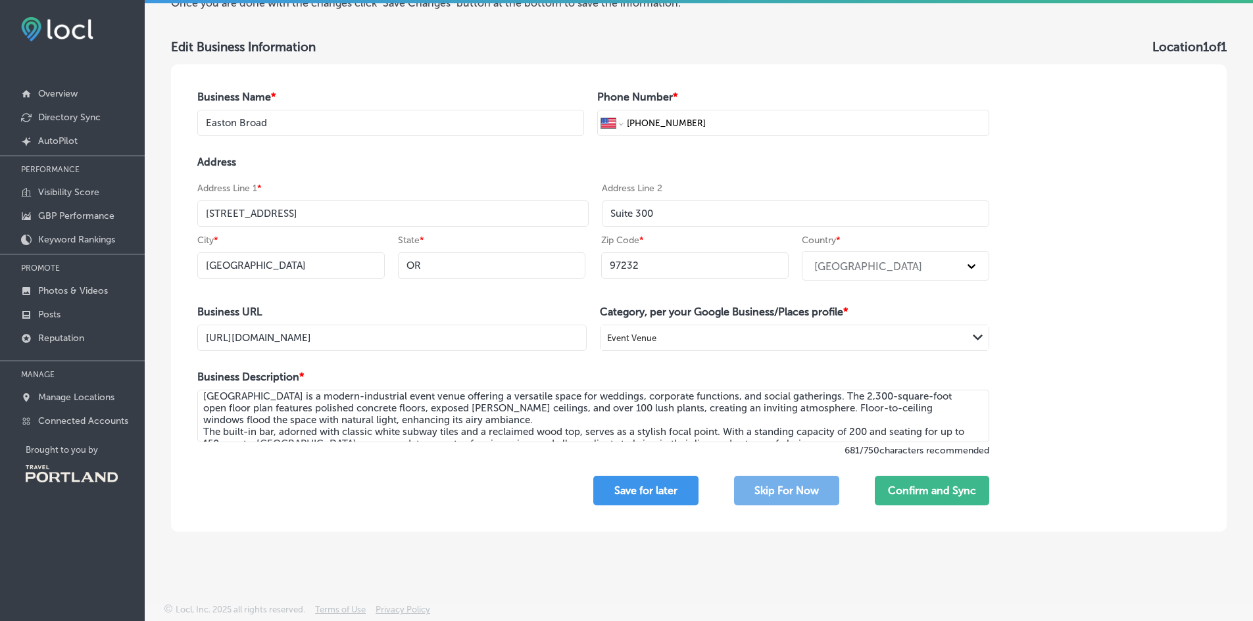
scroll to position [14, 0]
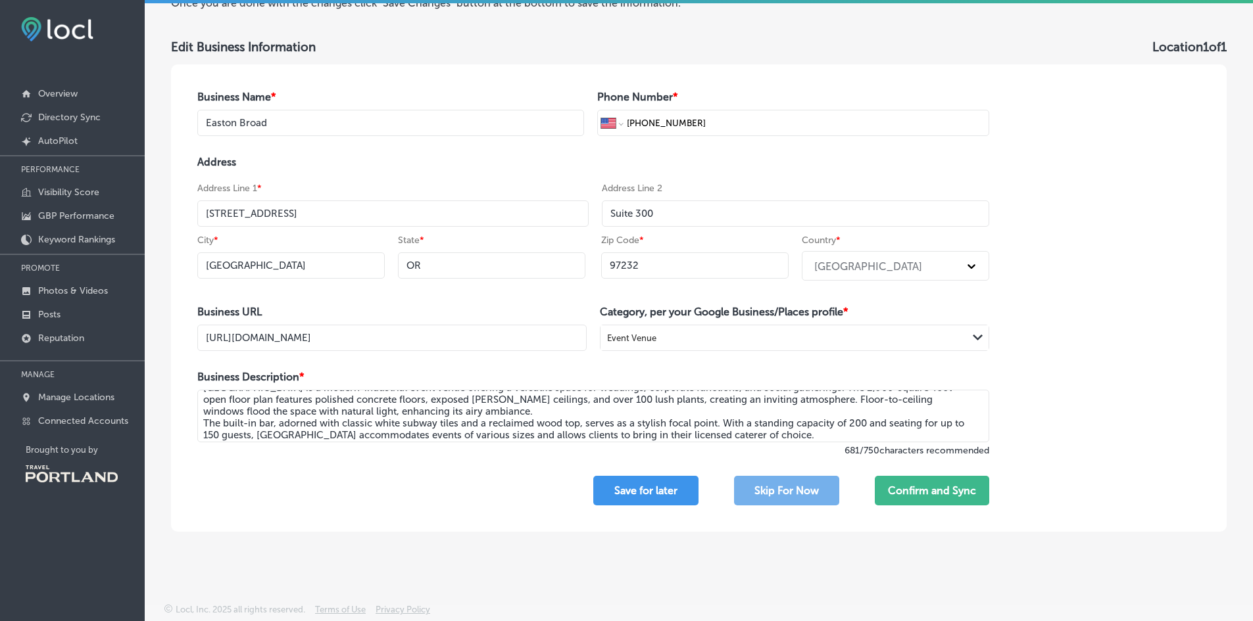
click at [381, 423] on textarea "Easton Broad is a modern-industrial event venue offering a versatile space for …" at bounding box center [593, 416] width 792 height 53
click at [261, 408] on textarea "Easton Broad is a modern-industrial event venue offering a versatile space for …" at bounding box center [593, 416] width 792 height 53
drag, startPoint x: 783, startPoint y: 434, endPoint x: 182, endPoint y: 398, distance: 602.0
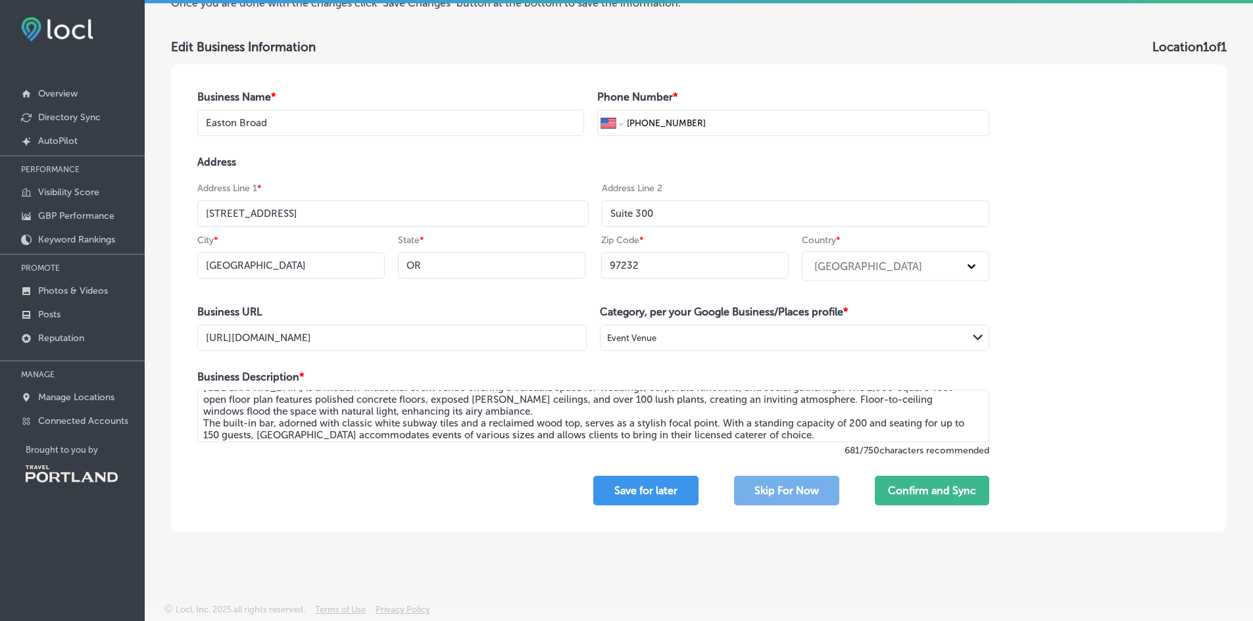
click at [182, 398] on div "Business Name * Easton Broad Phone Number * International Afghanistan Åland Isl…" at bounding box center [593, 298] width 844 height 468
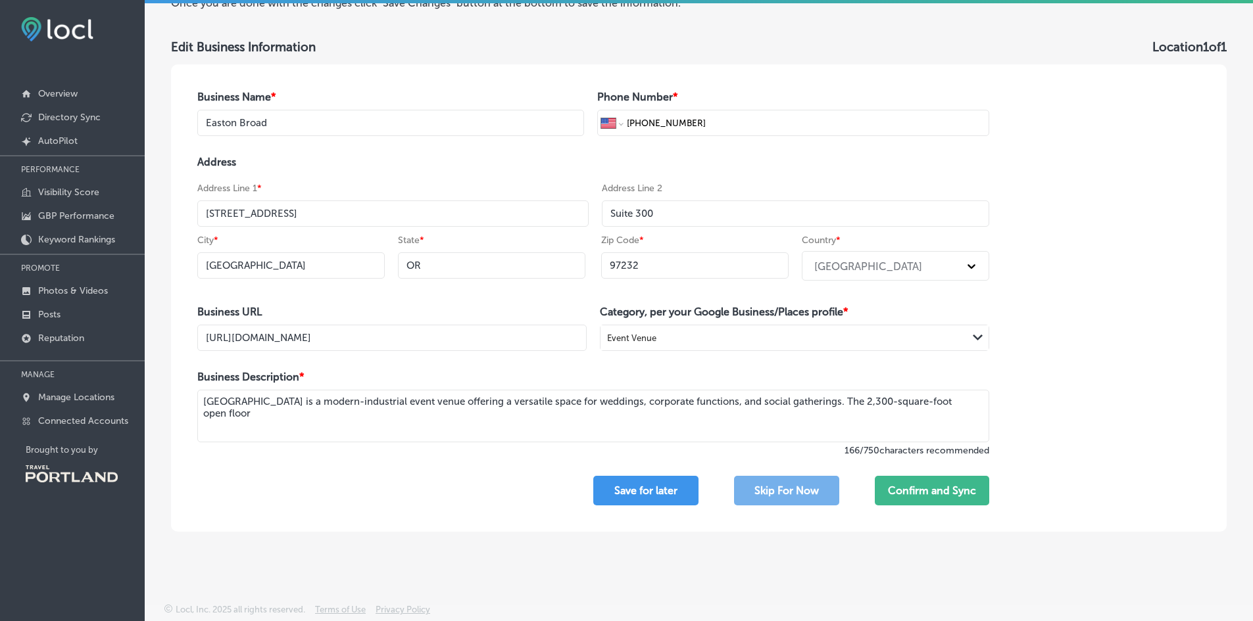
scroll to position [0, 0]
click at [229, 401] on textarea "Easton Broad is a modern-industrial event venue offering a versatile space for …" at bounding box center [593, 416] width 792 height 53
paste textarea "Portland’s modern, greenery-filled event venue — where urban style meets lush g…"
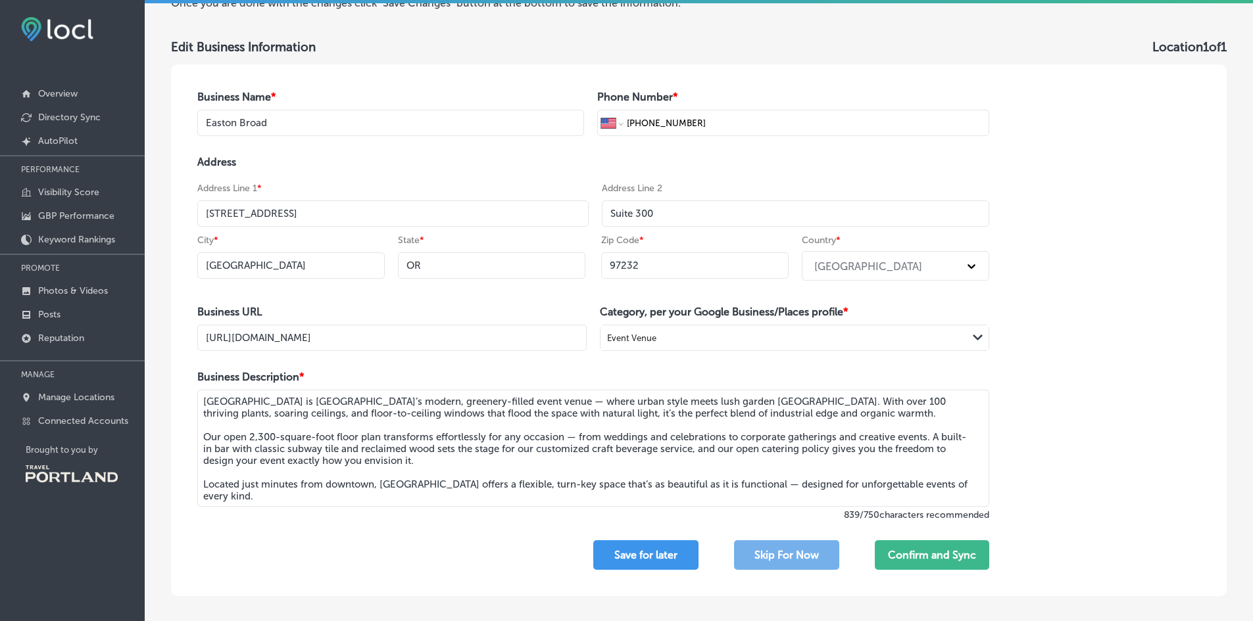
click at [499, 400] on textarea "Easton Broad is Portland’s modern, greenery-filled event venue — where urban st…" at bounding box center [593, 448] width 792 height 117
click at [855, 400] on textarea "Easton Broad is Portland’s modern, greenery-filled event venue, where urban sty…" at bounding box center [593, 448] width 792 height 117
click at [575, 437] on textarea "Easton Broad is Portland’s modern, greenery-filled event venue, where urban sty…" at bounding box center [593, 448] width 792 height 117
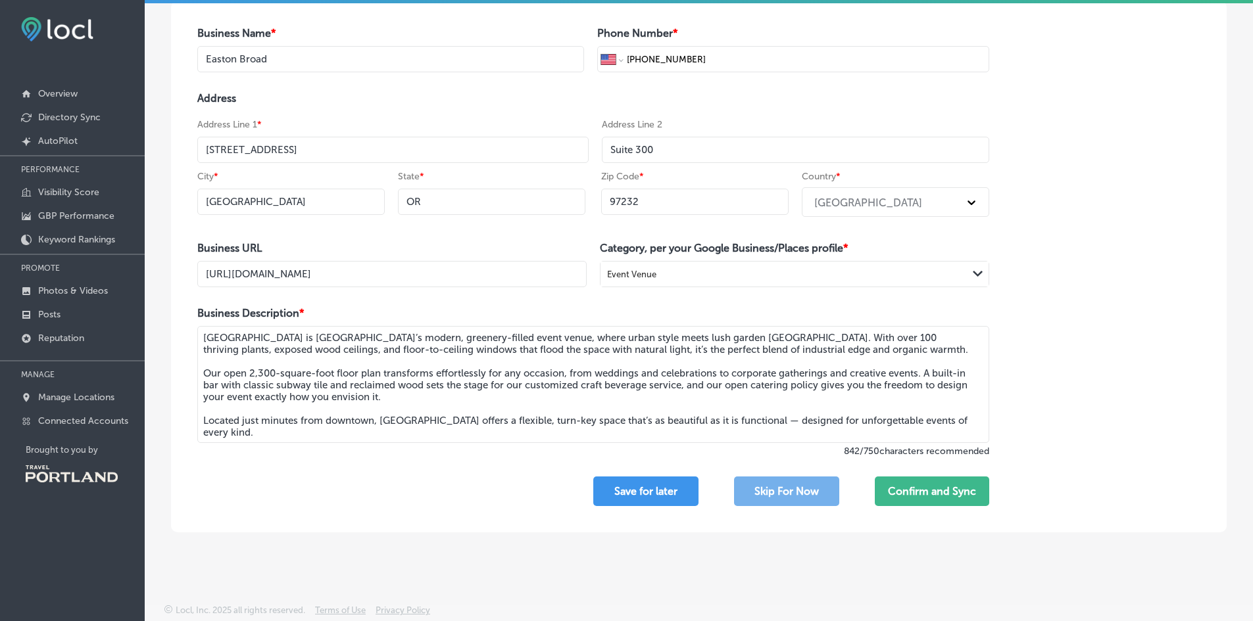
scroll to position [137, 0]
drag, startPoint x: 440, startPoint y: 422, endPoint x: 381, endPoint y: 422, distance: 58.5
click at [381, 422] on textarea "Easton Broad is Portland’s modern, greenery-filled event venue, where urban sty…" at bounding box center [593, 383] width 792 height 117
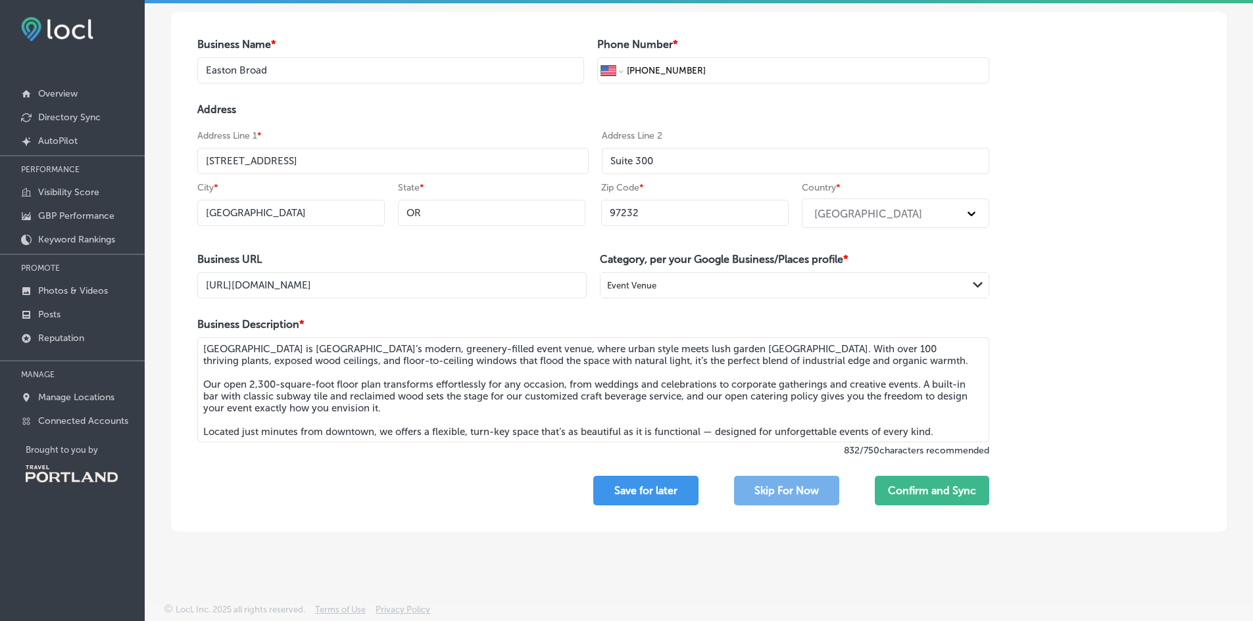
click at [421, 433] on textarea "Easton Broad is Portland’s modern, greenery-filled event venue, where urban sty…" at bounding box center [593, 389] width 792 height 105
drag, startPoint x: 938, startPoint y: 434, endPoint x: 151, endPoint y: 325, distance: 794.6
click at [151, 325] on div "Here you can edit location's information like its Name, Phone number and Addres…" at bounding box center [699, 232] width 1108 height 620
type textarea "Easton Broad is Portland’s modern, greenery-filled event venue, where urban sty…"
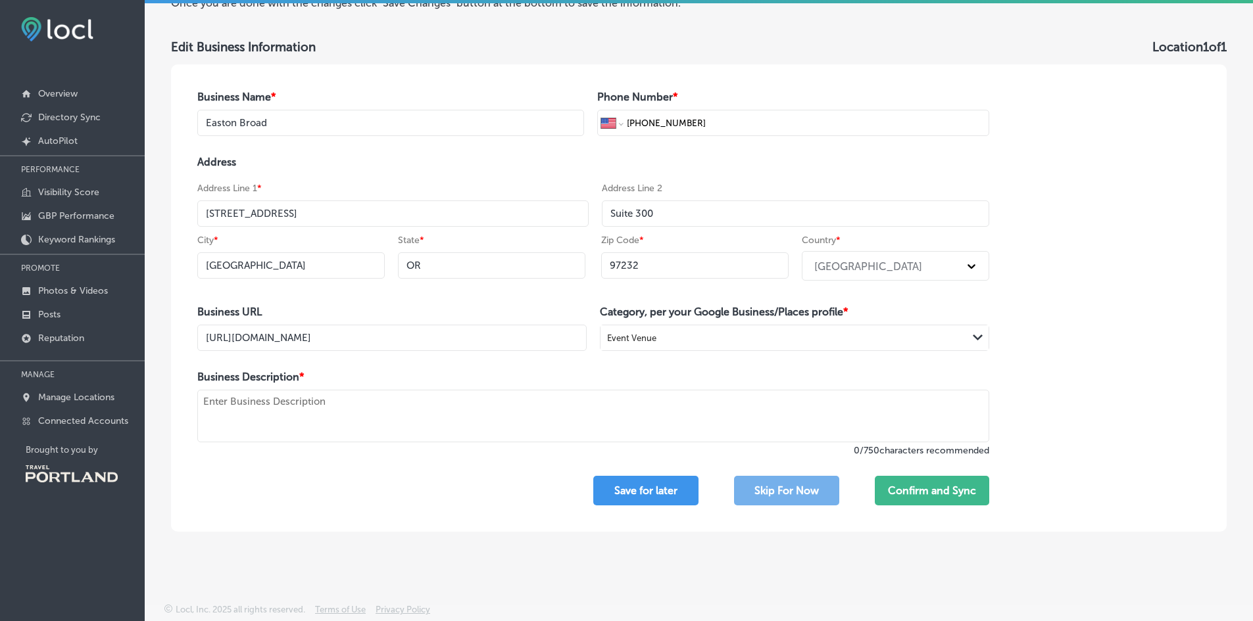
paste textarea "Easton Broad is Portland’s modern, greenery-filled event venue — the perfect bl…"
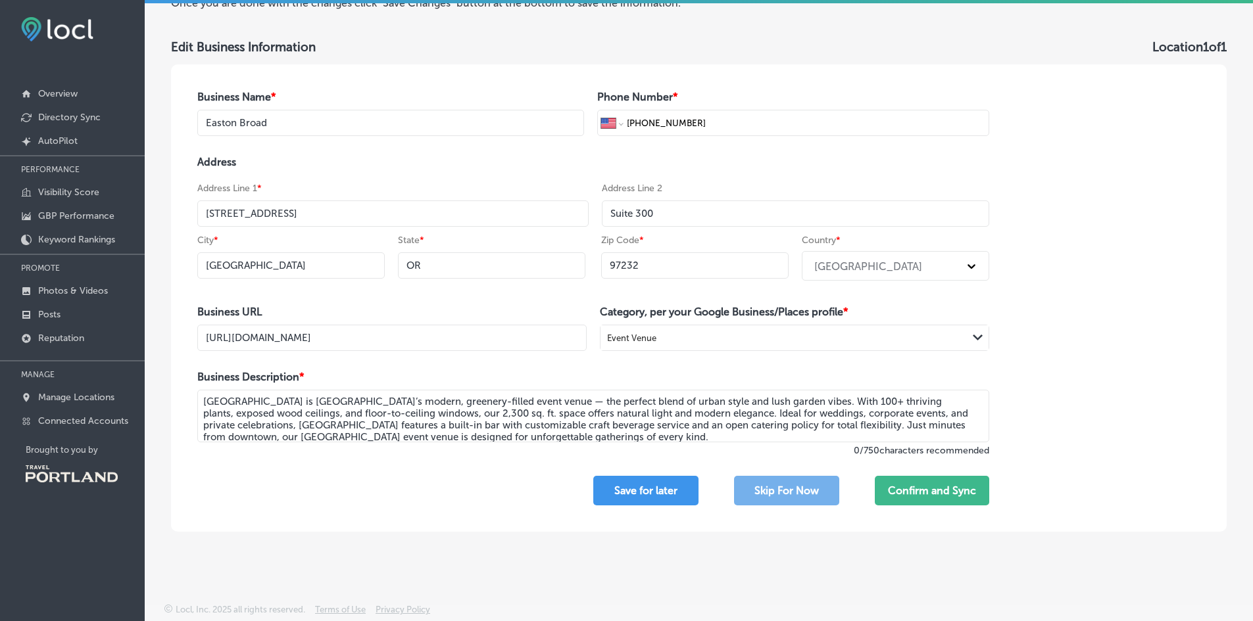
scroll to position [78, 0]
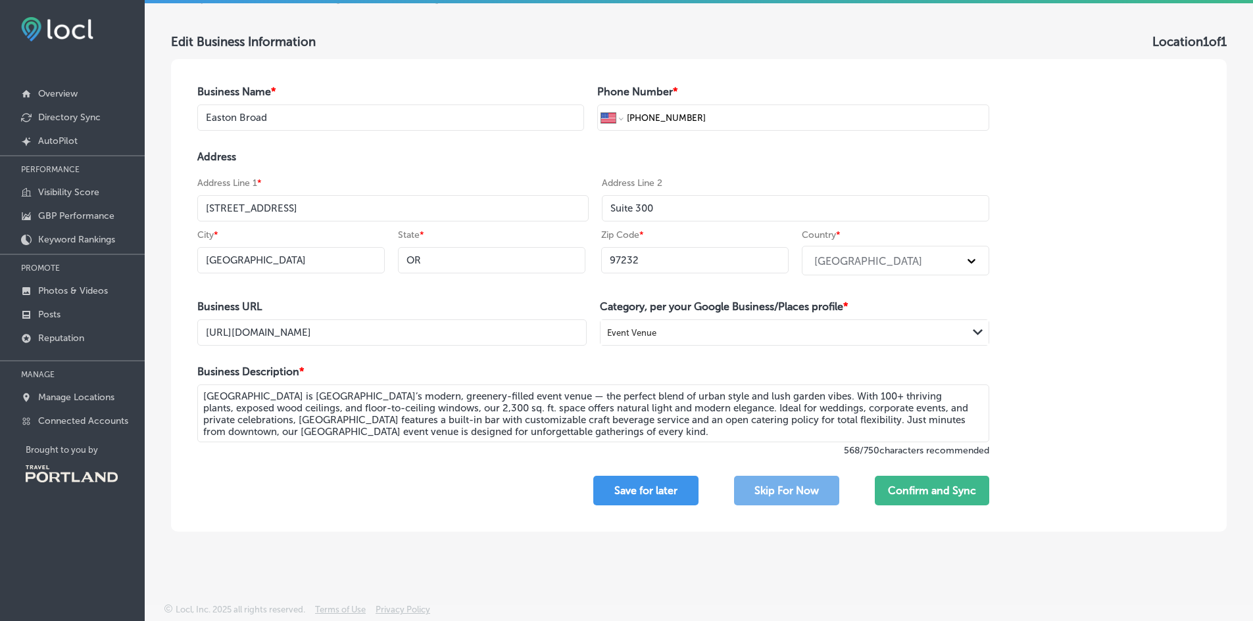
click at [502, 396] on textarea "Easton Broad is Portland’s modern, greenery-filled event venue — the perfect bl…" at bounding box center [593, 414] width 792 height 58
click at [362, 393] on textarea "Easton Broad is Portland’s modern, greenery-filled event venue — the perfect bl…" at bounding box center [593, 414] width 792 height 58
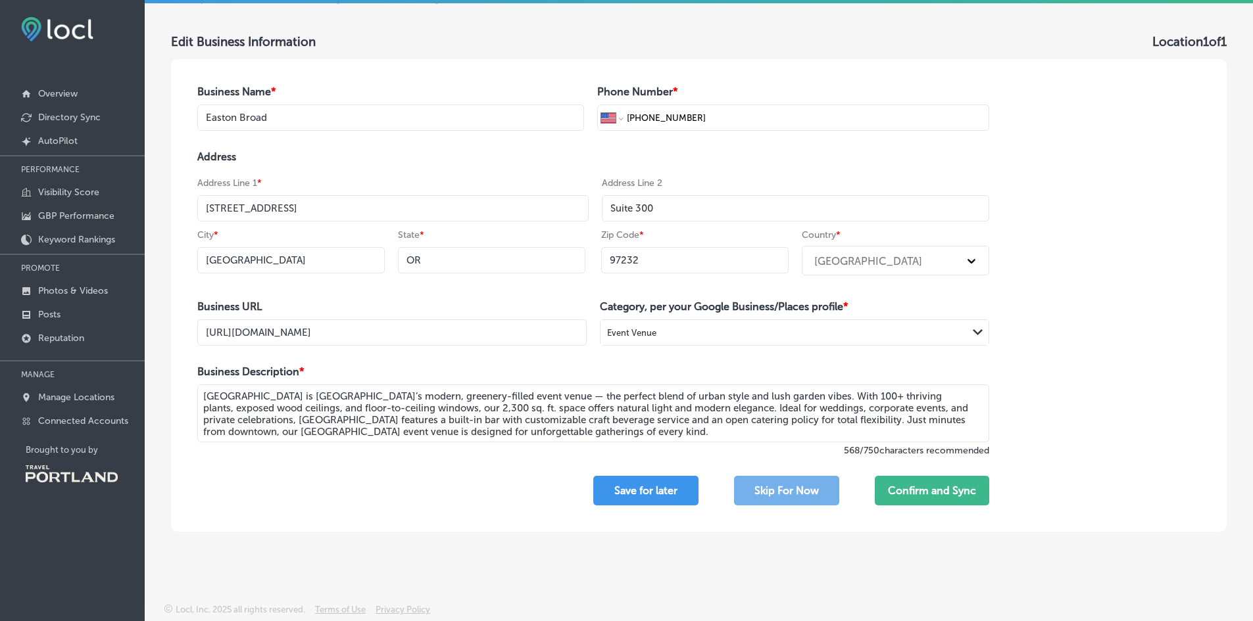
drag, startPoint x: 767, startPoint y: 420, endPoint x: 199, endPoint y: 397, distance: 569.2
click at [199, 397] on textarea "Easton Broad is Portland’s modern, greenery-filled event venue — the perfect bl…" at bounding box center [593, 414] width 792 height 58
paste textarea "where industrial design meets lush, garden-inspired style. Featuring 100+ vibra…"
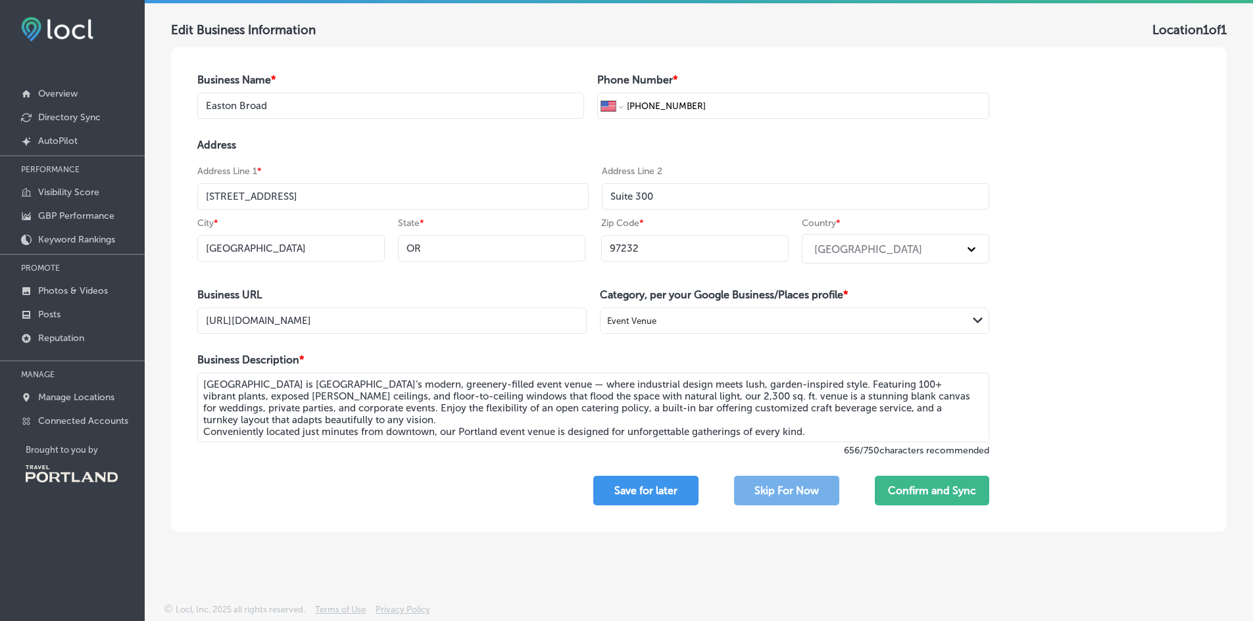
click at [367, 429] on textarea "Easton Broad is Portland’s modern, greenery-filled event venue — where industri…" at bounding box center [593, 408] width 792 height 70
click at [826, 433] on textarea "Easton Broad is Portland’s modern, greenery-filled event venue — where industri…" at bounding box center [593, 408] width 792 height 70
click at [506, 385] on textarea "Easton Broad is Portland’s modern, greenery-filled event venue — where industri…" at bounding box center [593, 408] width 792 height 70
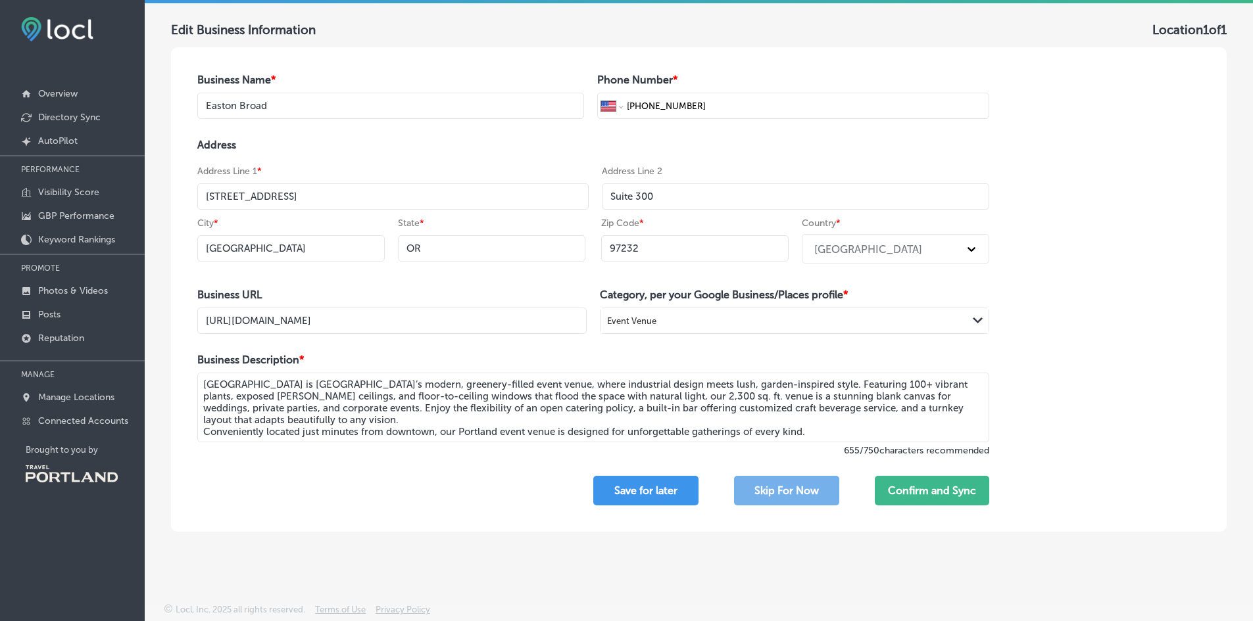
click at [343, 406] on textarea "Easton Broad is Portland’s modern, greenery-filled event venue, where industria…" at bounding box center [593, 408] width 792 height 70
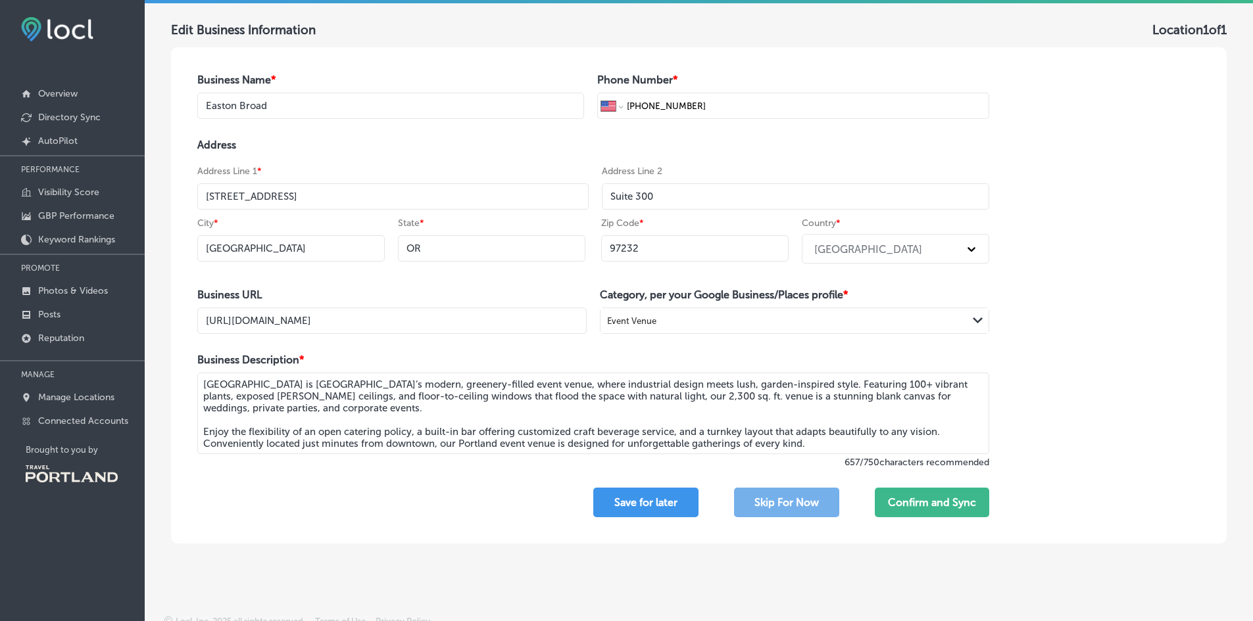
scroll to position [101, 0]
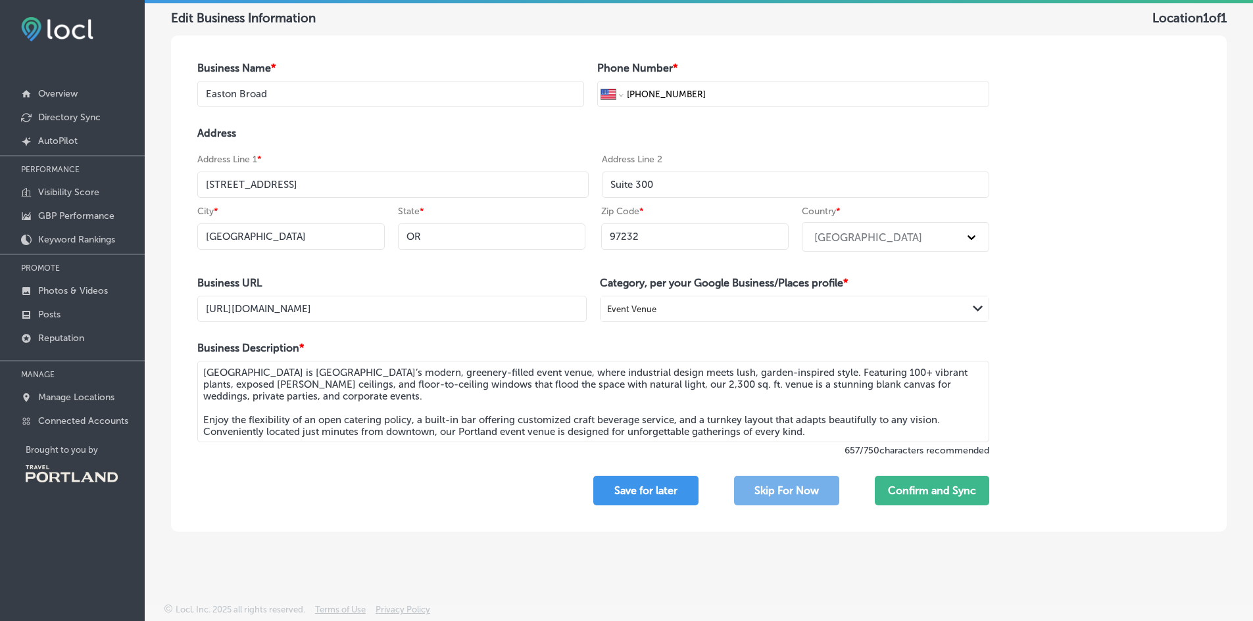
click at [861, 432] on textarea "Easton Broad is Portland’s modern, greenery-filled event venue, where industria…" at bounding box center [593, 402] width 792 height 82
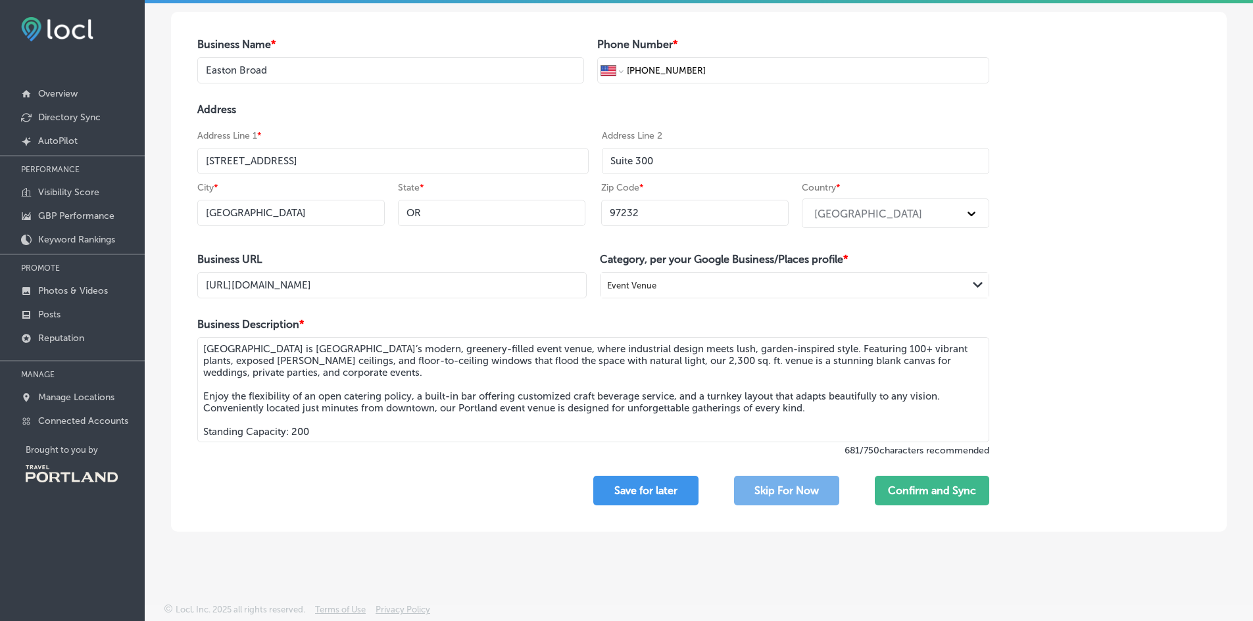
scroll to position [137, 0]
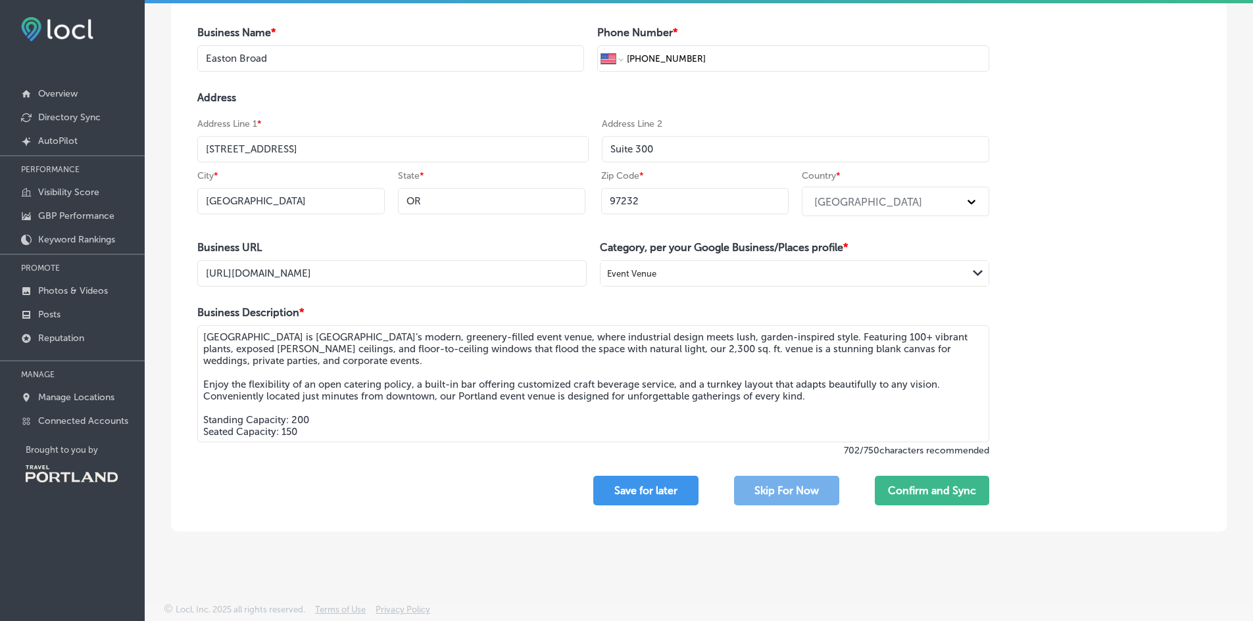
click at [276, 433] on textarea "Easton Broad is Portland’s modern, greenery-filled event venue, where industria…" at bounding box center [593, 383] width 792 height 117
click at [298, 433] on textarea "Easton Broad is Portland’s modern, greenery-filled event venue, where industria…" at bounding box center [593, 383] width 792 height 117
click at [361, 429] on textarea "Easton Broad is Portland’s modern, greenery-filled event venue, where industria…" at bounding box center [593, 383] width 792 height 117
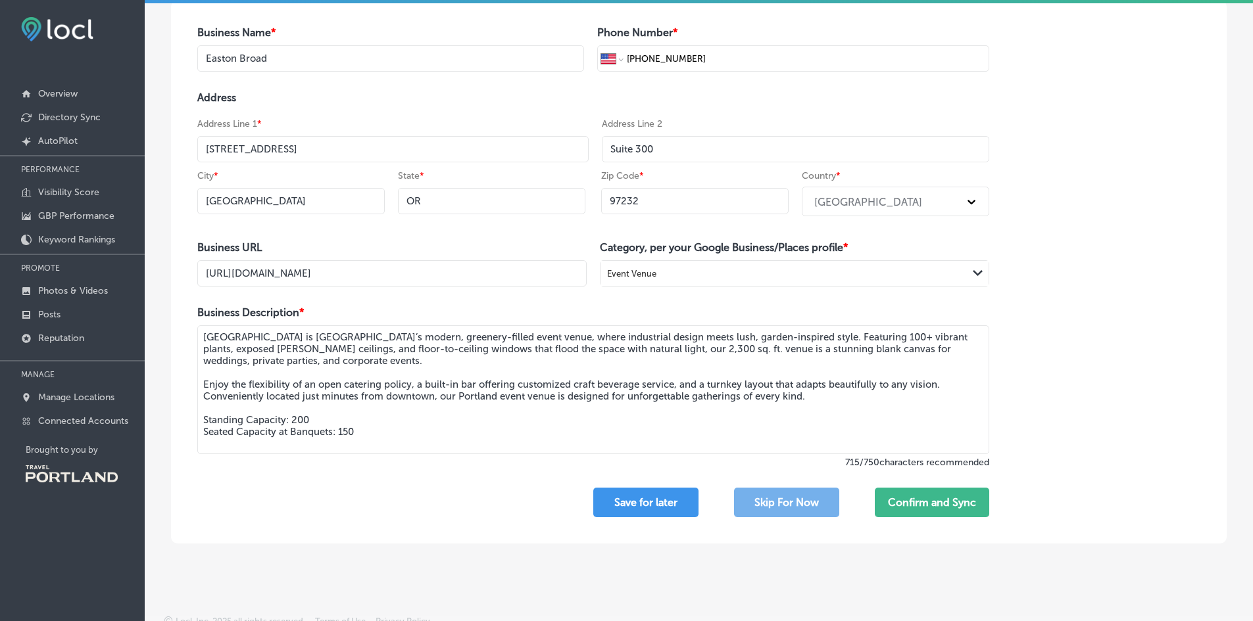
paste textarea "Seated Capacity at Banquets: 150"
click at [304, 444] on textarea "Easton Broad is Portland’s modern, greenery-filled event venue, where industria…" at bounding box center [593, 389] width 792 height 129
click at [352, 444] on textarea "Easton Broad is Portland’s modern, greenery-filled event venue, where industria…" at bounding box center [593, 389] width 792 height 129
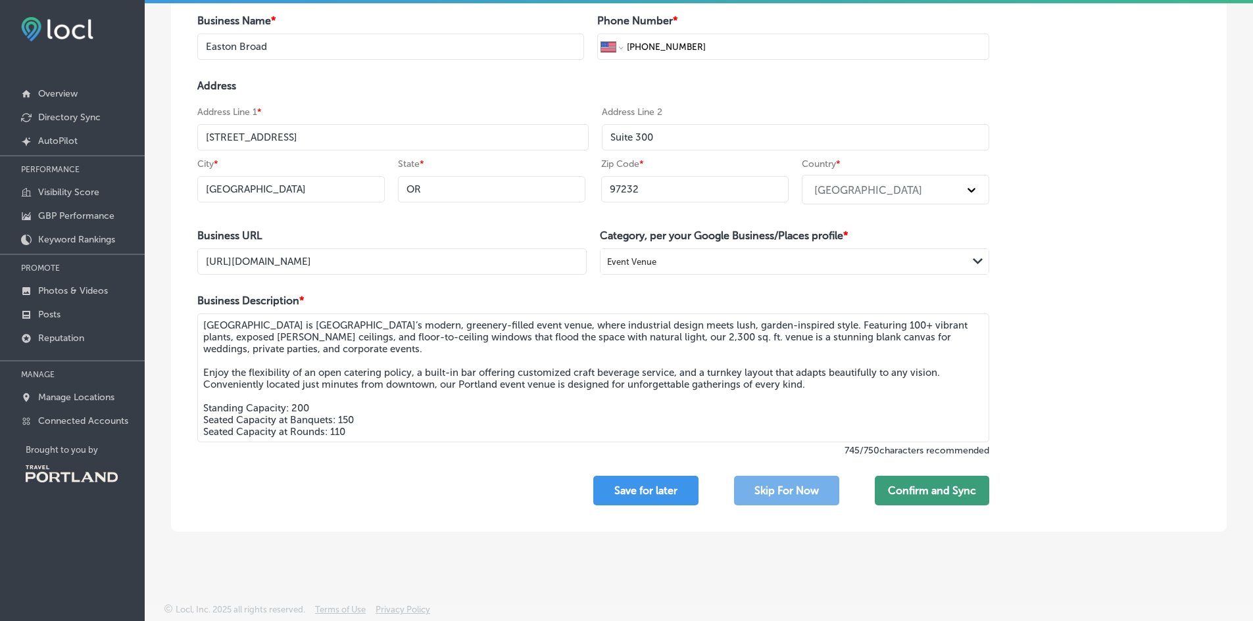
type textarea "Easton Broad is Portland’s modern, greenery-filled event venue, where industria…"
click at [926, 487] on button "Confirm and Sync" at bounding box center [932, 491] width 114 height 30
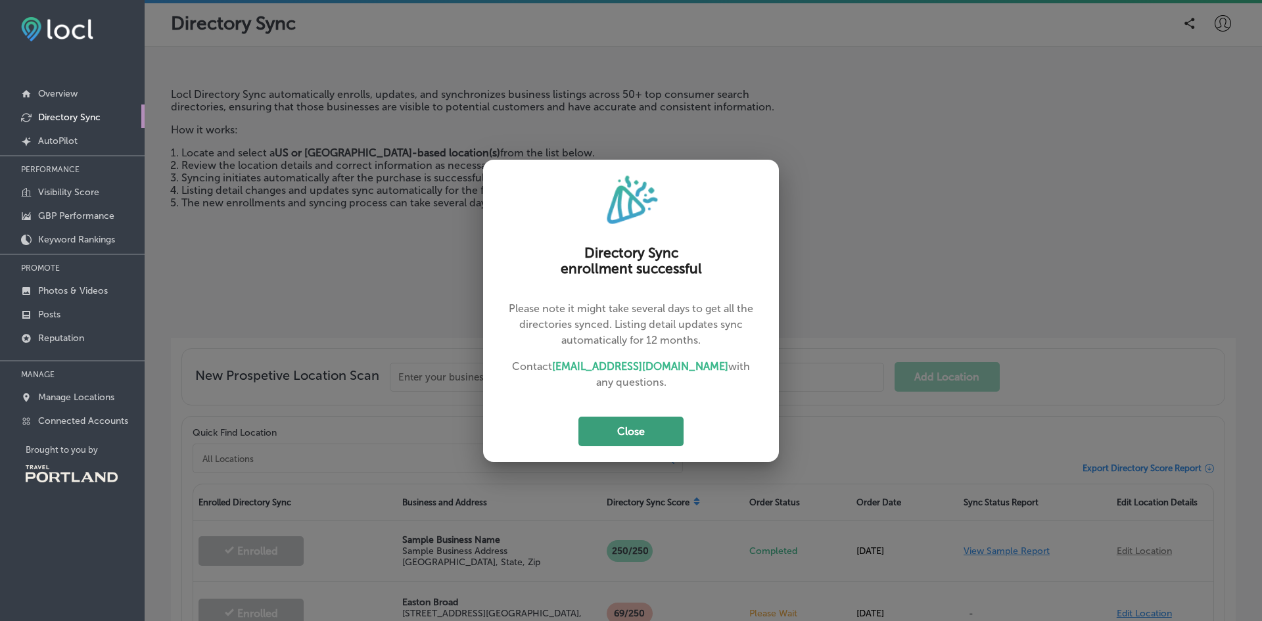
click at [614, 425] on button "Close" at bounding box center [631, 432] width 105 height 30
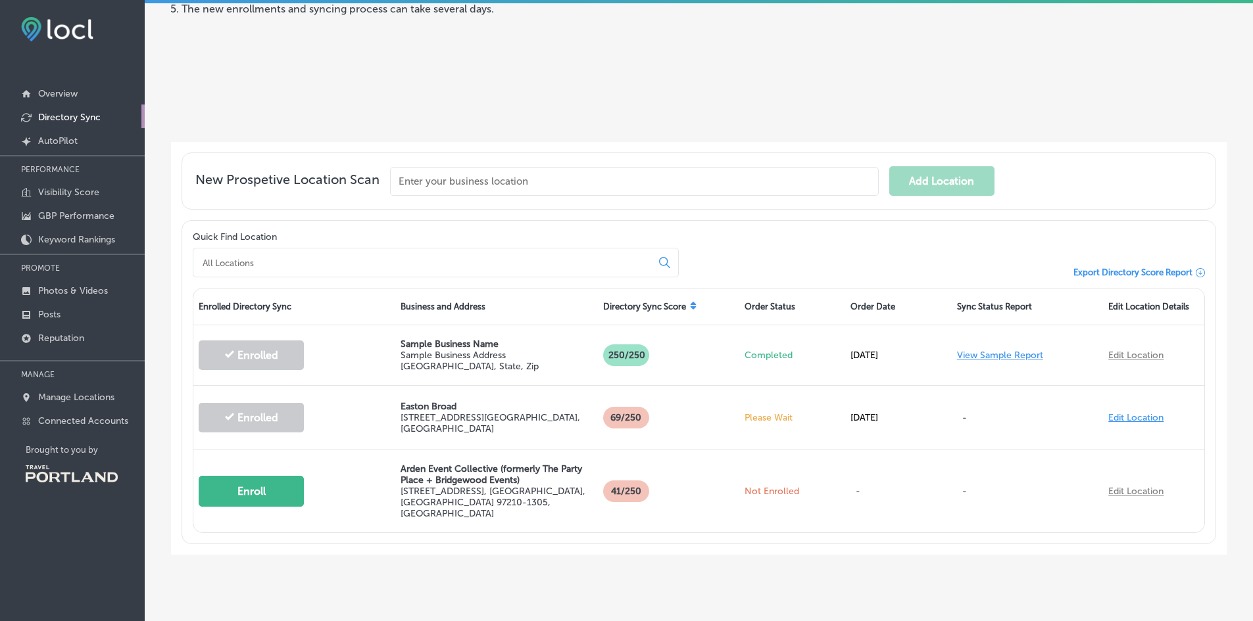
scroll to position [204, 0]
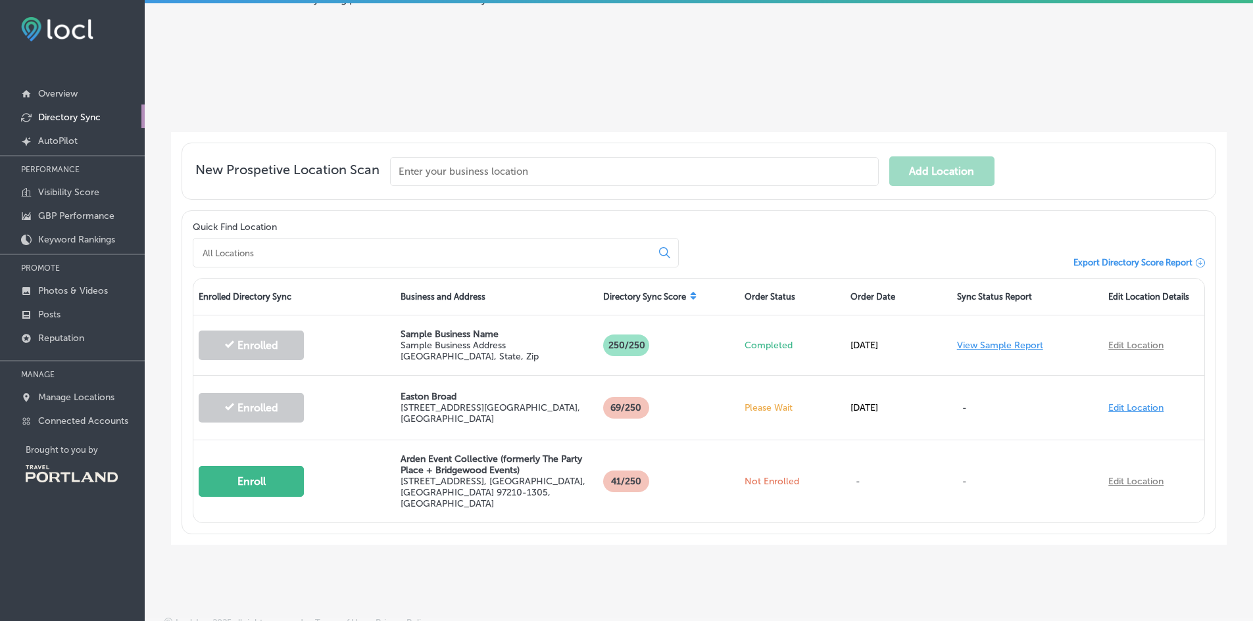
click at [1091, 260] on span "Export Directory Score Report" at bounding box center [1132, 263] width 119 height 10
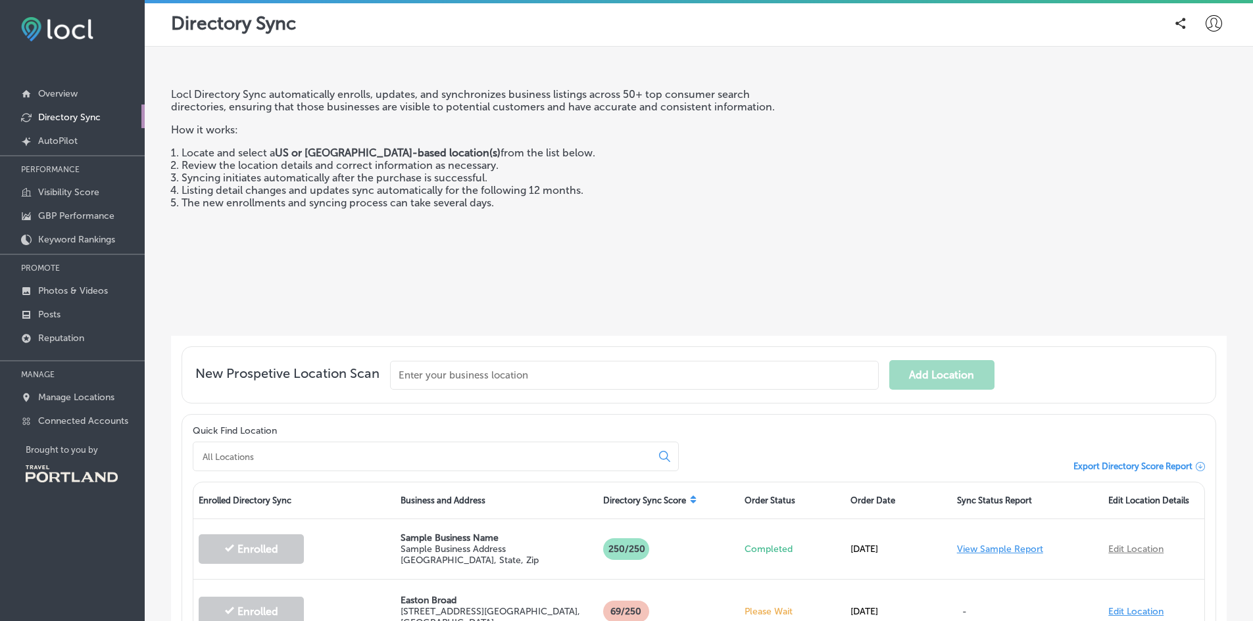
scroll to position [0, 0]
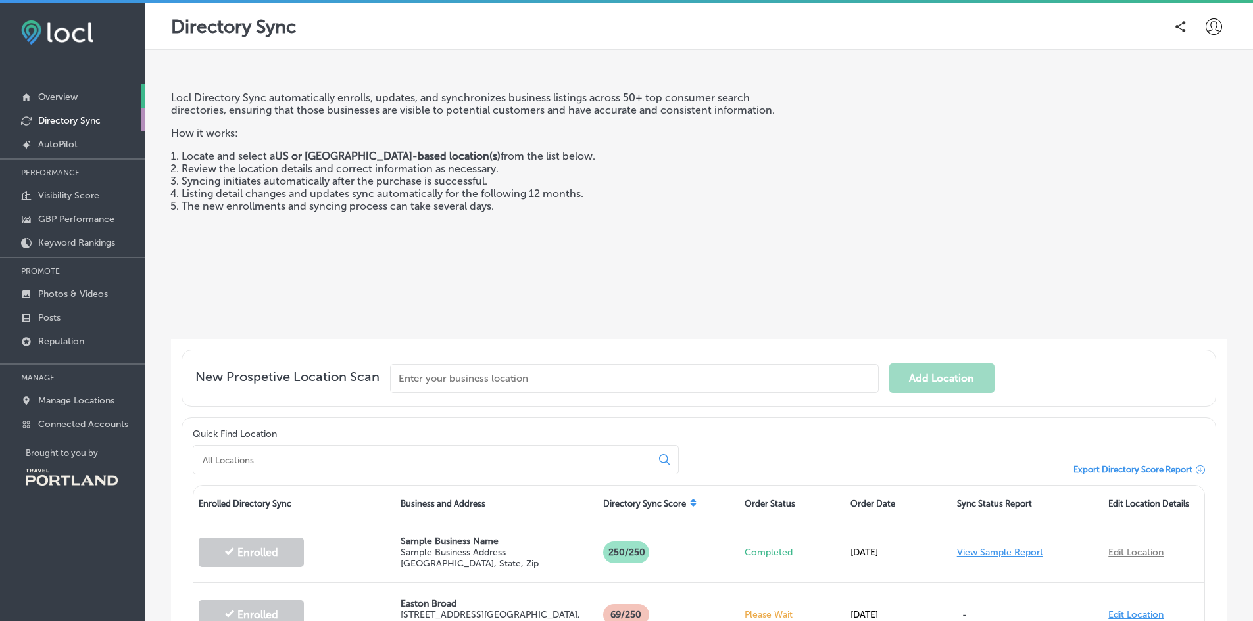
click at [63, 95] on p "Overview" at bounding box center [57, 96] width 39 height 11
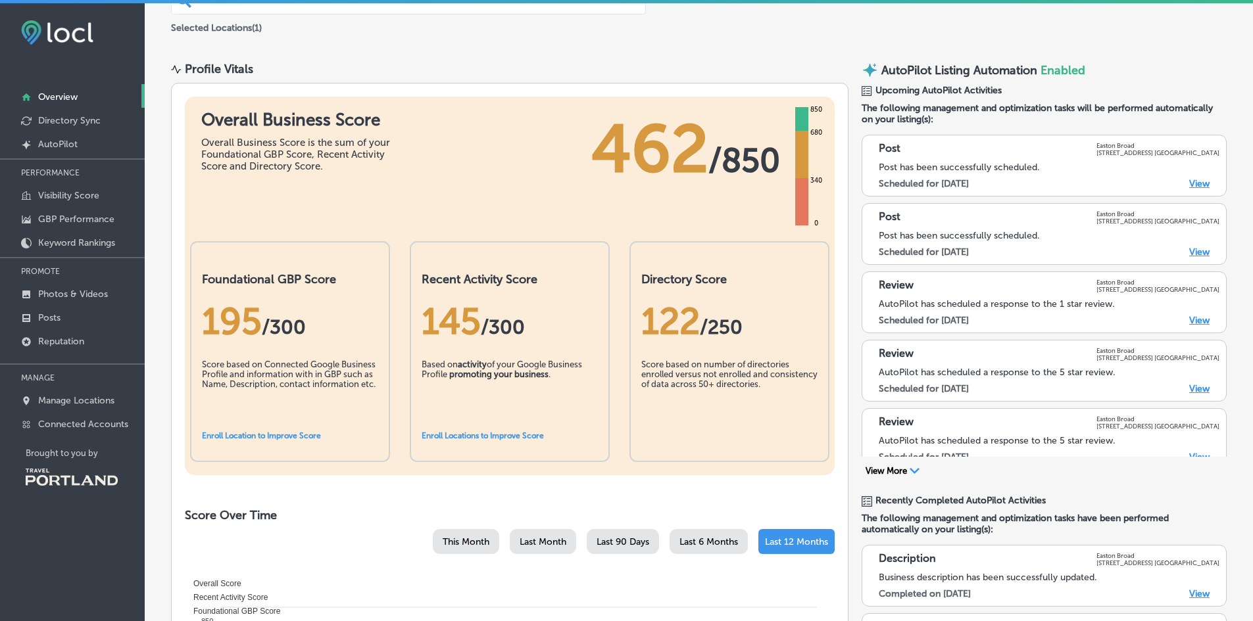
scroll to position [145, 0]
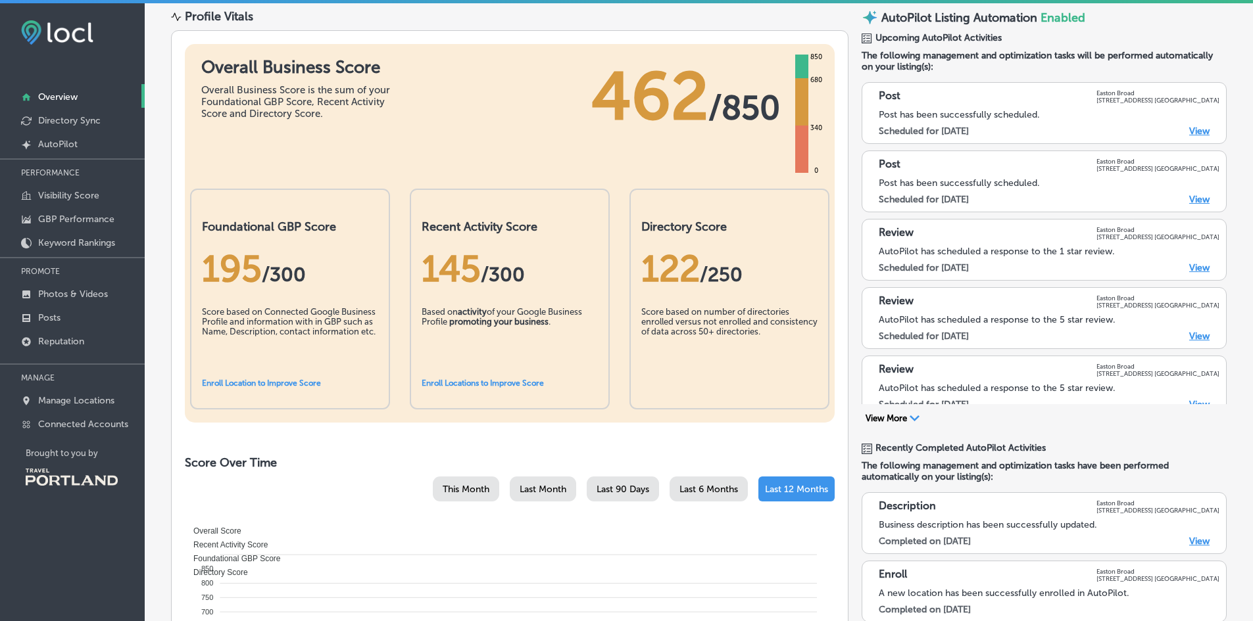
click at [228, 381] on link "Enroll Location to Improve Score" at bounding box center [261, 383] width 119 height 9
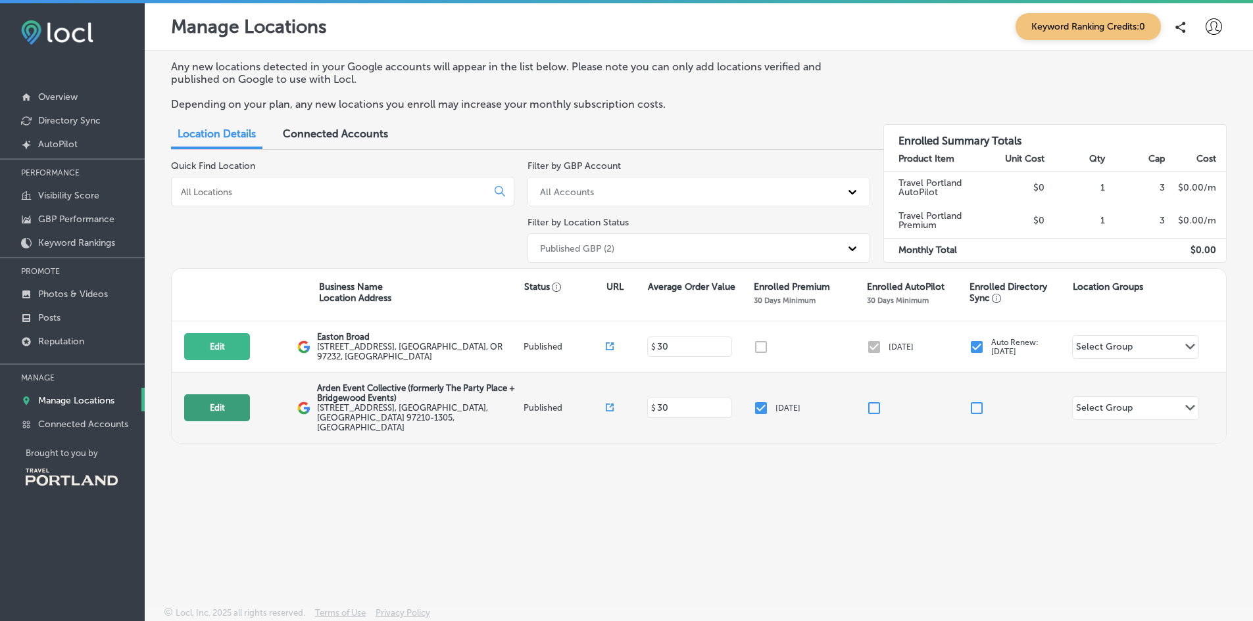
click at [224, 402] on button "Edit" at bounding box center [217, 408] width 66 height 27
select select "US"
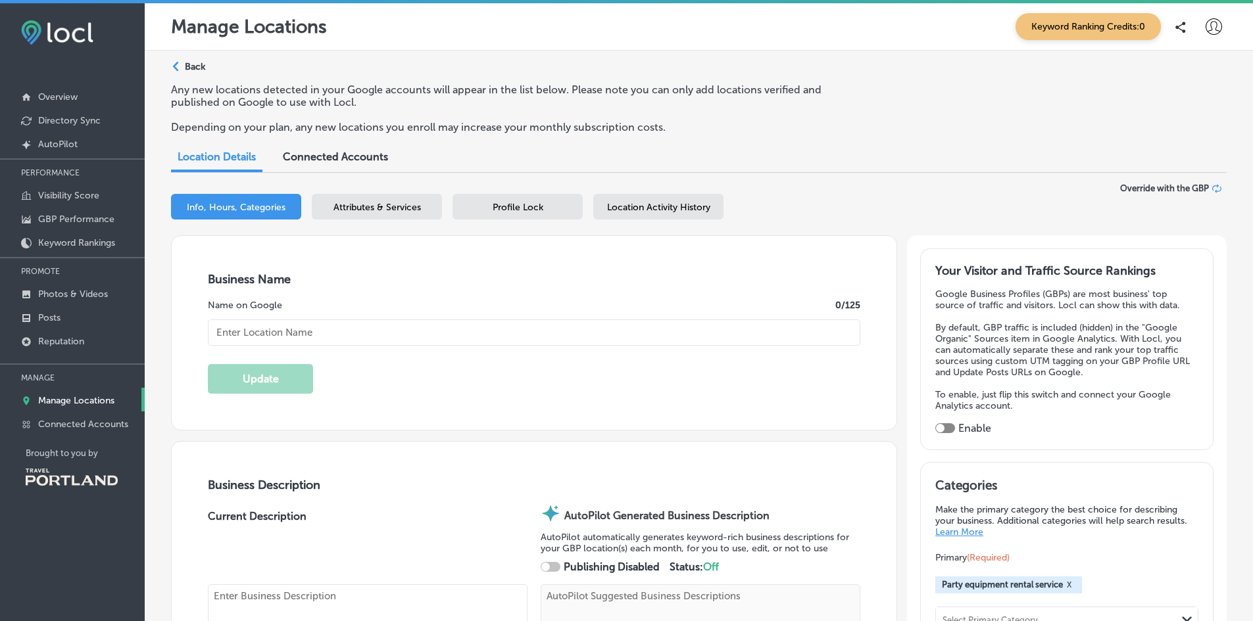
type input "3721 Northwest Front Avenue"
type input "Portland"
type input "97210-1305"
type input "US"
type input "Arden Event Collective (formerly The Party Place + Bridgewood Events)"
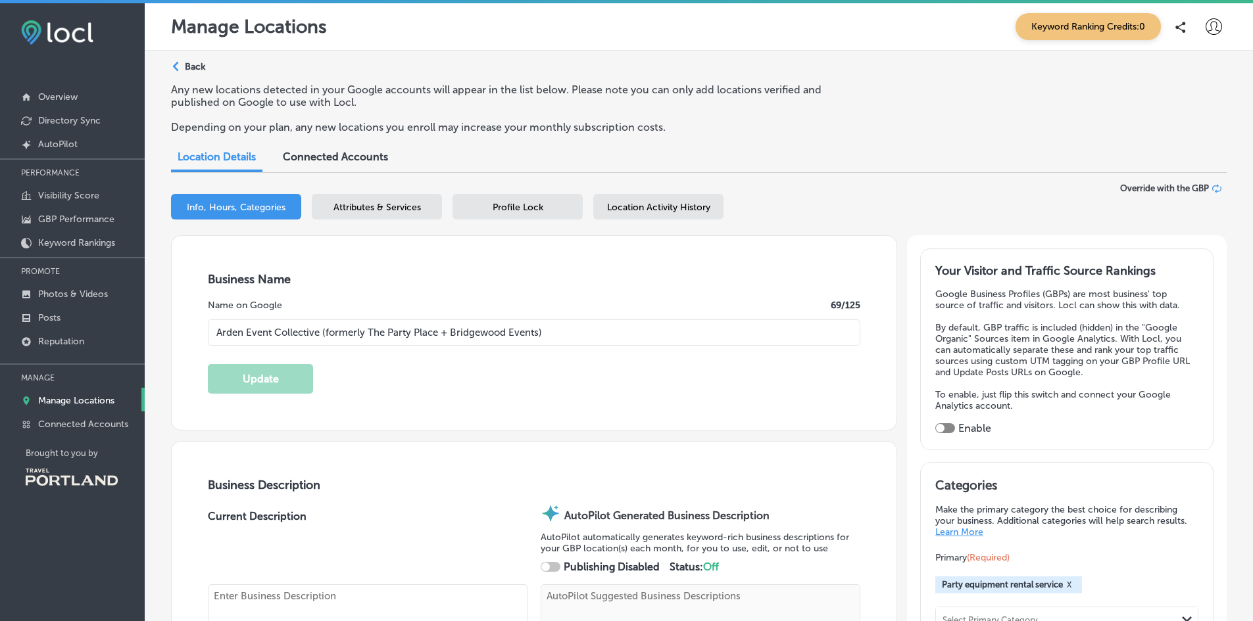
type input "https://ardeneventco.com/"
type input "+1 503 548 4880"
type textarea "Arden Event Collective specializes in full service event rentals. "We believe p…"
click at [295, 155] on span "Connected Accounts" at bounding box center [335, 157] width 105 height 12
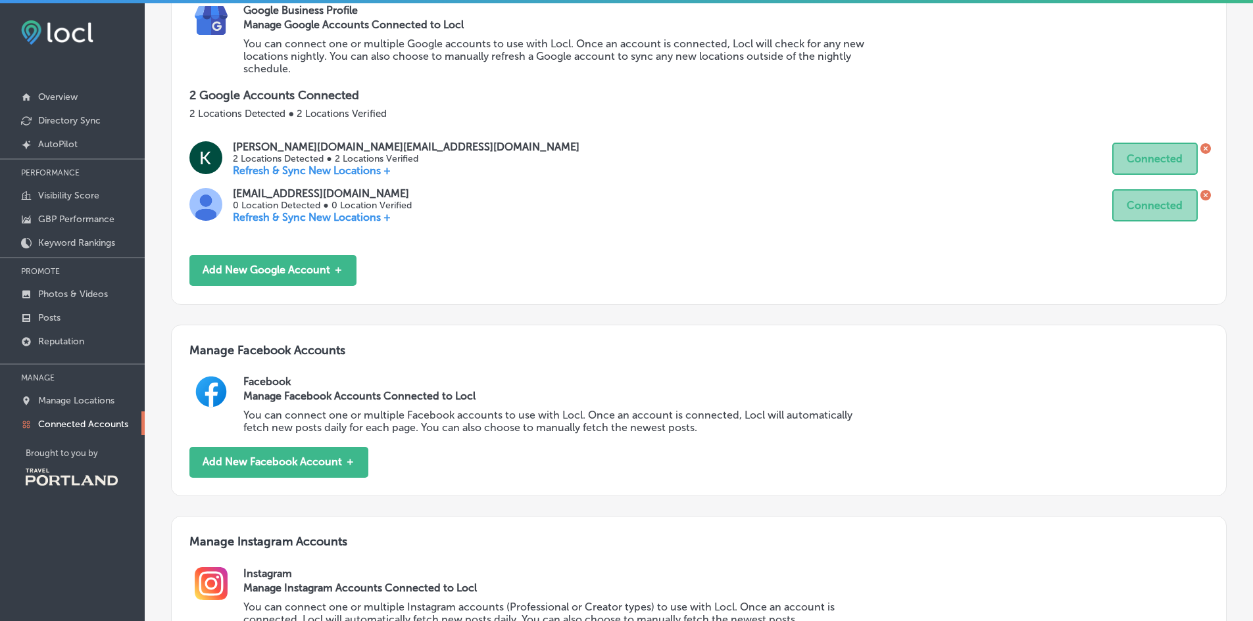
scroll to position [199, 0]
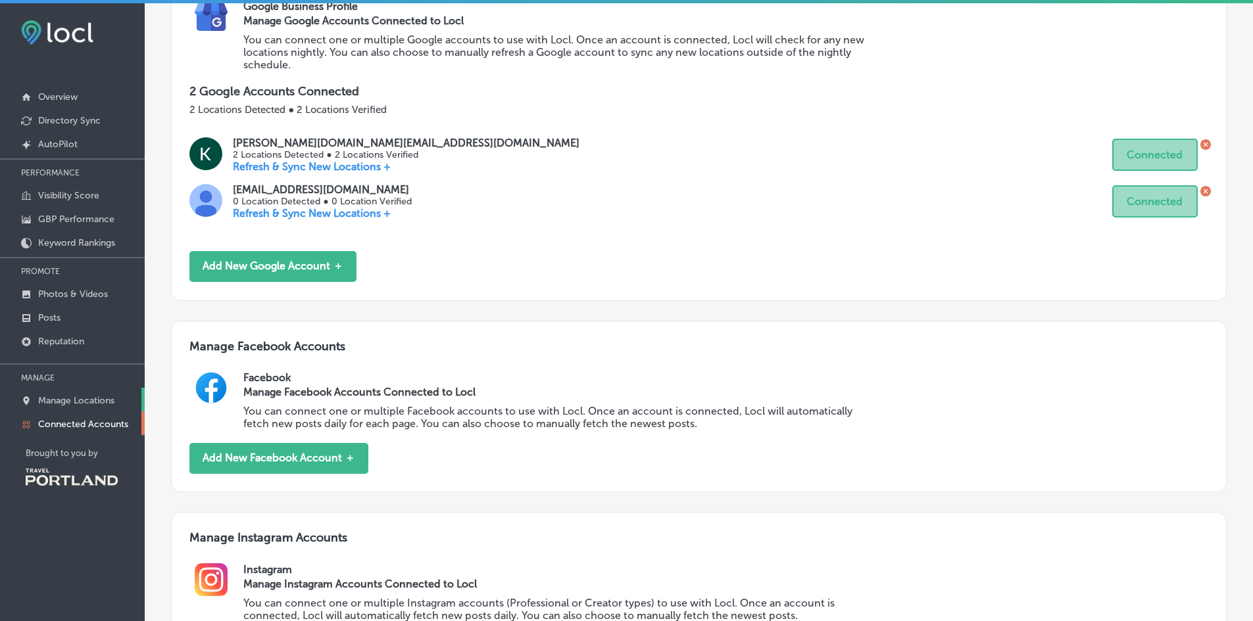
click at [84, 402] on p "Manage Locations" at bounding box center [76, 400] width 76 height 11
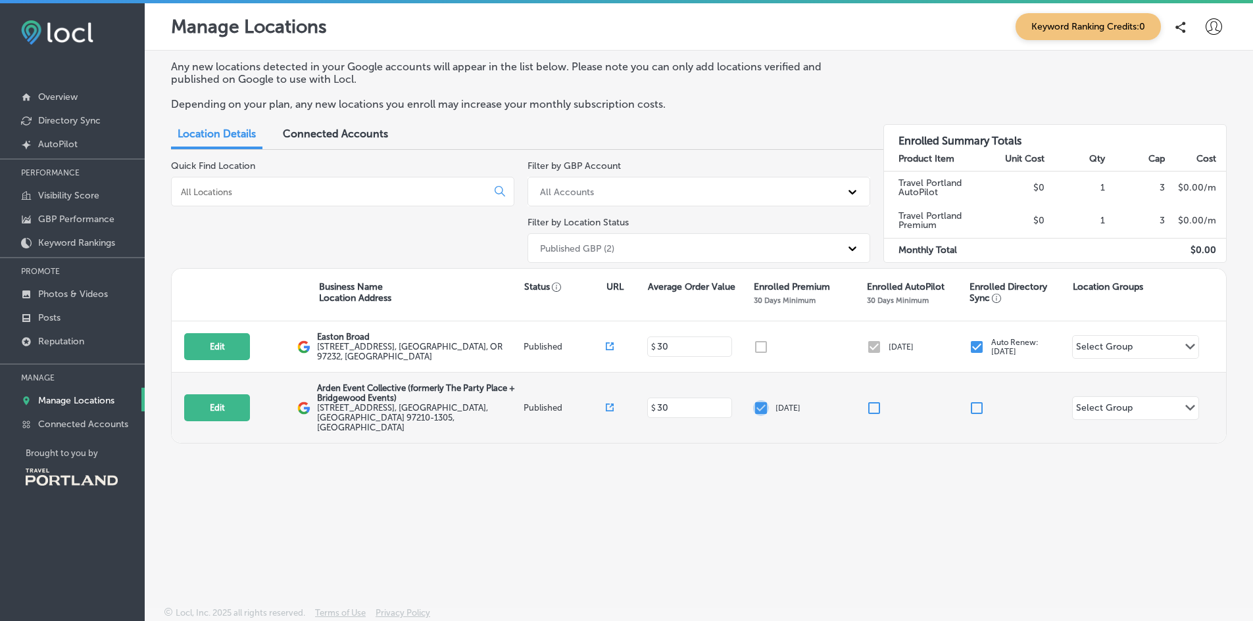
click at [757, 400] on input "checkbox" at bounding box center [761, 408] width 16 height 16
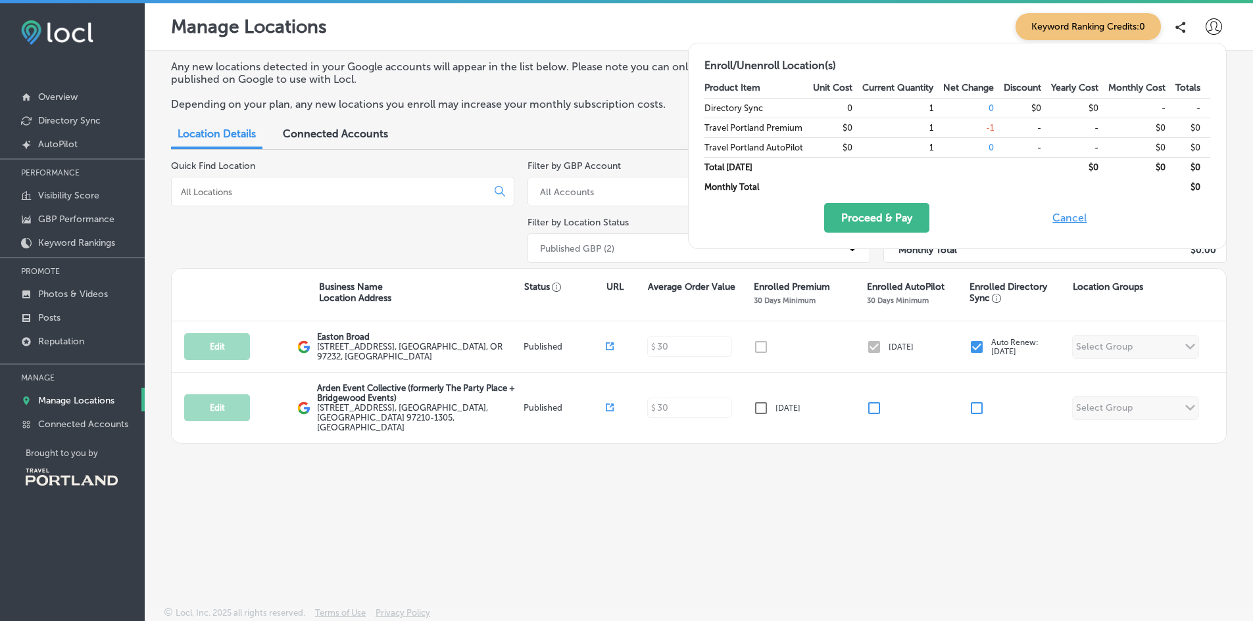
click at [1059, 219] on button "Cancel" at bounding box center [1069, 218] width 42 height 30
checkbox input "true"
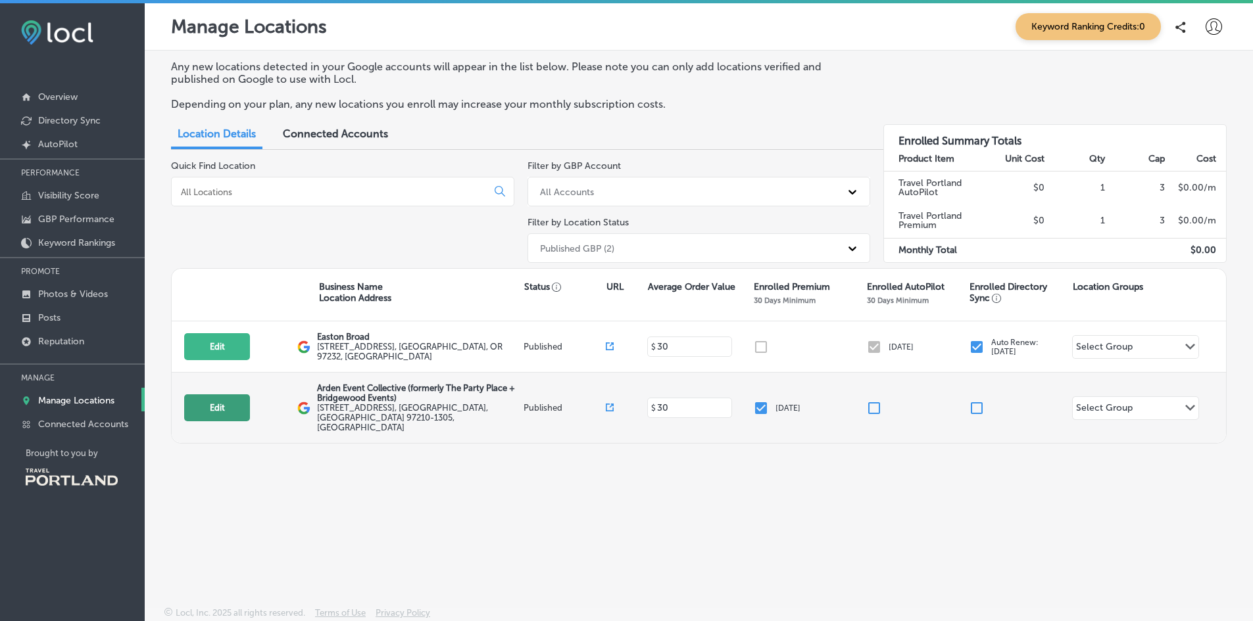
click at [209, 402] on button "Edit" at bounding box center [217, 408] width 66 height 27
select select "US"
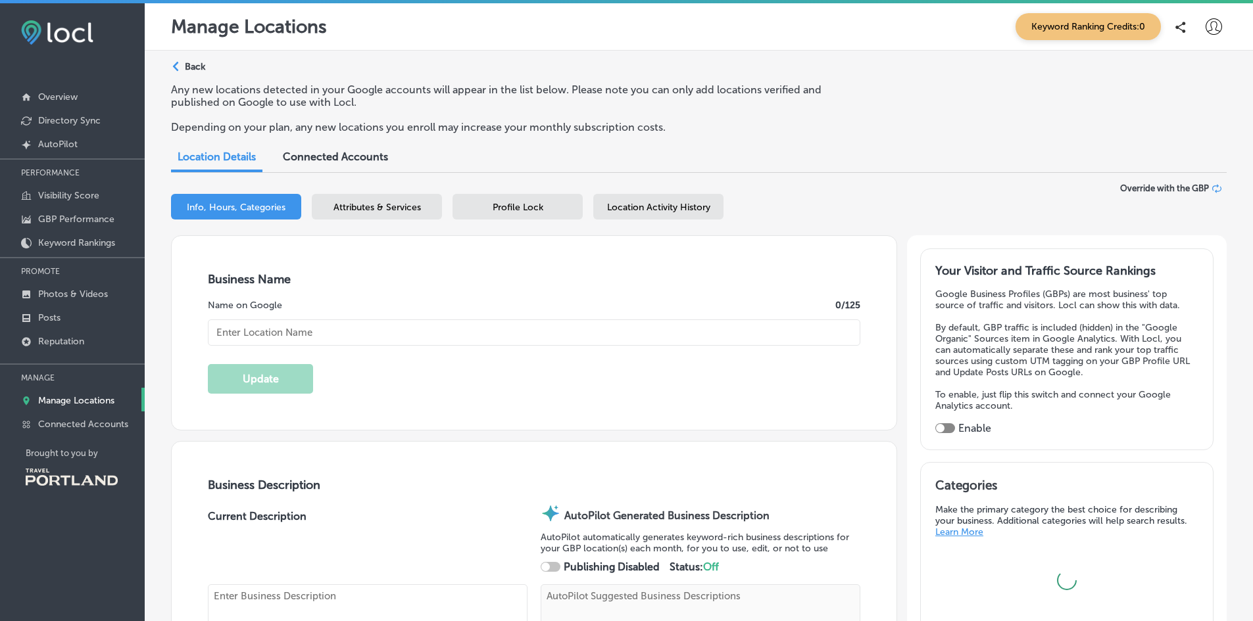
type input "Arden Event Collective (formerly The Party Place + Bridgewood Events)"
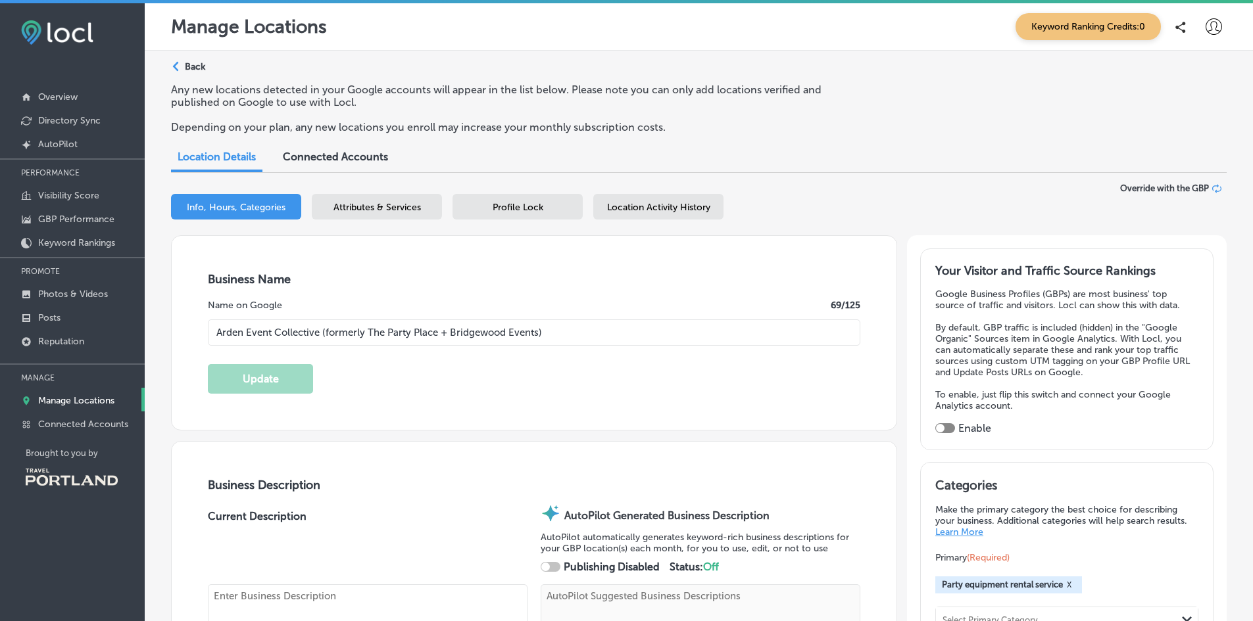
type input "3721 Northwest Front Avenue"
type input "Portland"
type input "97210-1305"
type input "US"
type input "https://ardeneventco.com/"
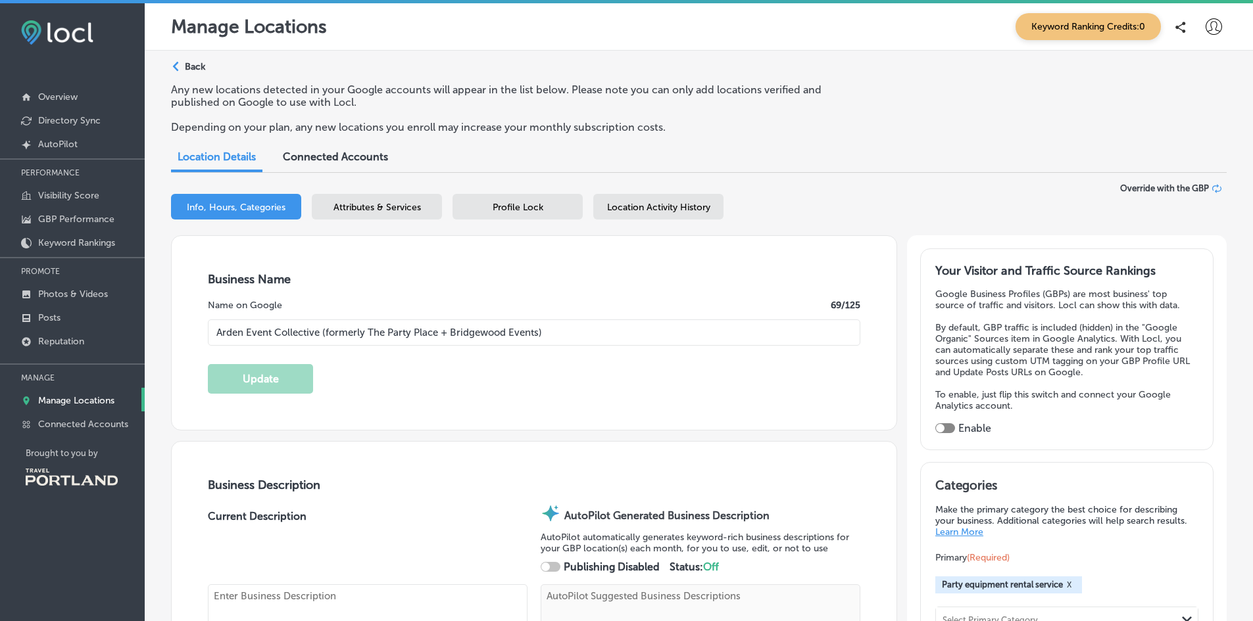
type textarea "Arden Event Collective specializes in full service event rentals. "We believe p…"
type input "+1 503 548 4880"
click at [496, 192] on div "Business + Location Arden Event Collective (formerly The Party Place + Bridgewo…" at bounding box center [698, 209] width 1055 height 52
click at [500, 211] on span "Profile Lock" at bounding box center [517, 207] width 51 height 11
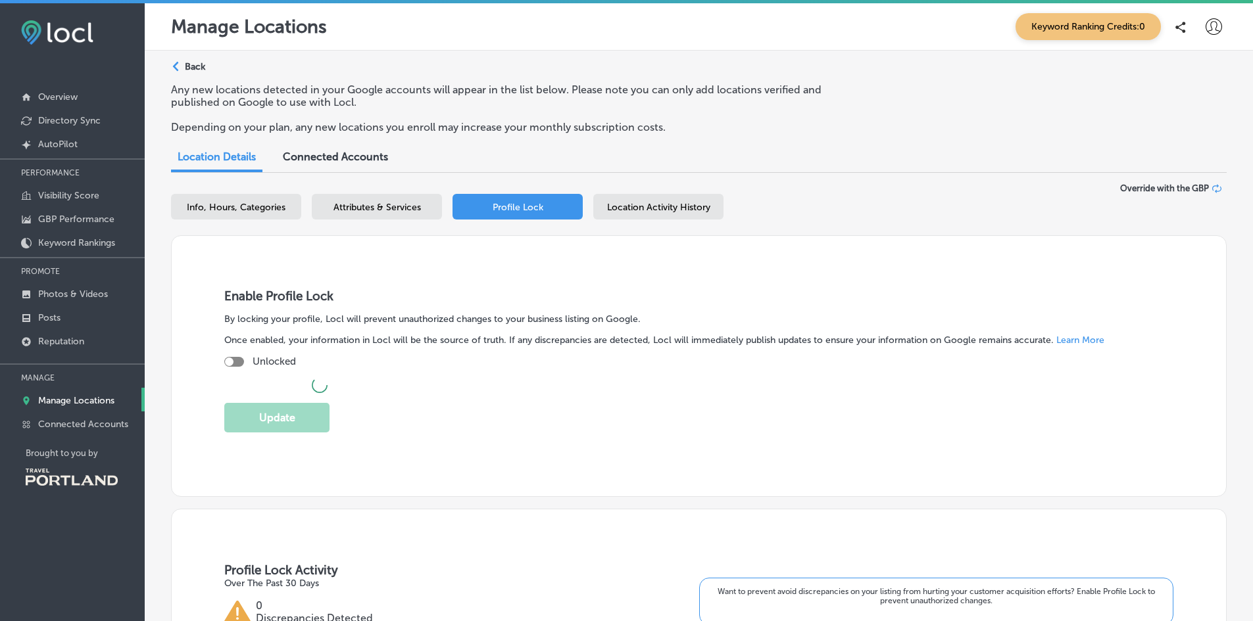
checkbox input "true"
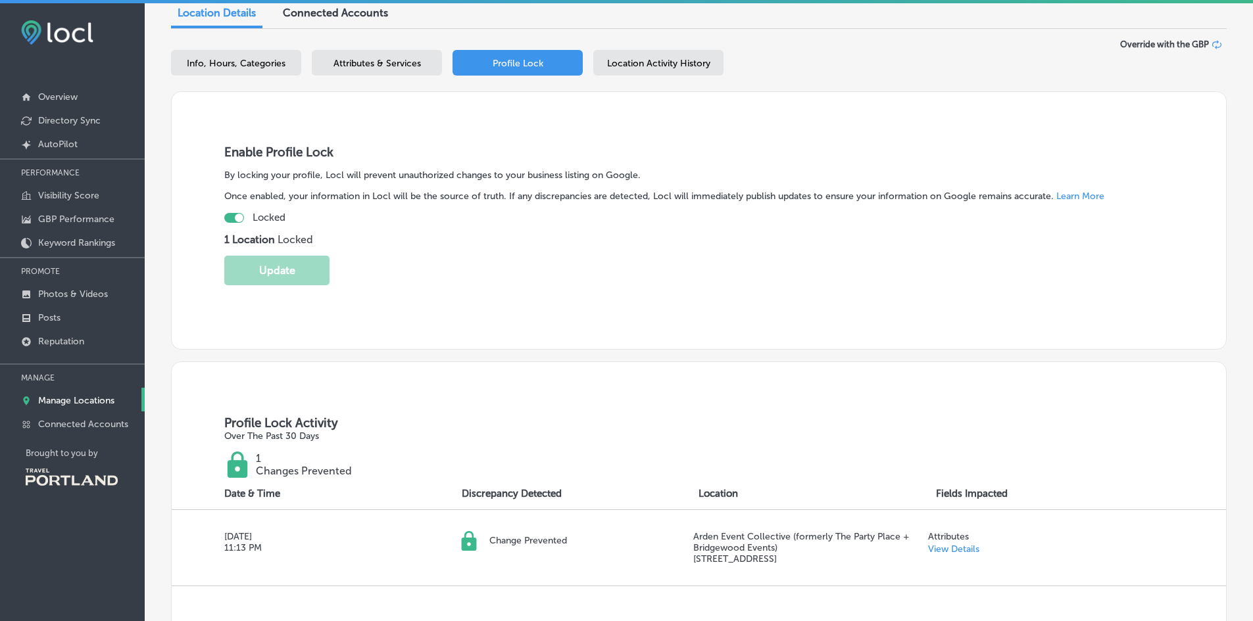
scroll to position [143, 0]
click at [314, 7] on div "Connected Accounts" at bounding box center [335, 15] width 125 height 28
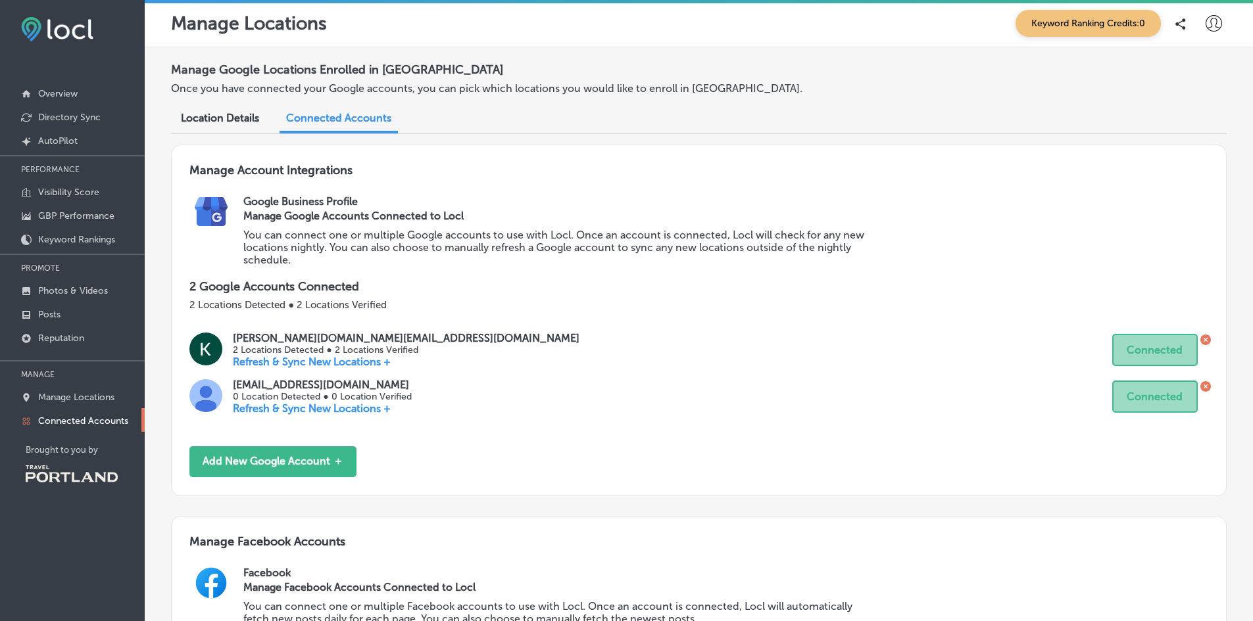
click at [213, 118] on span "Location Details" at bounding box center [220, 118] width 78 height 12
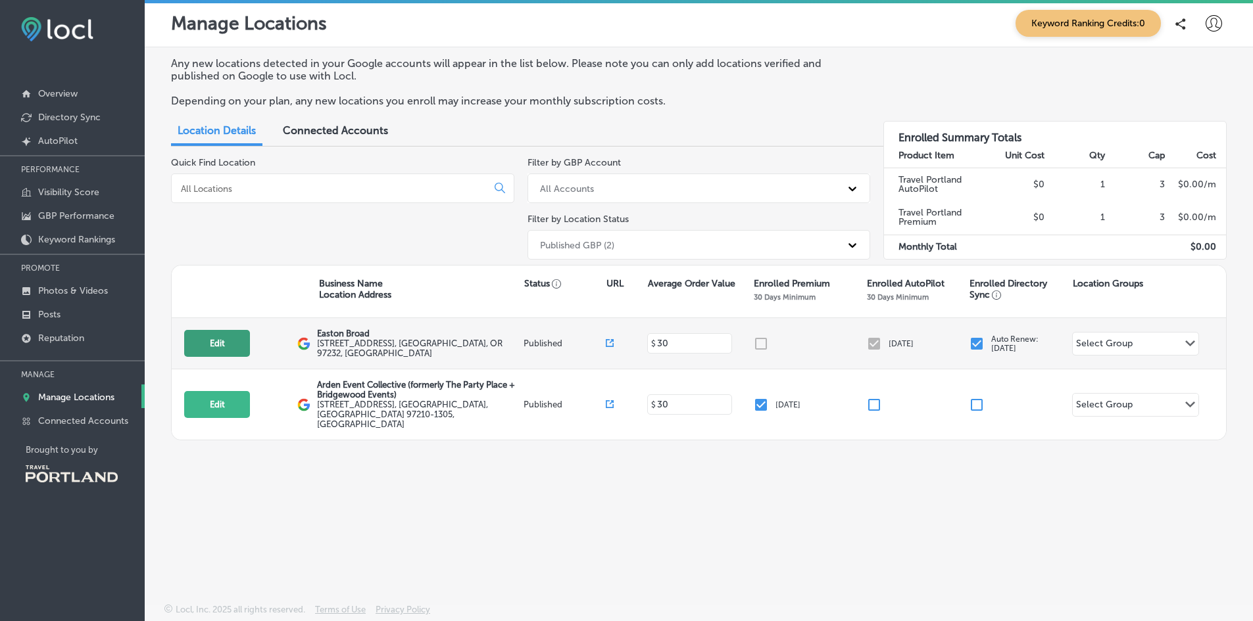
click at [218, 334] on button "Edit" at bounding box center [217, 343] width 66 height 27
select select "US"
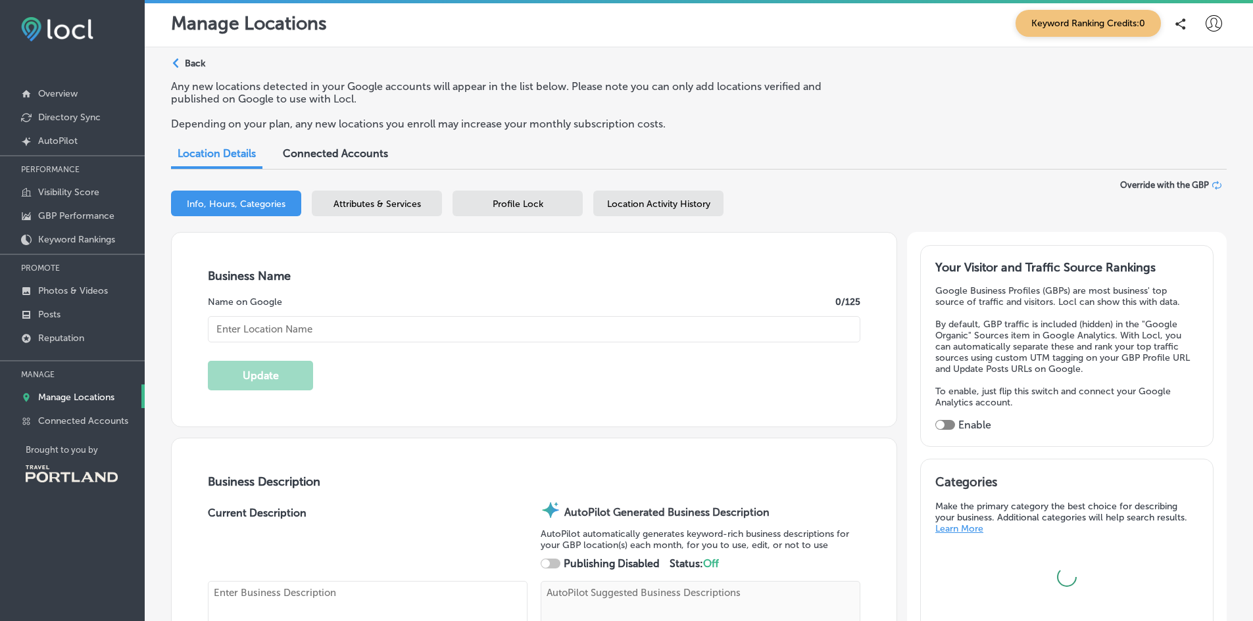
type input "hello@eastonbroadpdx.com"
type input "https://www.facebook.com/eastonbroadpdx"
type input "https://www.instagram.com/eastonbroadpdx"
checkbox input "true"
type input "http://www.eastonbroadpdx.com/"
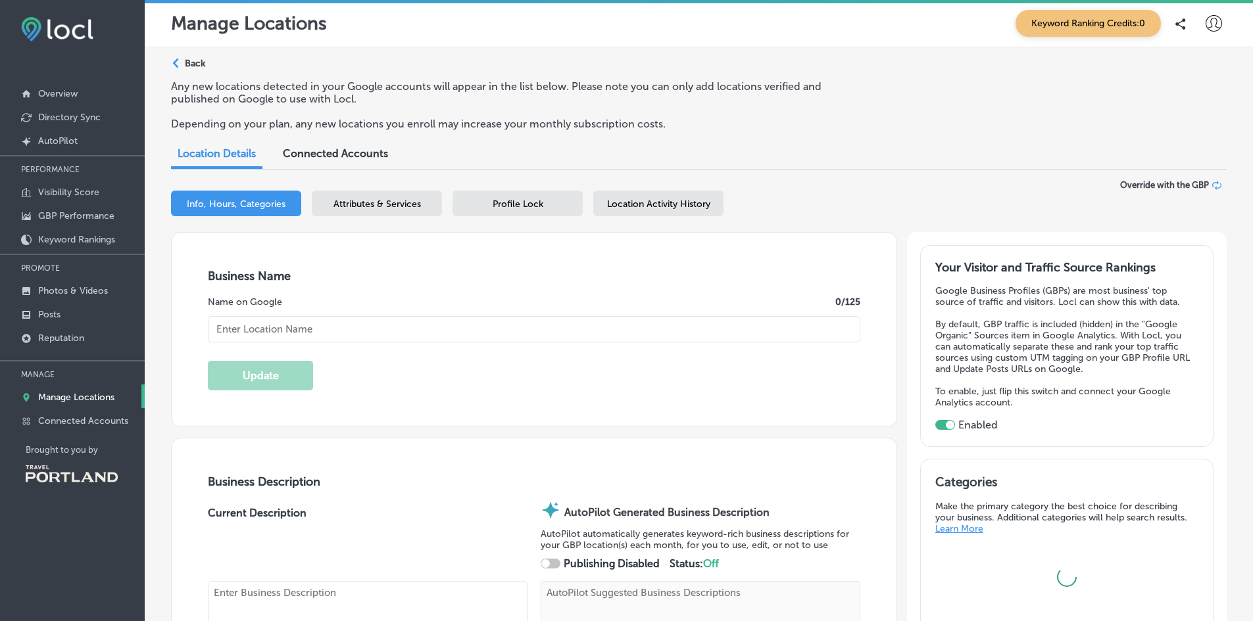
type textarea "Easton Broad offers a sophisticated, modern-industrial event venue designed to …"
type input "Easton Broad"
checkbox input "true"
type input "237 Northeast Broadway Street"
type input "Suite 300"
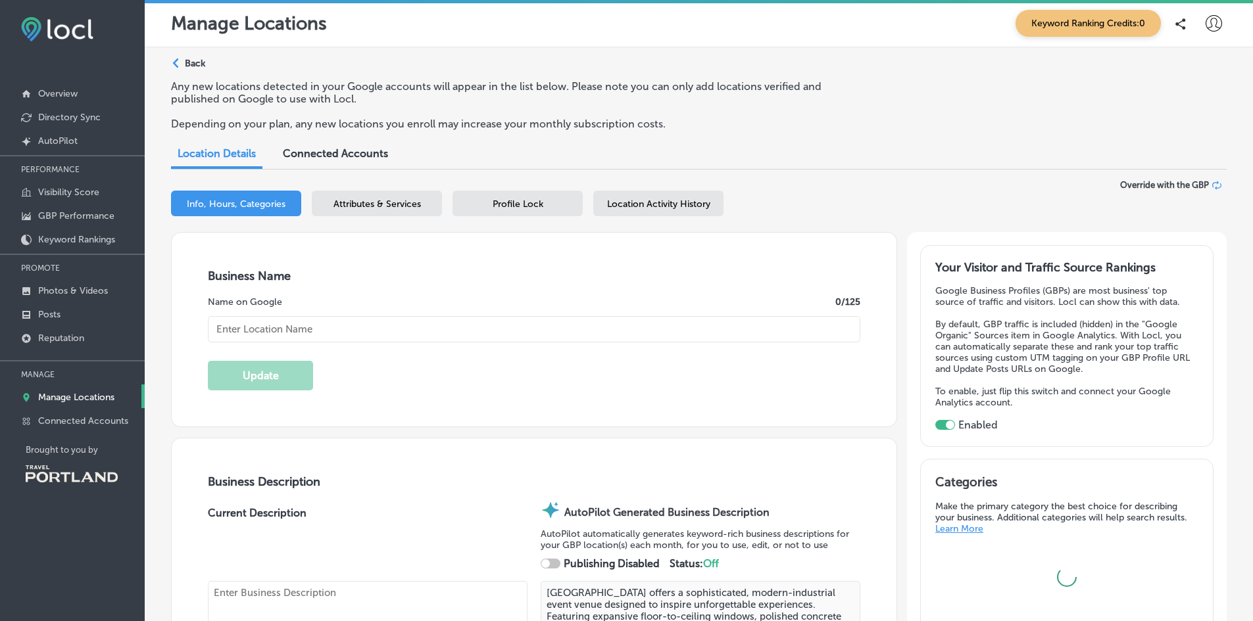
type input "Portland"
type input "97232"
type input "US"
type input "+1 503 502 3843"
type textarea "Easton Broad is Portland’s modern, greenery-filled event venue, where industria…"
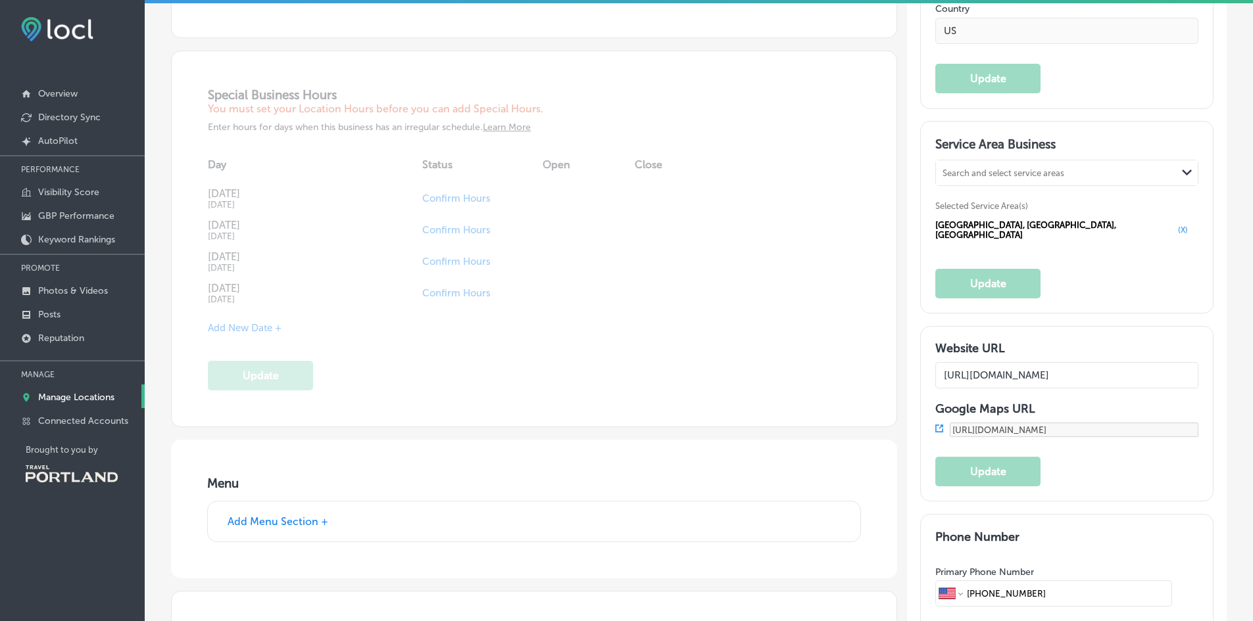
scroll to position [1287, 0]
click at [960, 175] on div "Search and select service areas" at bounding box center [1003, 174] width 122 height 10
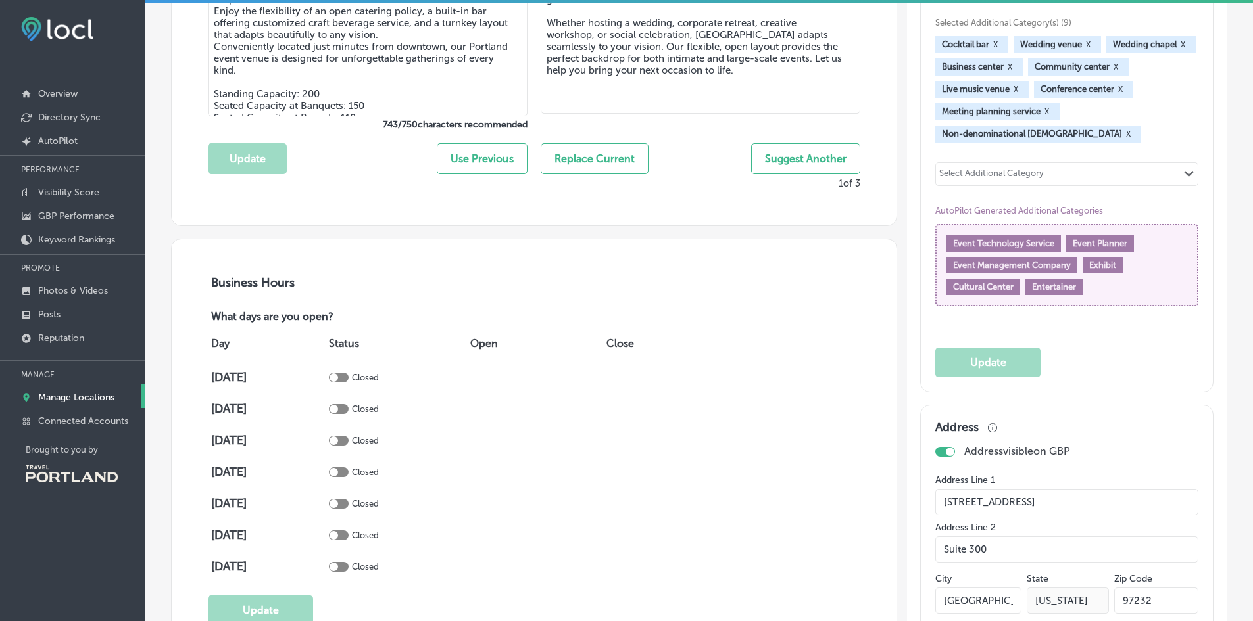
scroll to position [664, 0]
click at [960, 175] on div "Select Additional Category" at bounding box center [991, 176] width 105 height 15
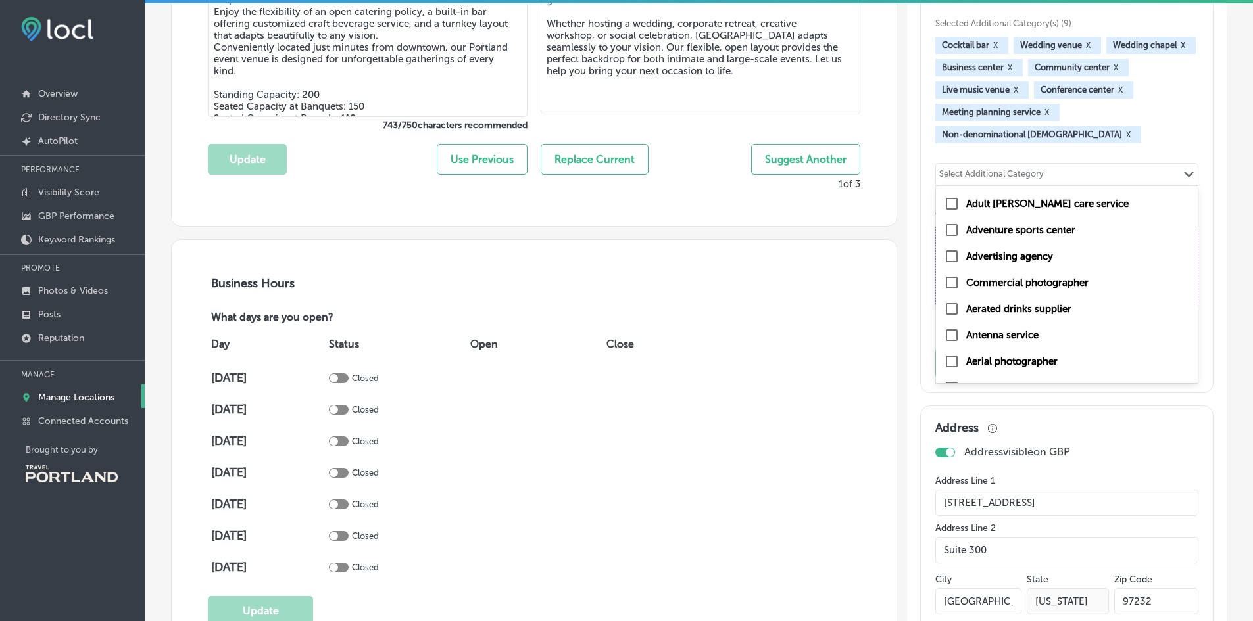
scroll to position [735, 0]
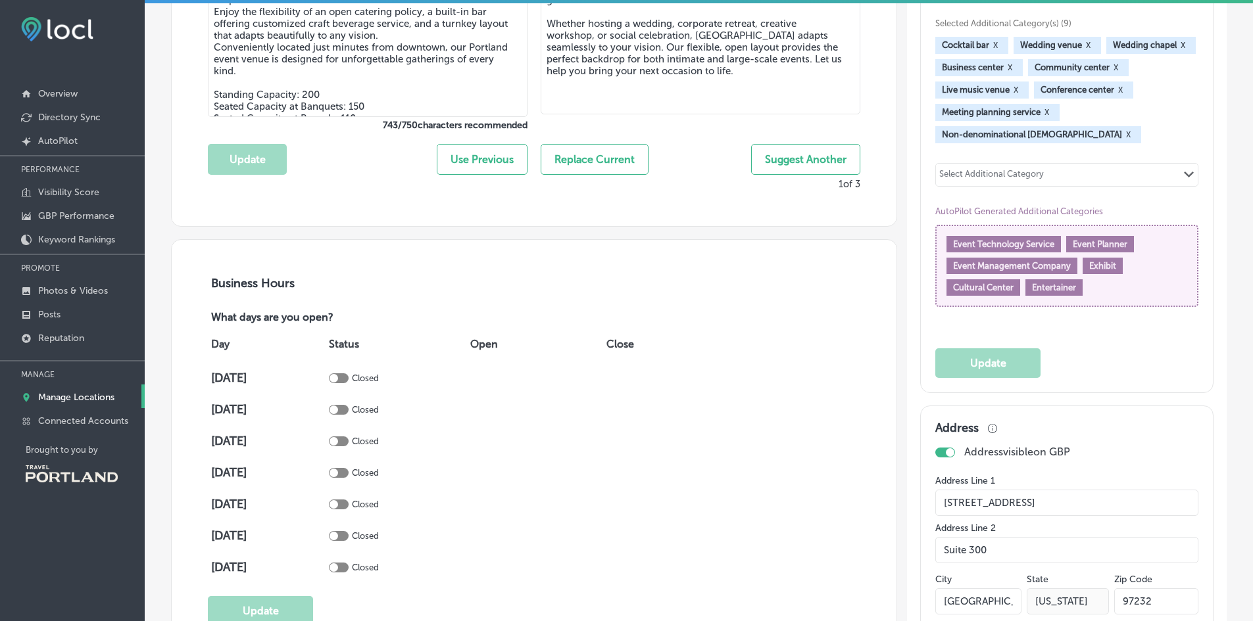
click at [1094, 171] on div "Select Additional Category Path Created with Sketch." at bounding box center [1067, 175] width 262 height 22
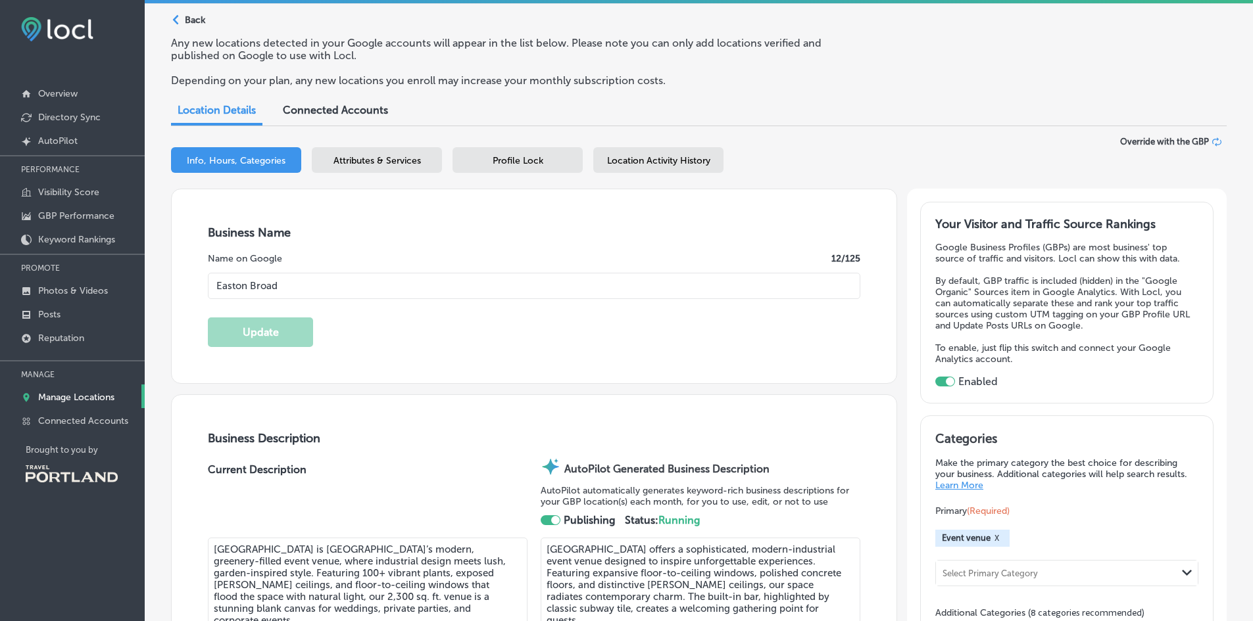
scroll to position [0, 0]
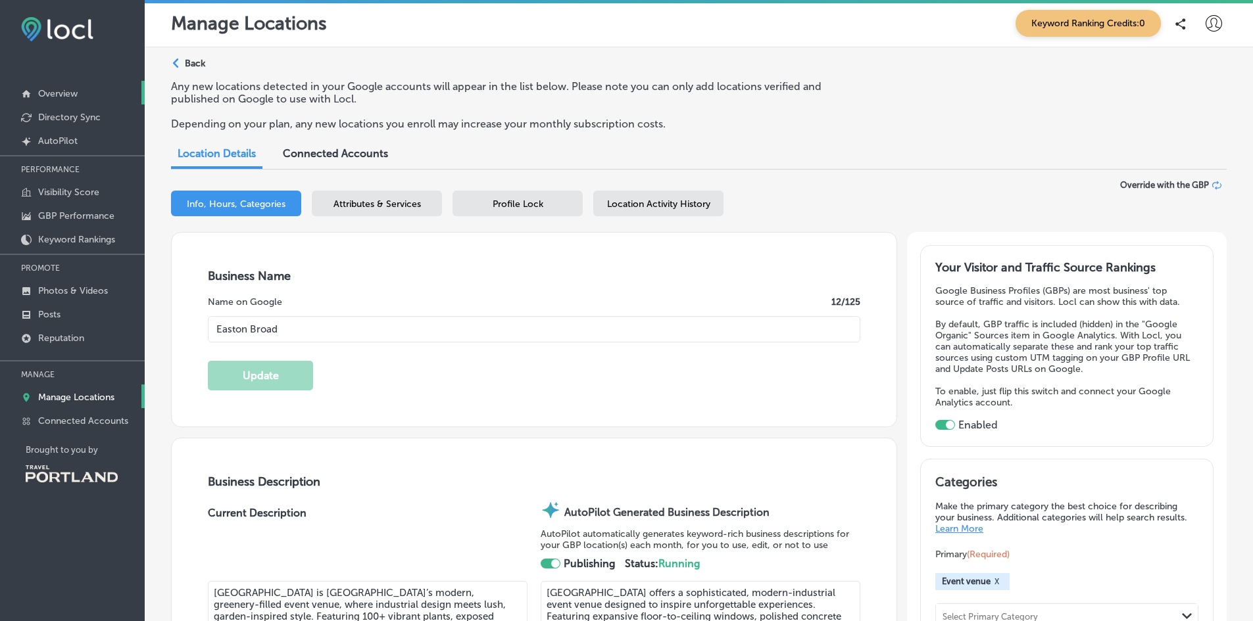
click at [62, 102] on link "Overview" at bounding box center [72, 93] width 145 height 24
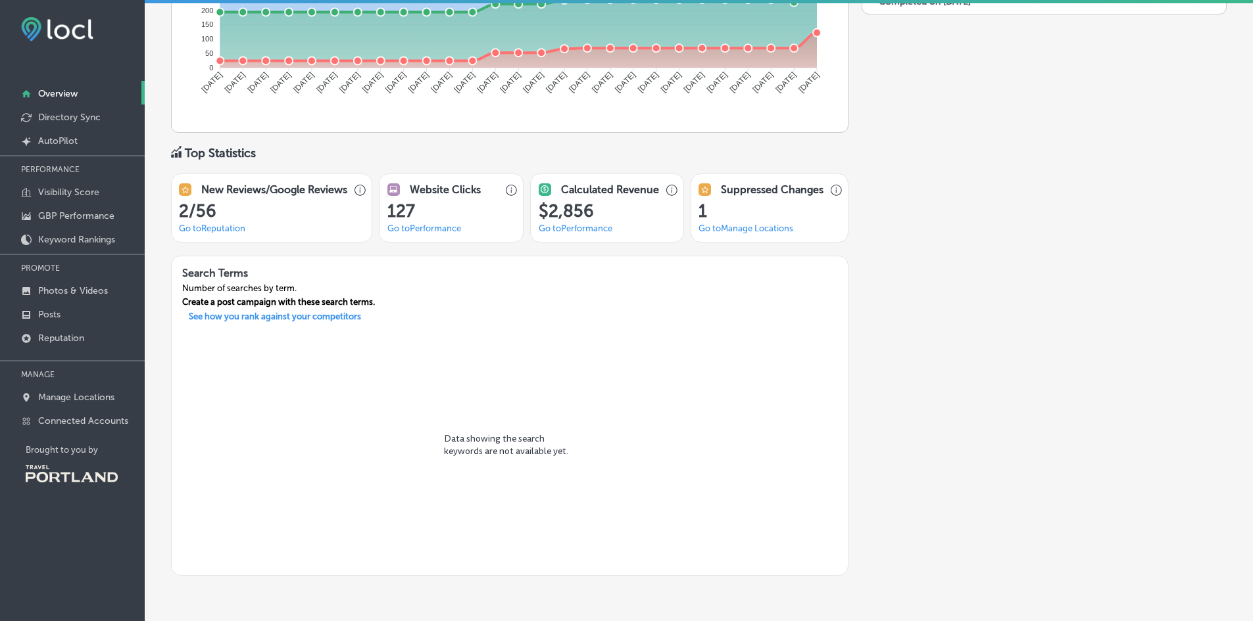
scroll to position [937, 0]
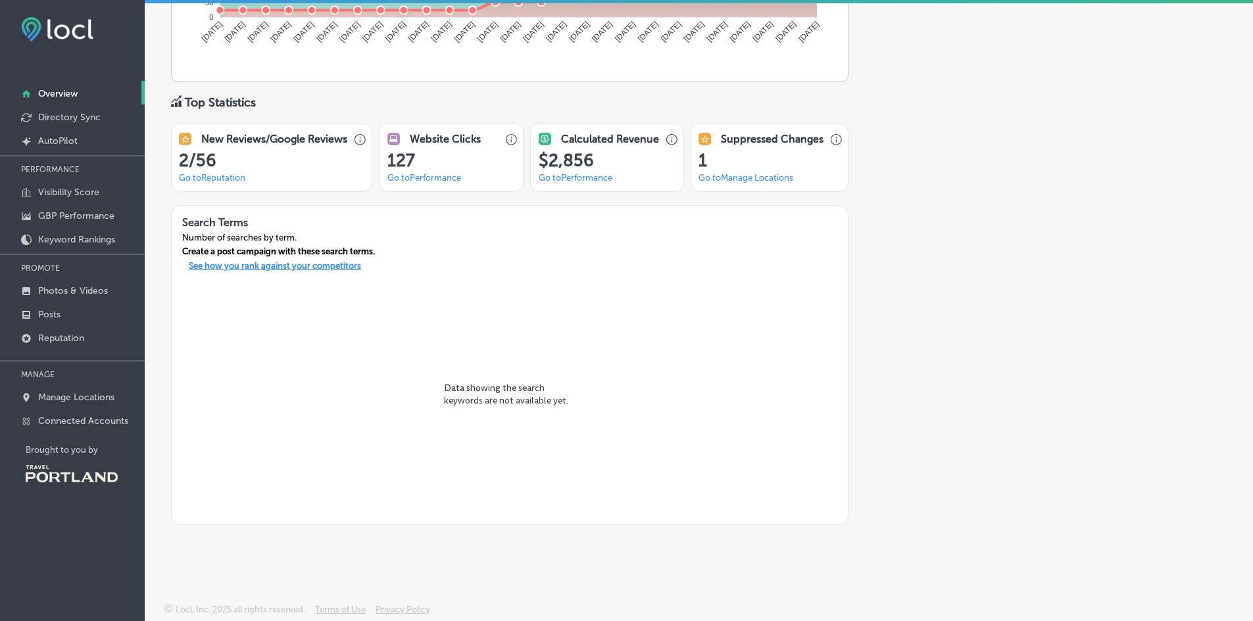
click at [312, 272] on p "See how you rank against your competitors" at bounding box center [274, 268] width 193 height 14
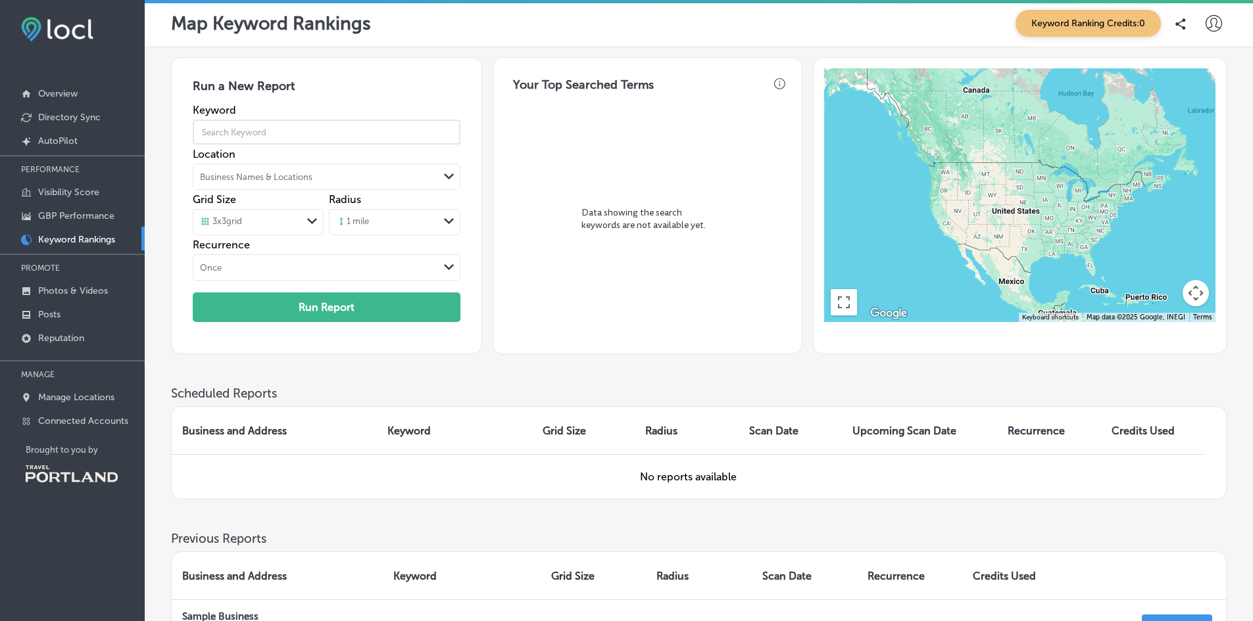
click at [278, 133] on input "text" at bounding box center [326, 132] width 267 height 37
type input "portland wedding venue"
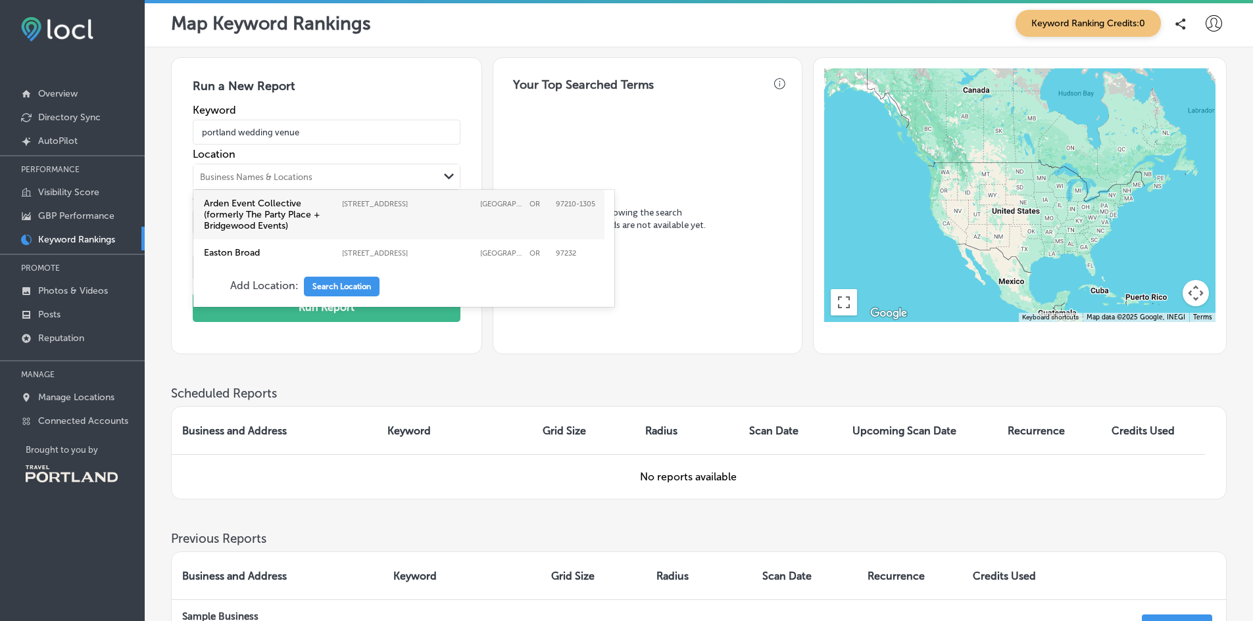
click at [273, 174] on div "Business Names & Locations" at bounding box center [256, 177] width 112 height 10
click at [266, 248] on label "Easton Broad" at bounding box center [270, 252] width 132 height 11
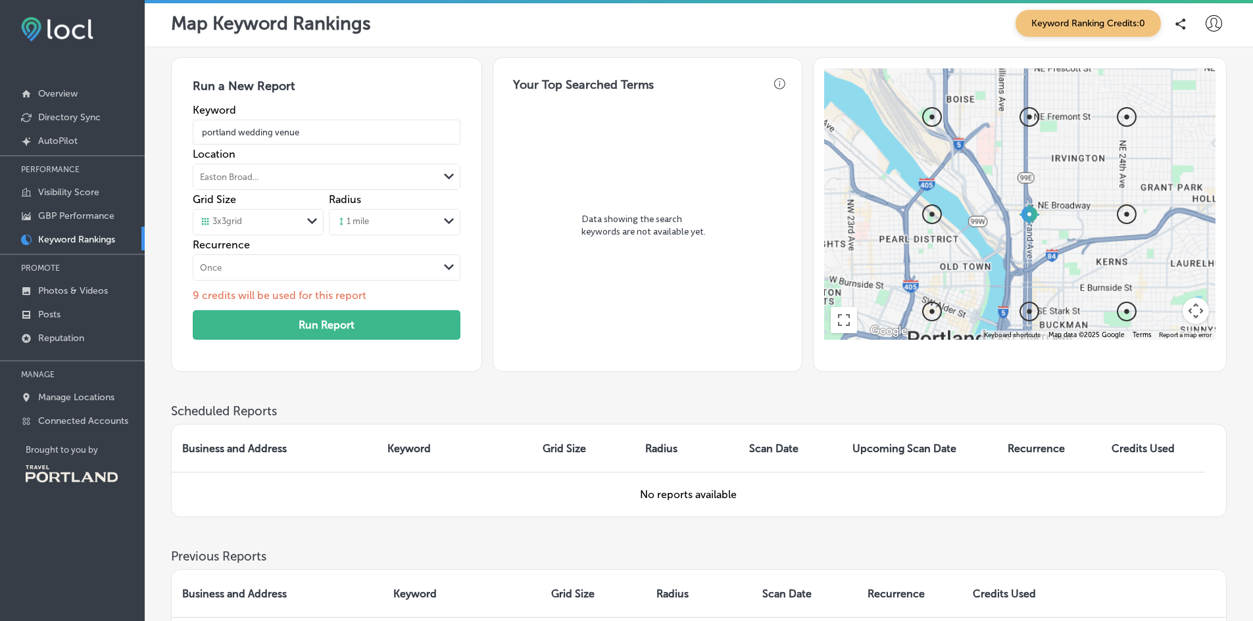
click at [364, 218] on div "1 mile" at bounding box center [352, 222] width 33 height 12
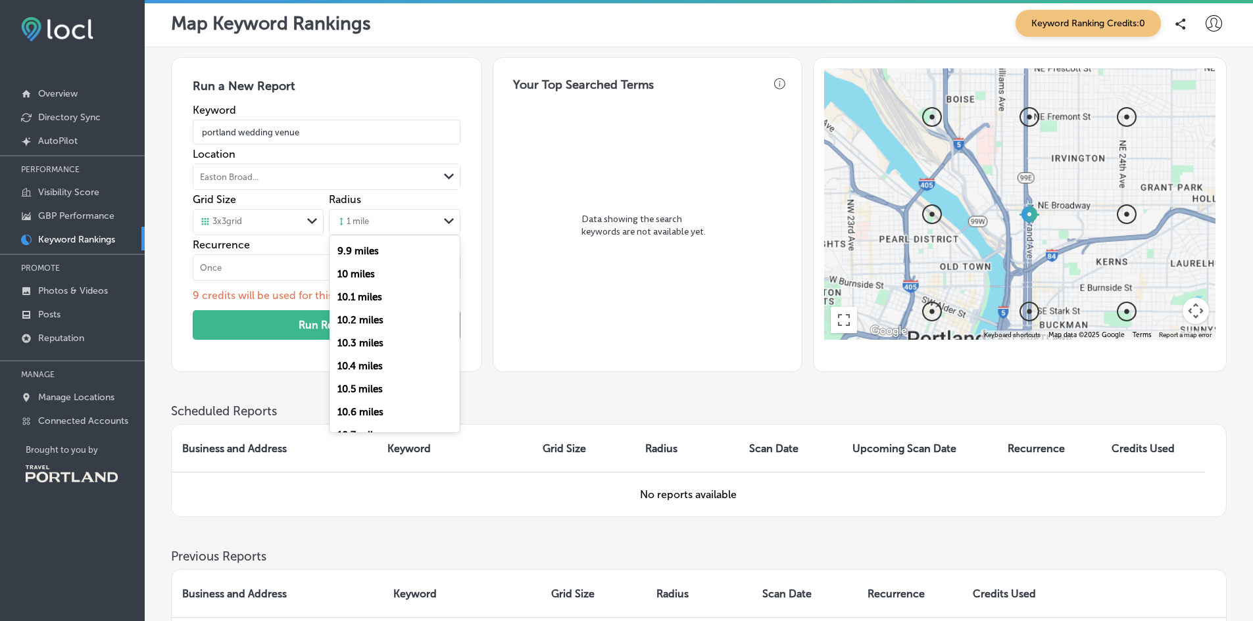
scroll to position [2255, 0]
click at [364, 274] on label "10 miles" at bounding box center [355, 273] width 37 height 12
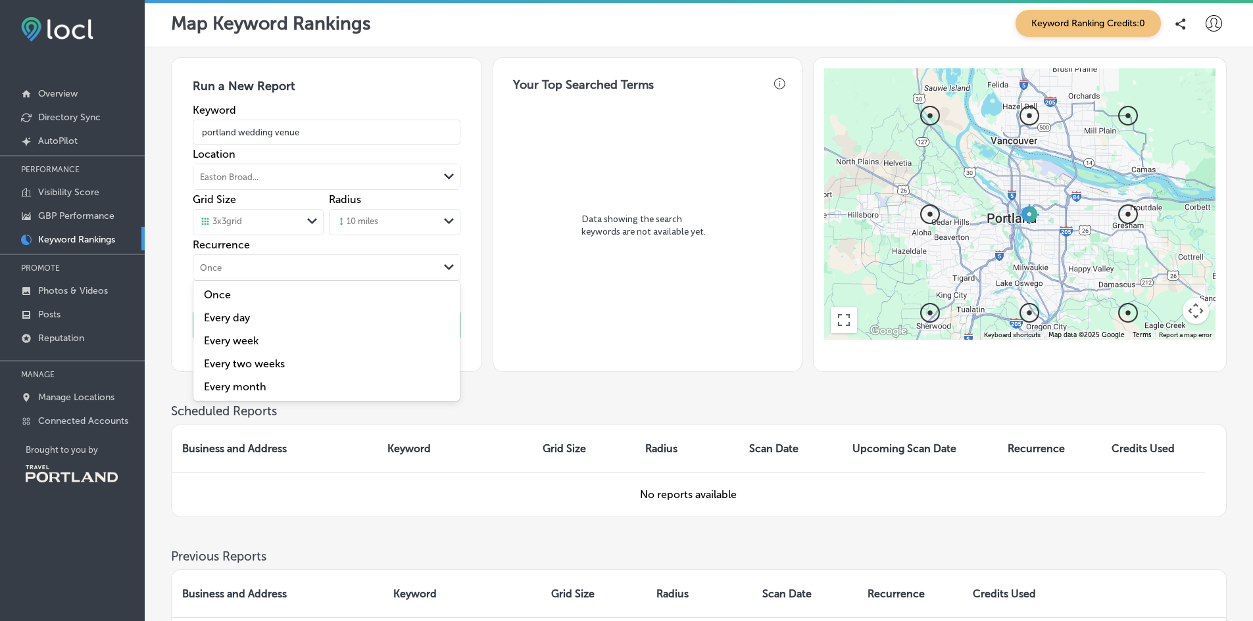
click at [362, 273] on div "Once" at bounding box center [315, 267] width 245 height 14
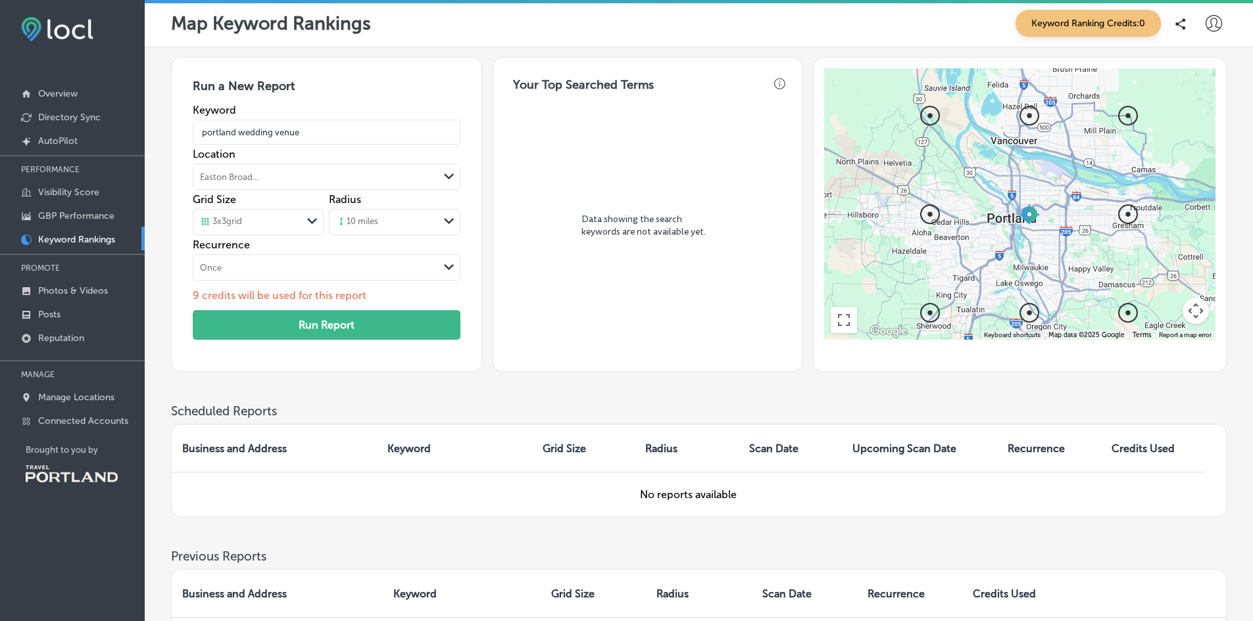
click at [362, 273] on div "Once" at bounding box center [315, 267] width 245 height 14
click at [300, 219] on div "3 x 3 grid" at bounding box center [247, 222] width 108 height 14
click at [299, 272] on div "5 x 5 grid" at bounding box center [258, 272] width 130 height 23
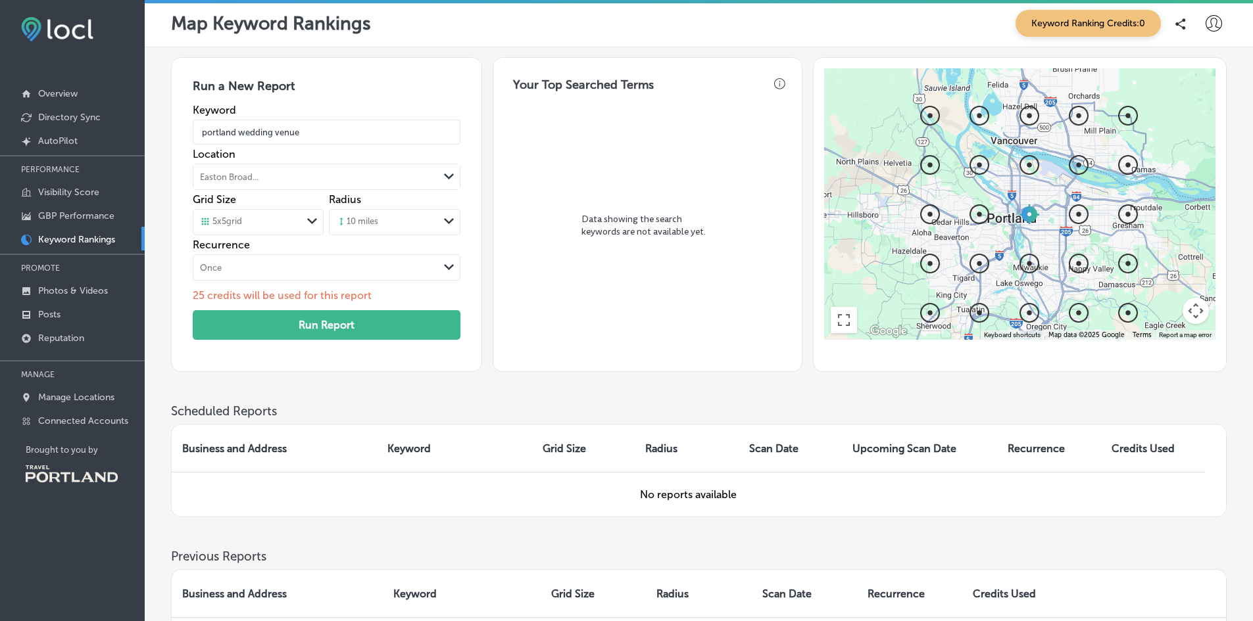
click at [295, 226] on div "5 x 5 grid" at bounding box center [247, 222] width 108 height 14
click at [294, 249] on div "3 x 3 grid" at bounding box center [258, 249] width 130 height 23
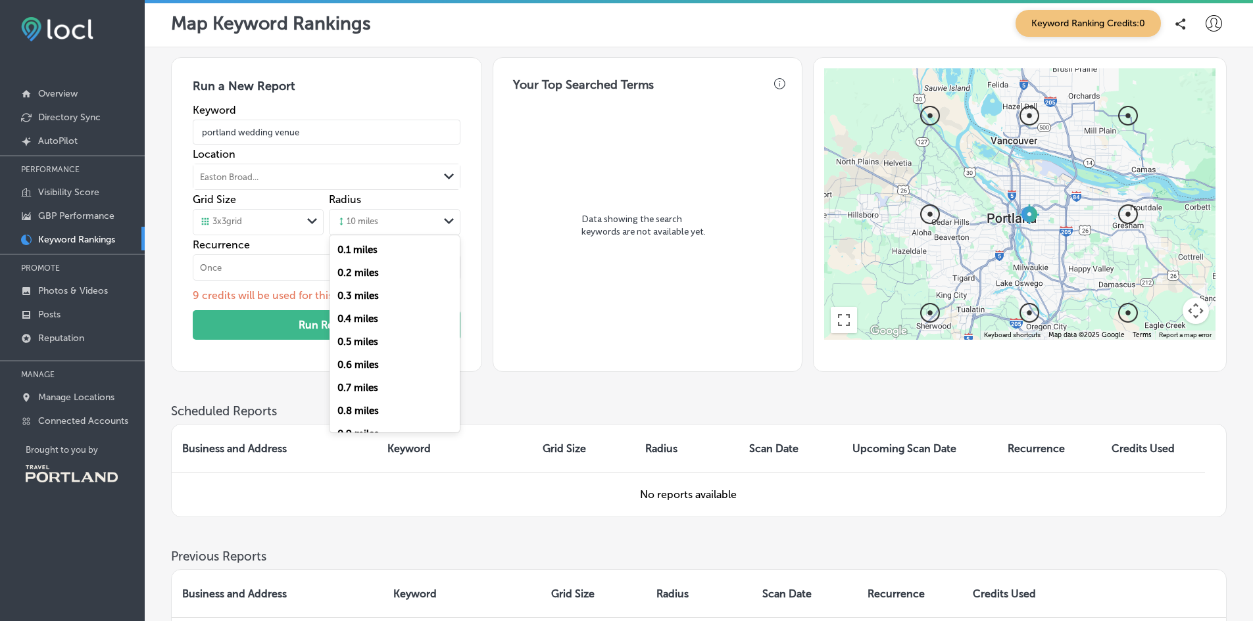
click at [360, 226] on div "10 miles" at bounding box center [357, 222] width 42 height 12
click at [373, 374] on div "5 miles" at bounding box center [394, 378] width 130 height 23
click at [373, 374] on div "Run a New Report Keyword portland wedding venue Location Easton Broad... Path C…" at bounding box center [698, 230] width 1055 height 347
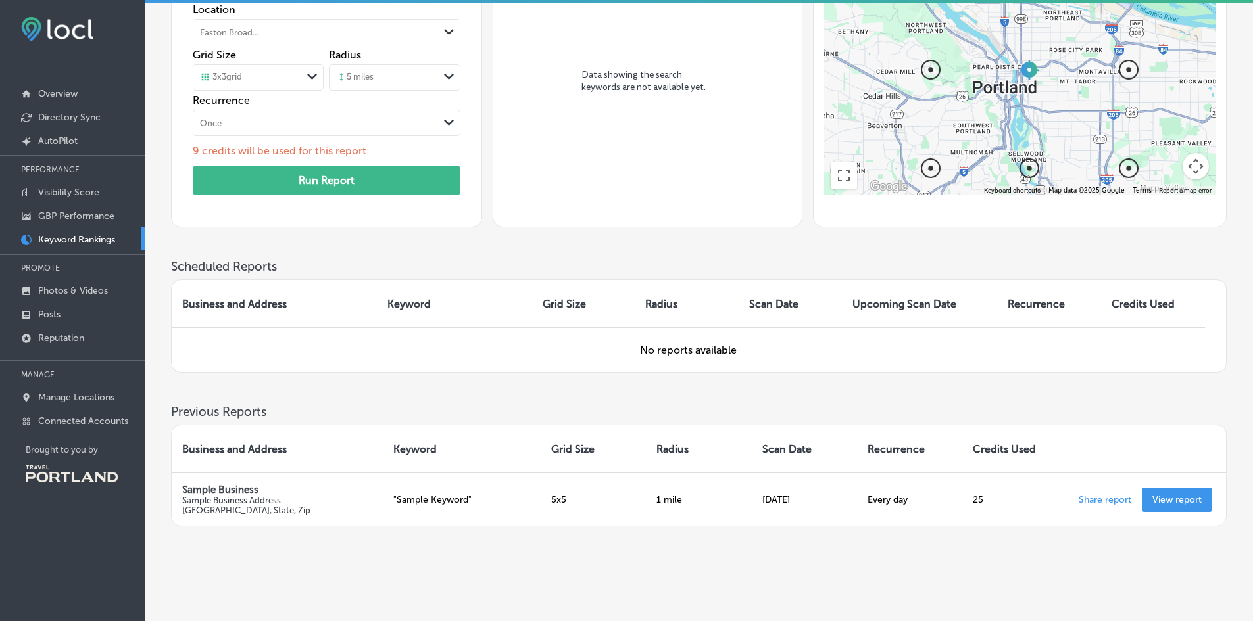
scroll to position [147, 0]
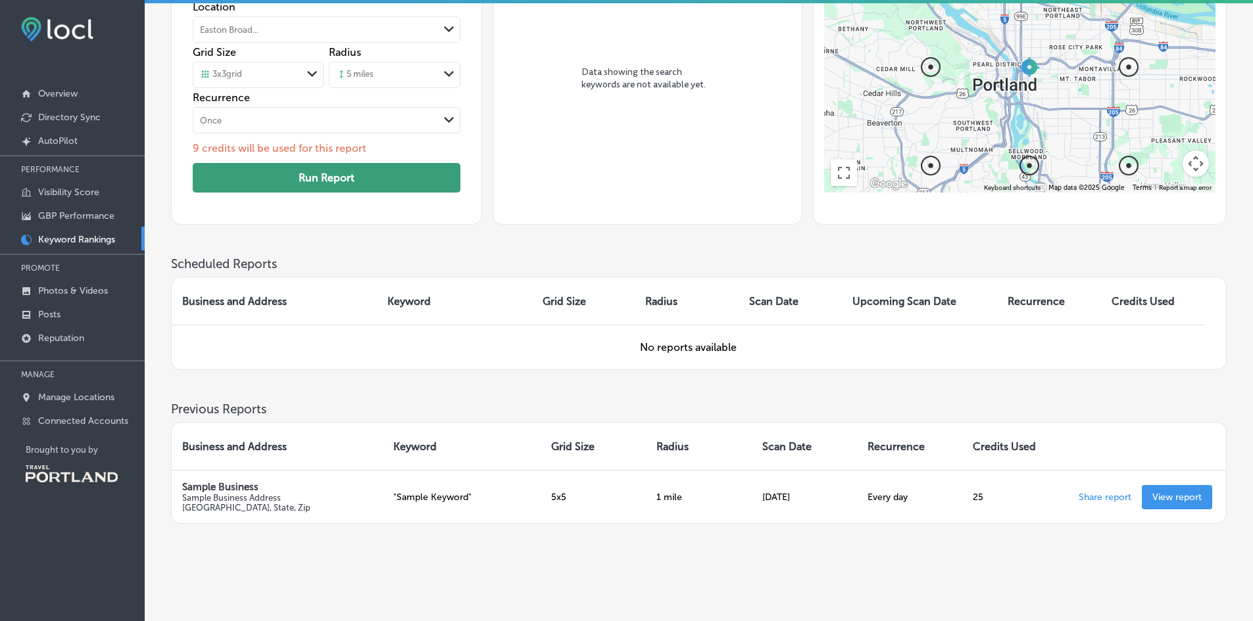
click at [307, 181] on button "Run Report" at bounding box center [326, 178] width 267 height 30
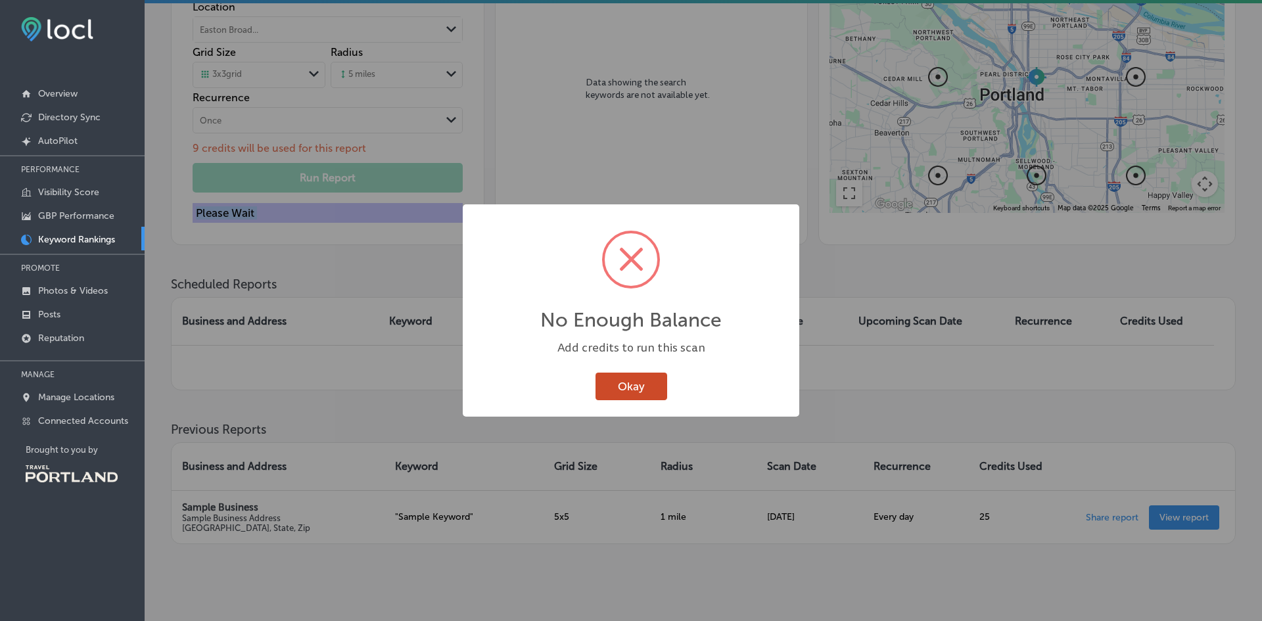
click at [640, 380] on button "Okay" at bounding box center [632, 386] width 72 height 27
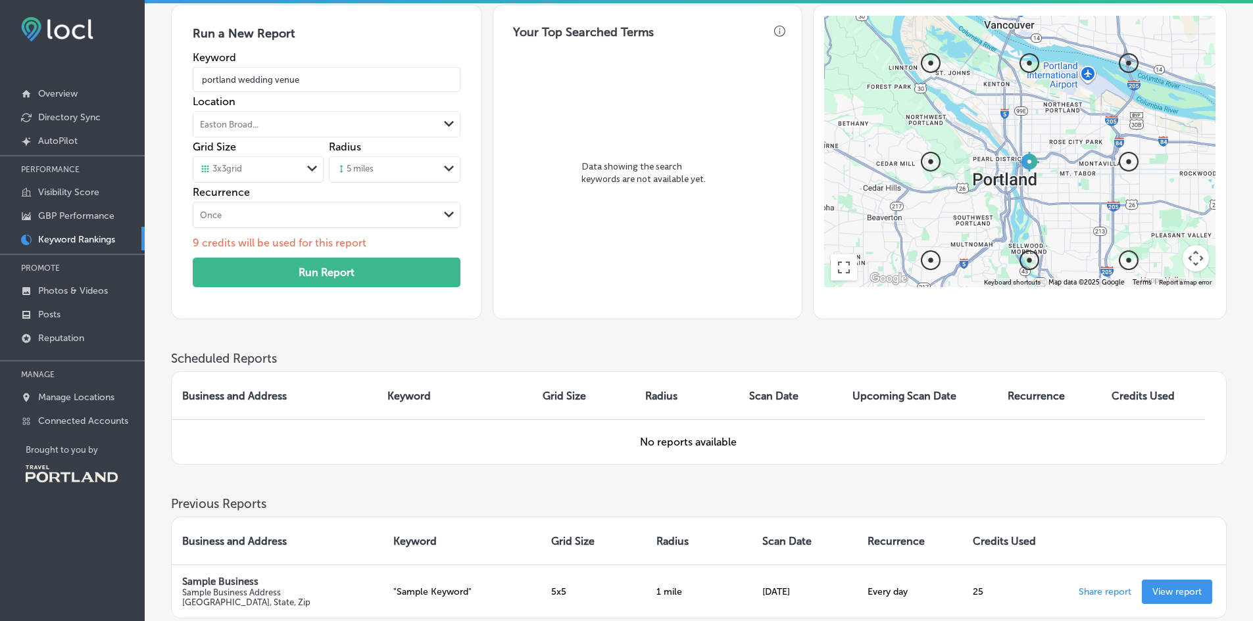
scroll to position [0, 0]
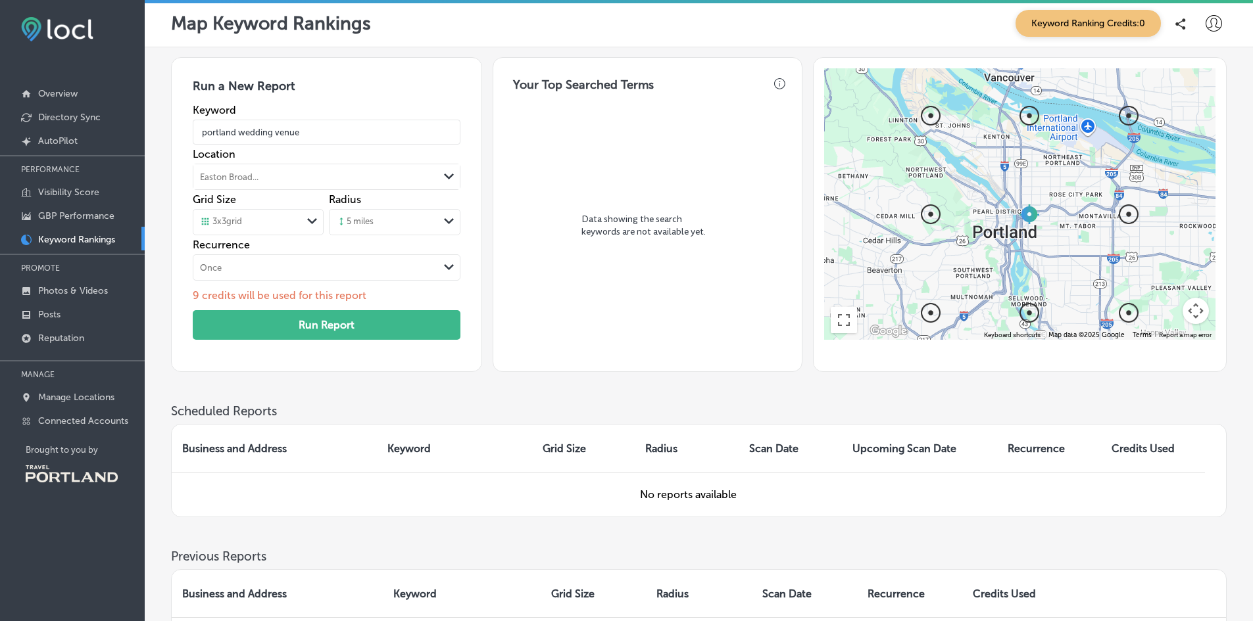
click at [1072, 28] on span "Keyword Ranking Credits: 0" at bounding box center [1087, 23] width 145 height 27
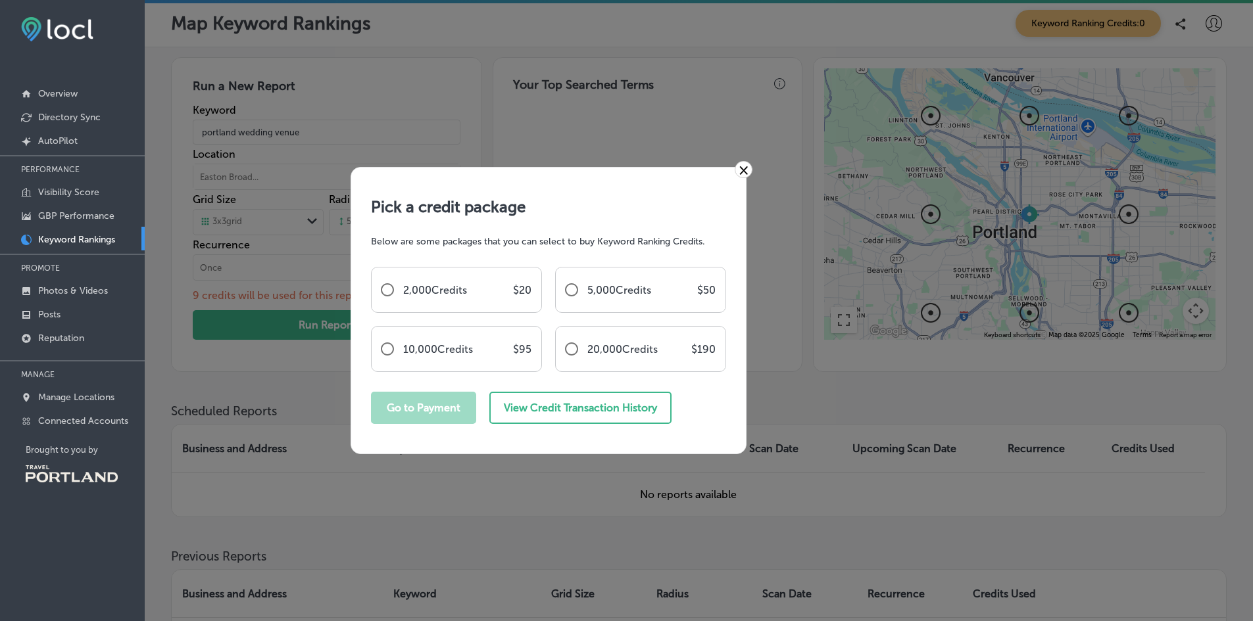
click at [742, 171] on link "×" at bounding box center [743, 169] width 18 height 17
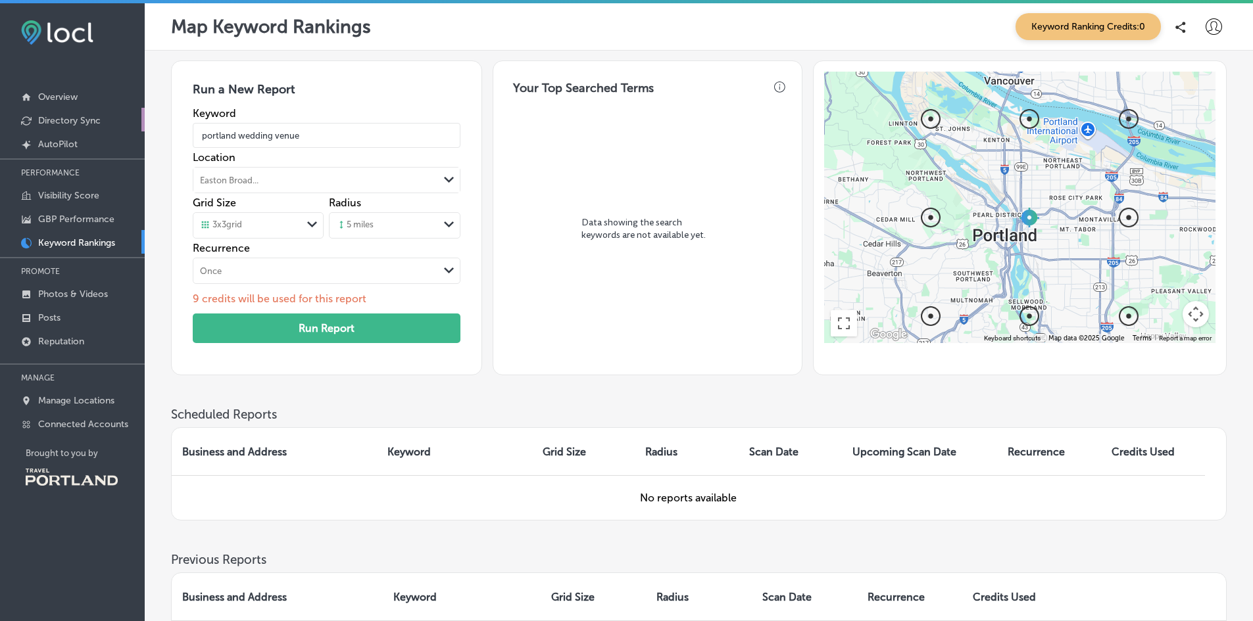
click at [72, 121] on p "Directory Sync" at bounding box center [69, 120] width 62 height 11
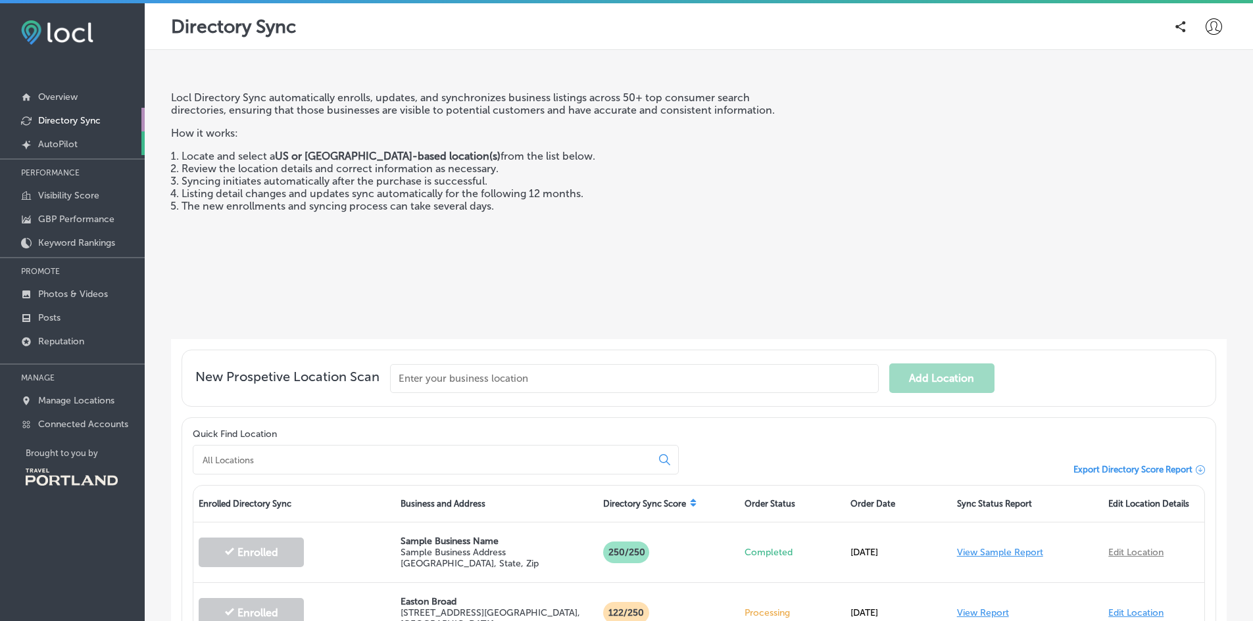
click at [68, 151] on link "Created by potrace 1.10, written by Peter Selinger 2001-2011 AutoPilot" at bounding box center [72, 144] width 145 height 24
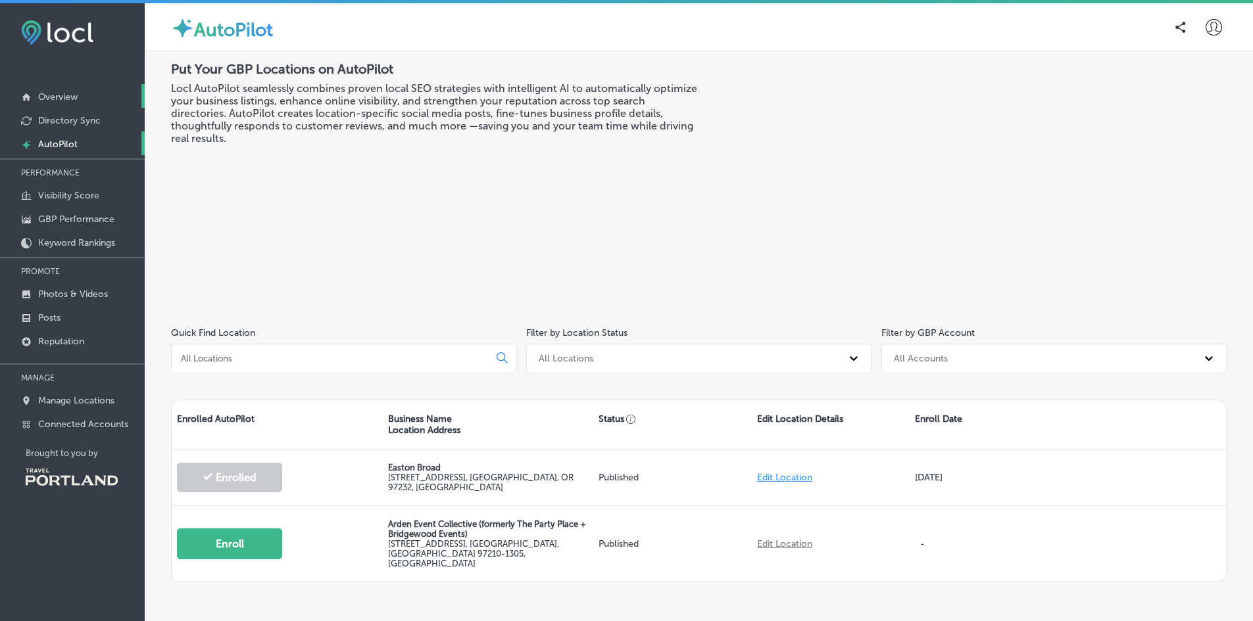
click at [79, 92] on link "Overview" at bounding box center [72, 96] width 145 height 24
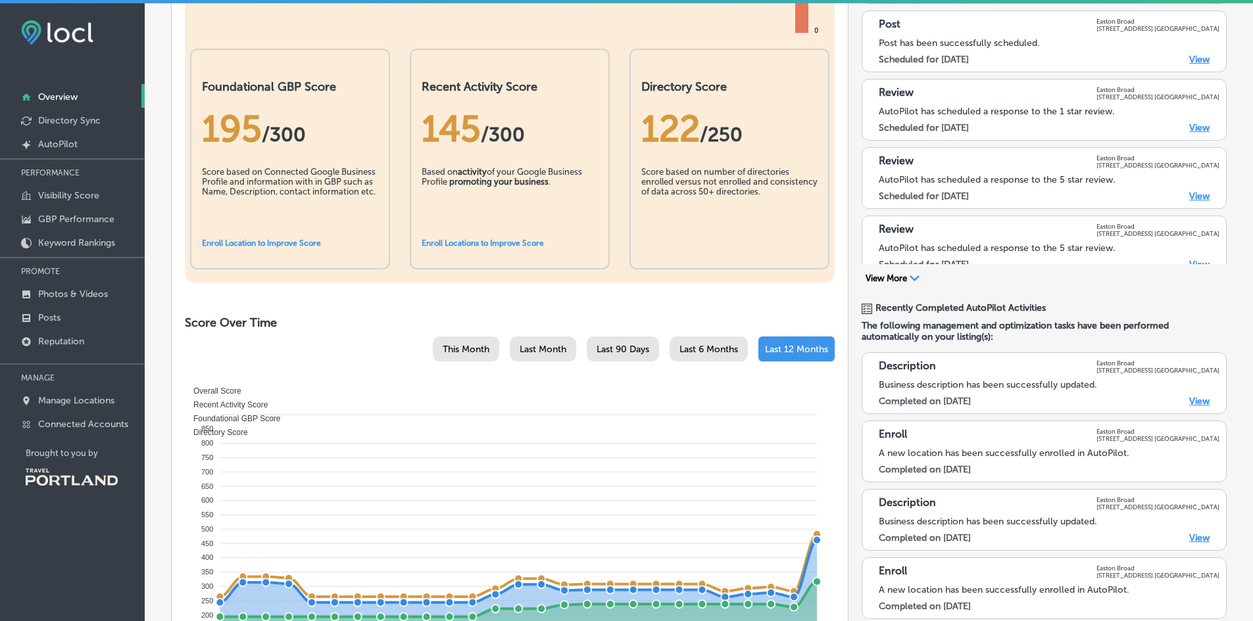
scroll to position [281, 0]
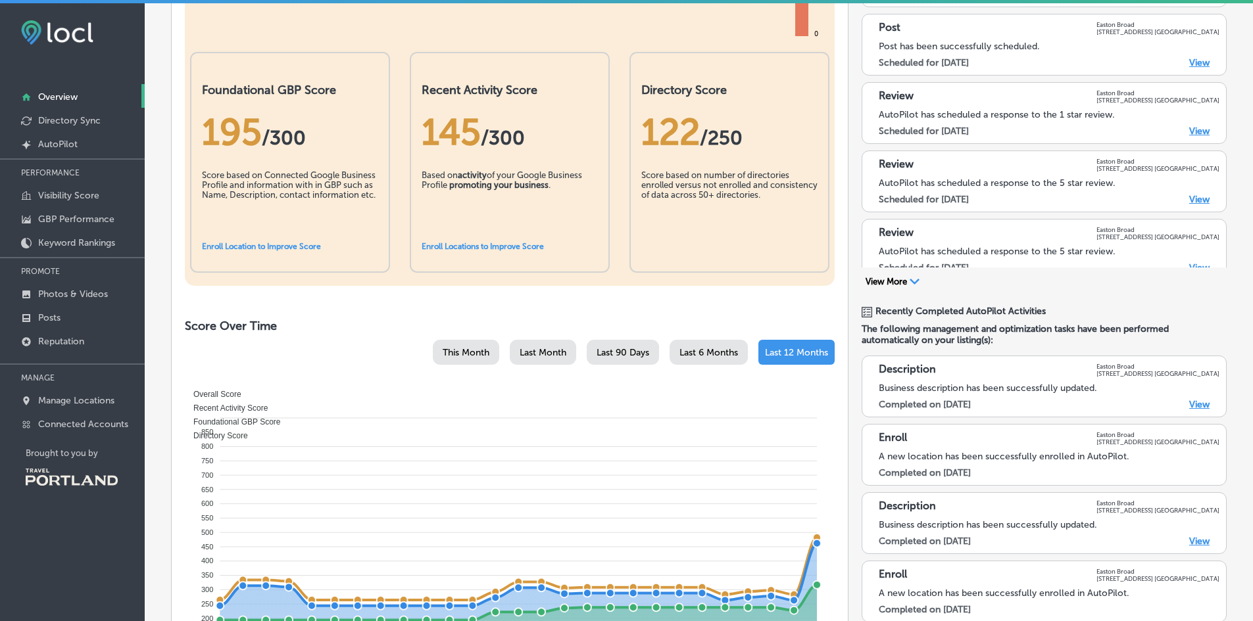
click at [487, 246] on link "Enroll Locations to Improve Score" at bounding box center [482, 246] width 122 height 9
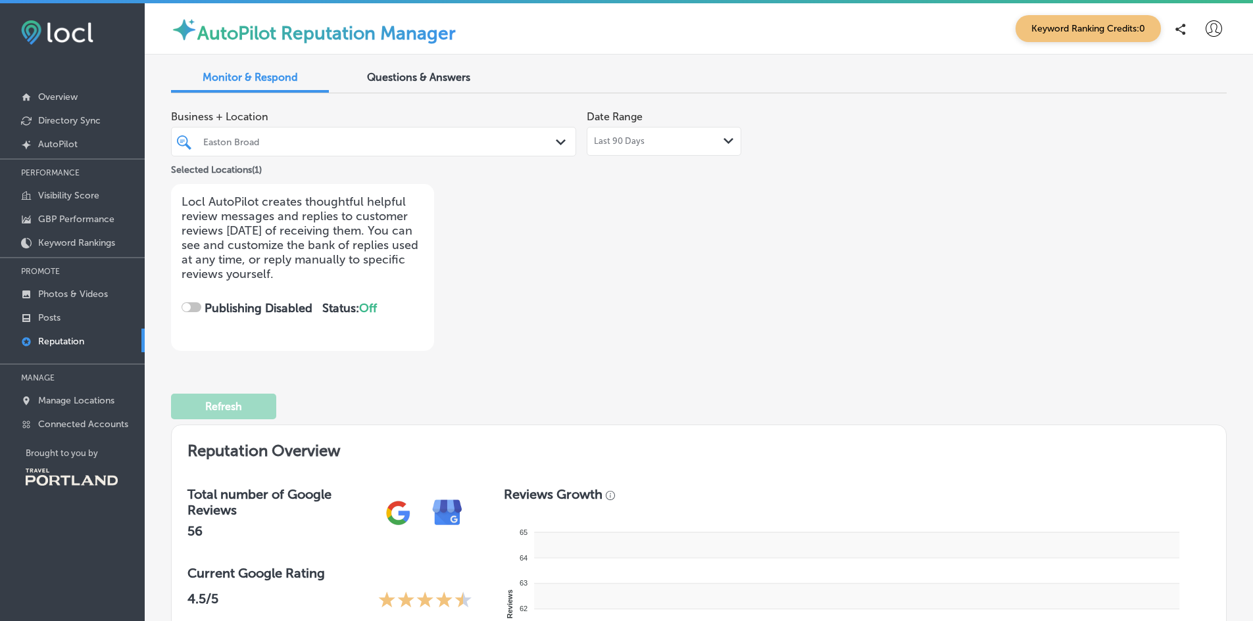
checkbox input "true"
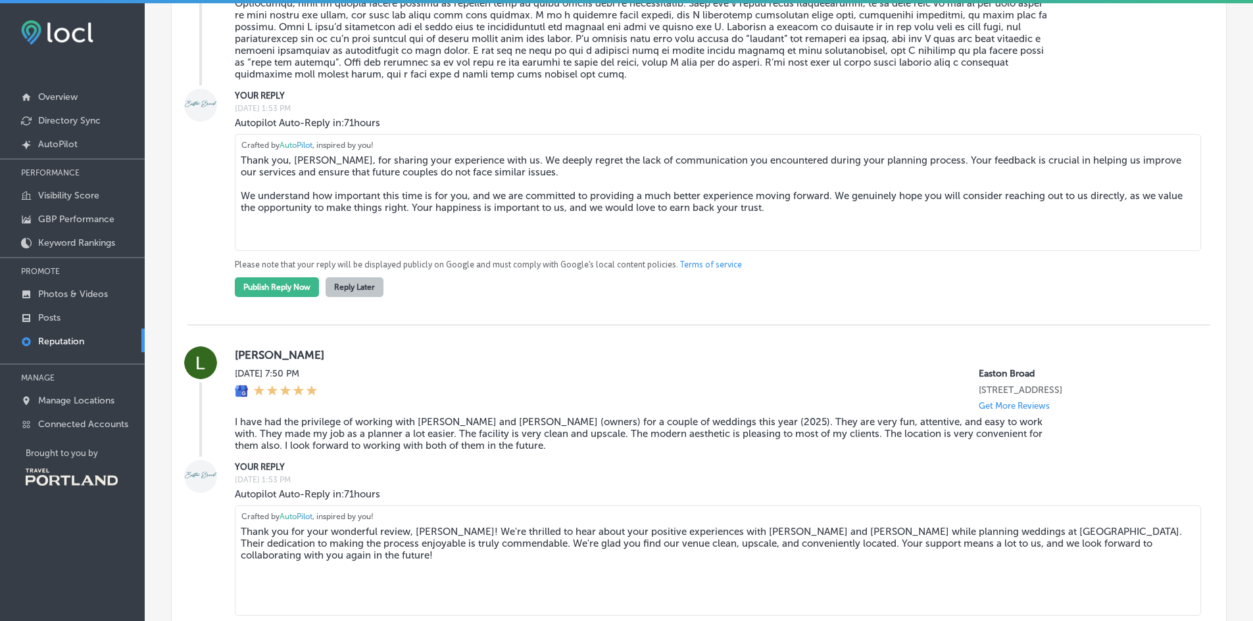
scroll to position [1116, 0]
drag, startPoint x: 239, startPoint y: 172, endPoint x: 830, endPoint y: 236, distance: 594.6
click at [830, 236] on textarea "Thank you, [PERSON_NAME], for sharing your experience with us. We deeply regret…" at bounding box center [718, 191] width 966 height 117
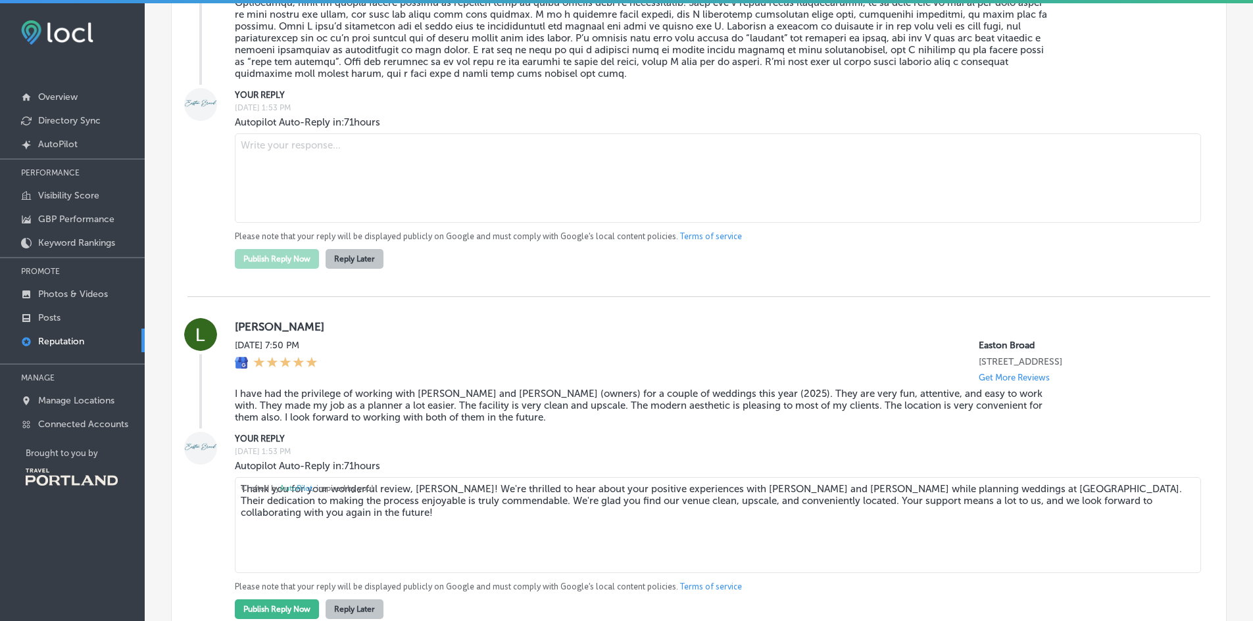
click at [366, 269] on button "Reply Later" at bounding box center [354, 259] width 58 height 20
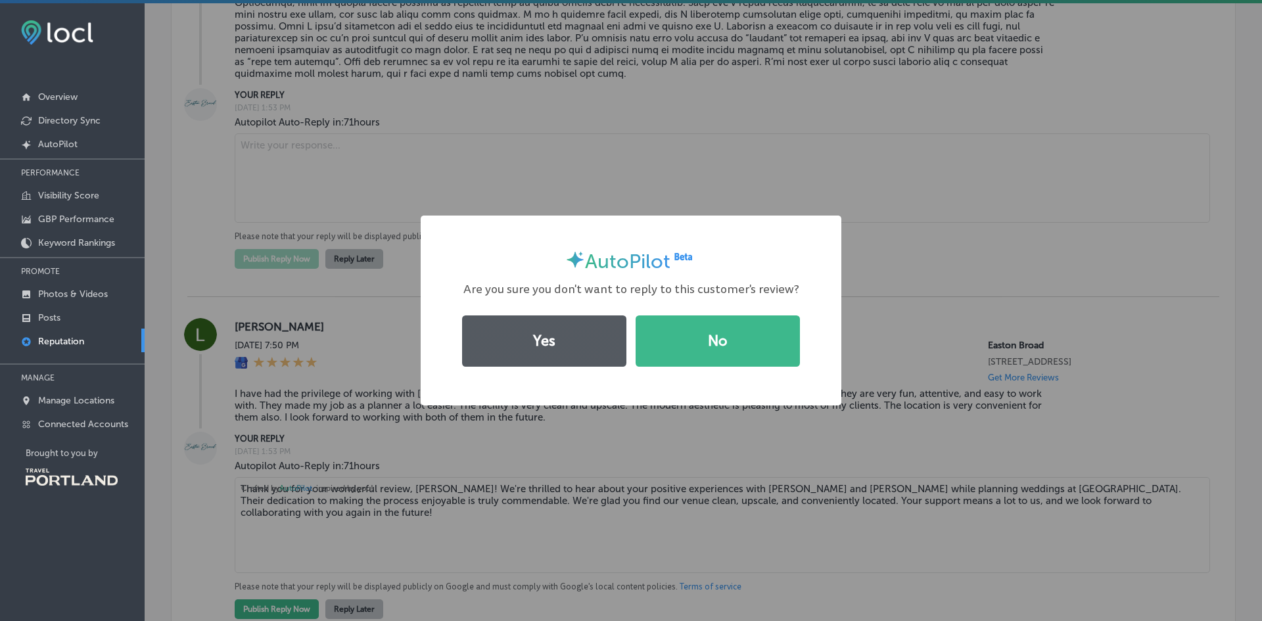
click at [545, 334] on button "Yes" at bounding box center [544, 341] width 164 height 51
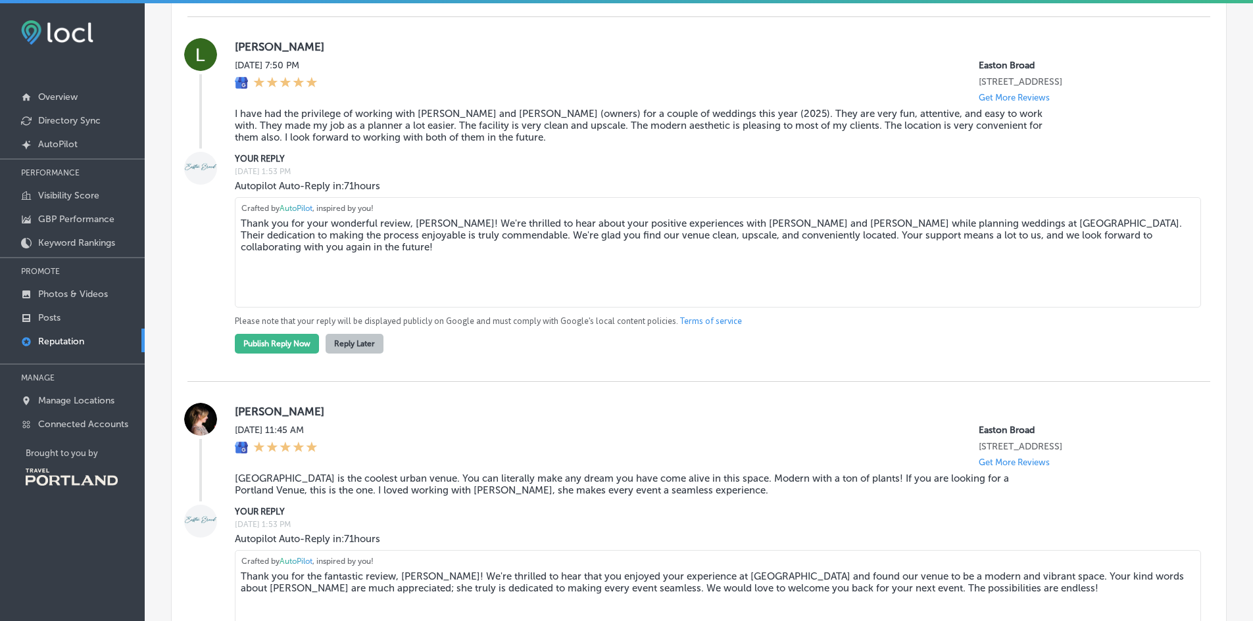
scroll to position [1234, 0]
click at [368, 352] on button "Reply Later" at bounding box center [354, 342] width 58 height 20
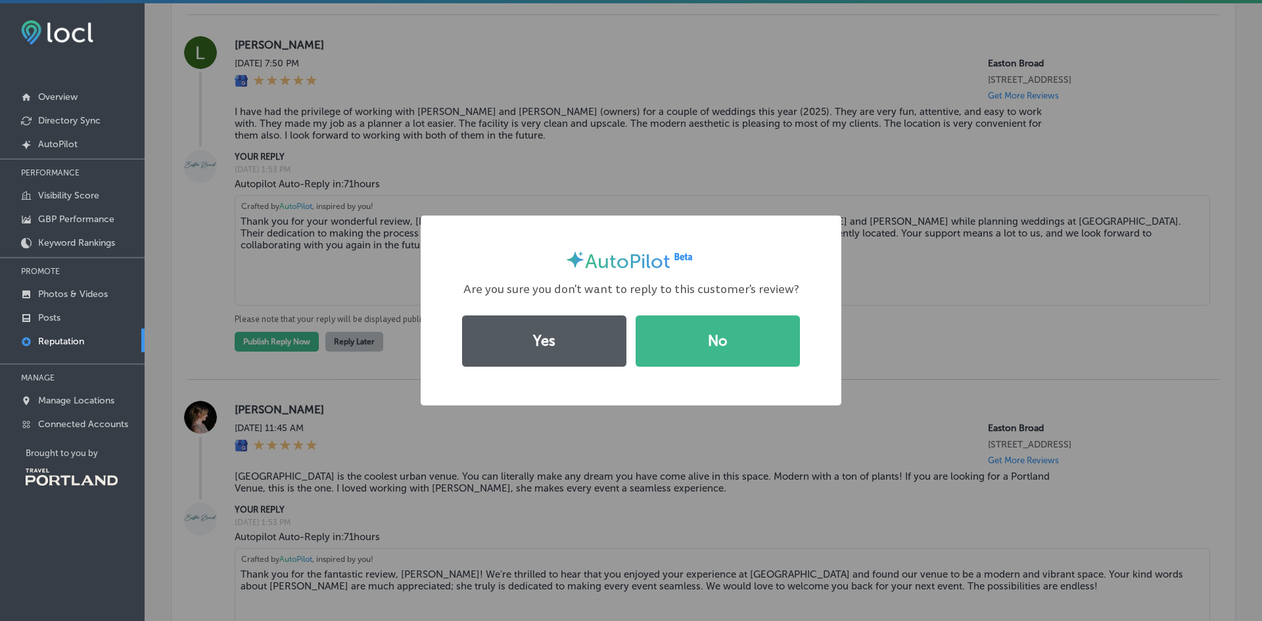
click at [514, 345] on button "Yes" at bounding box center [544, 341] width 164 height 51
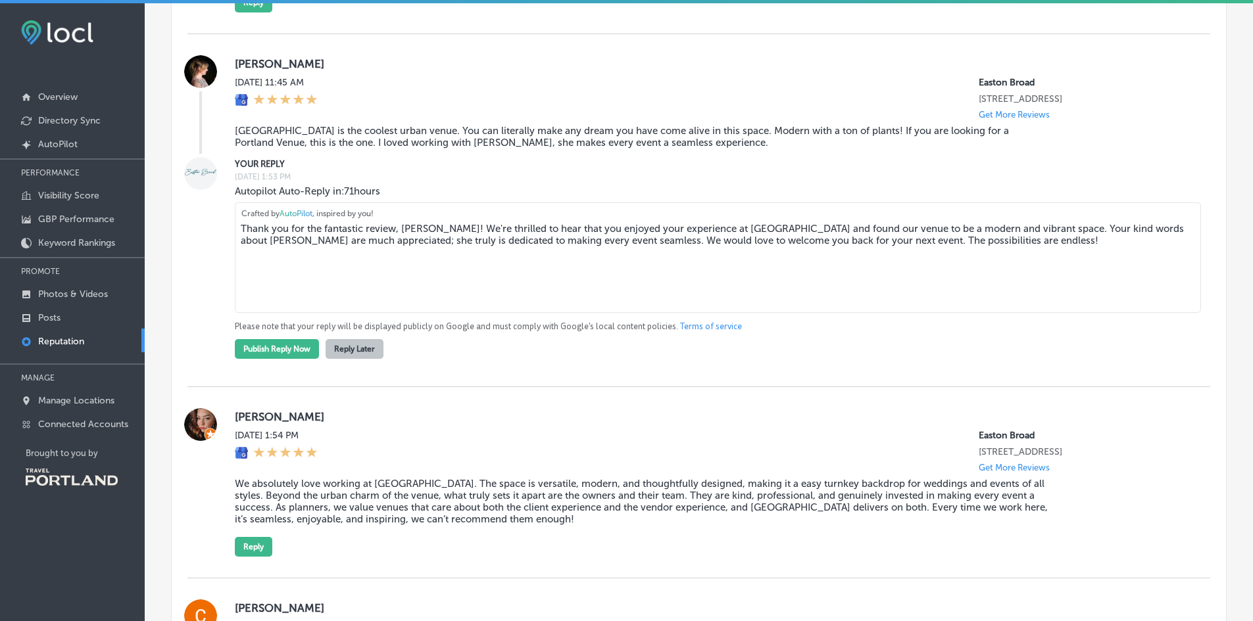
scroll to position [1395, 0]
click at [359, 358] on button "Reply Later" at bounding box center [354, 349] width 58 height 20
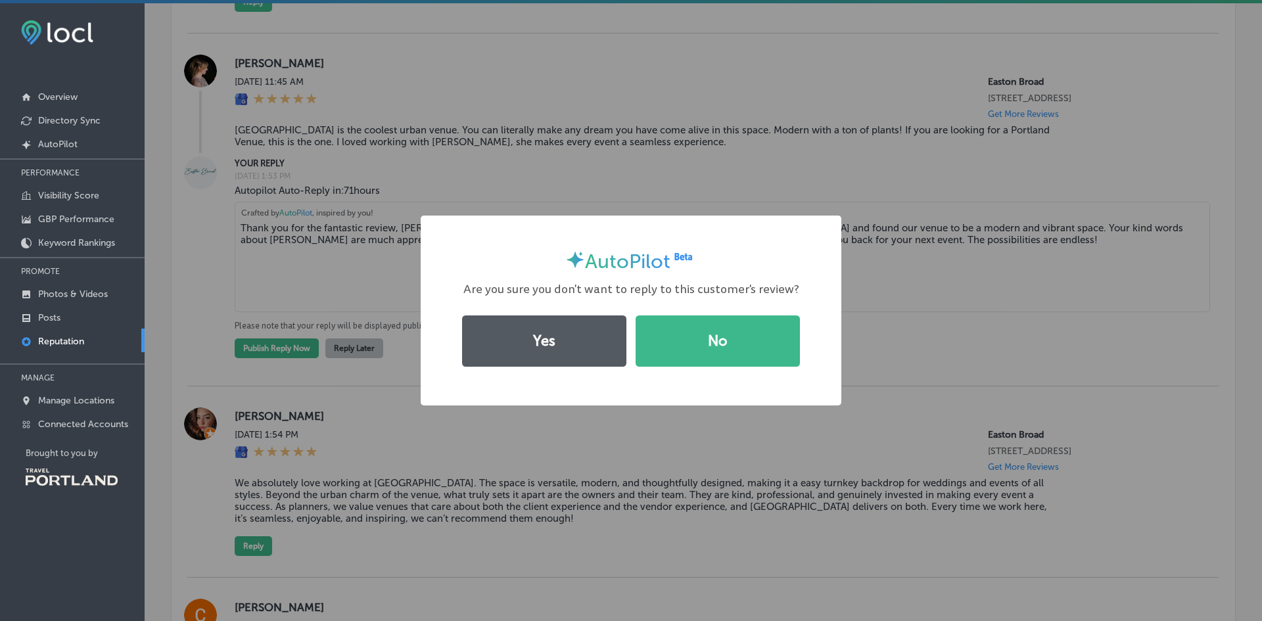
click at [498, 349] on button "Yes" at bounding box center [544, 341] width 164 height 51
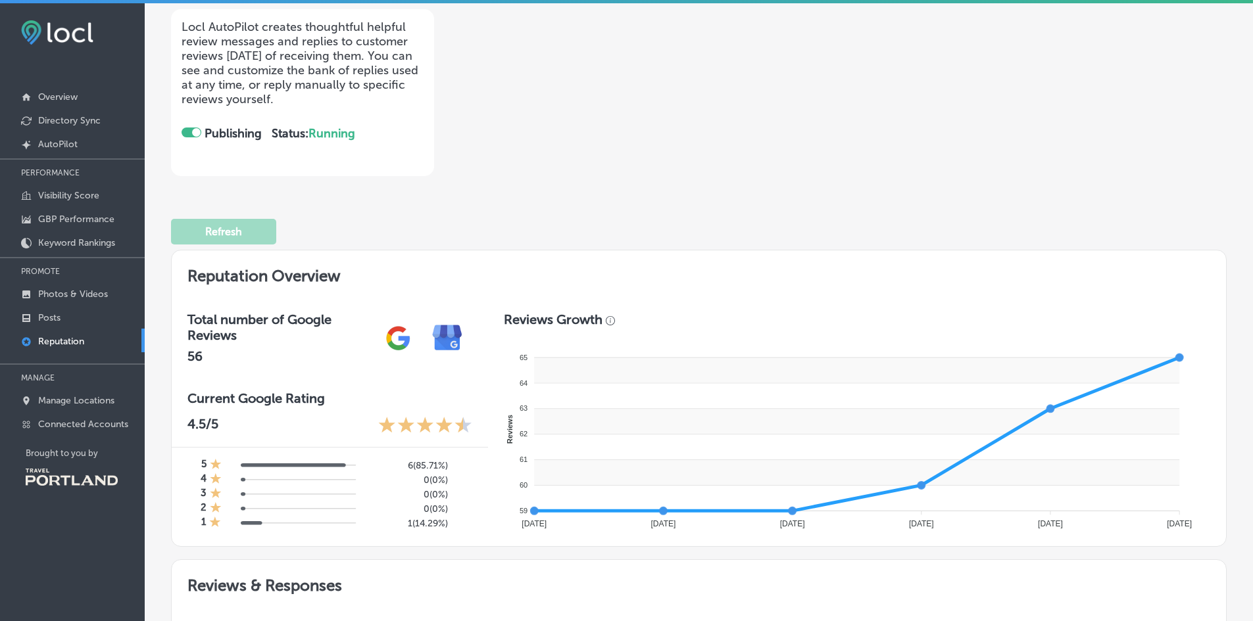
scroll to position [0, 0]
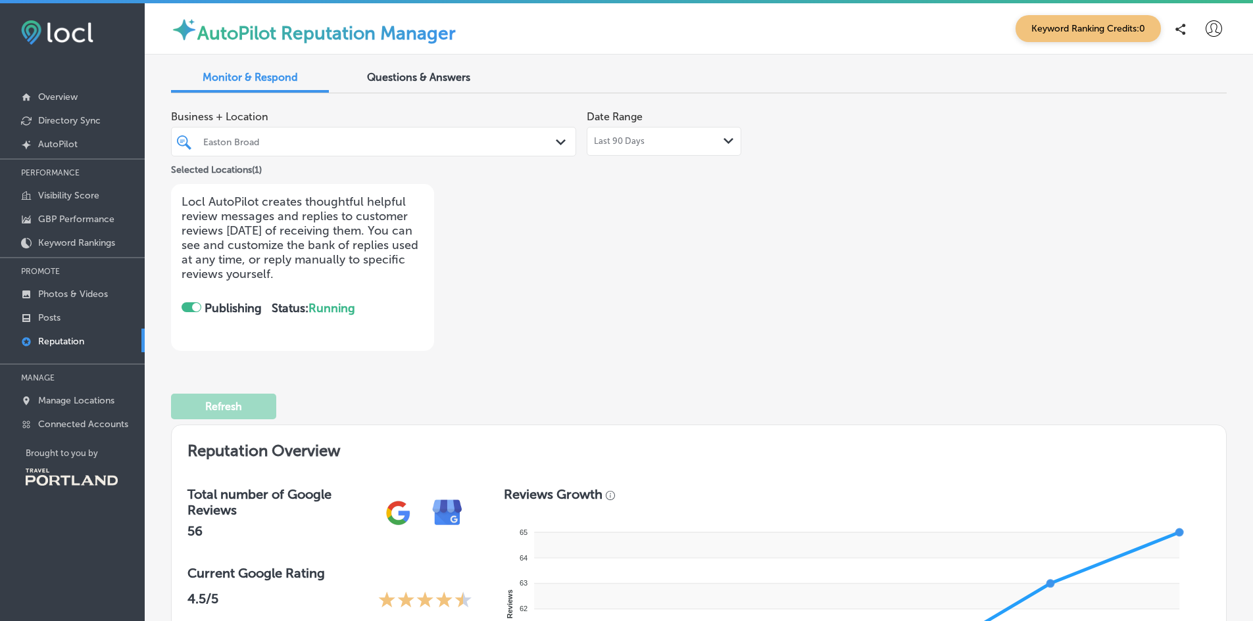
click at [195, 305] on div at bounding box center [196, 307] width 9 height 9
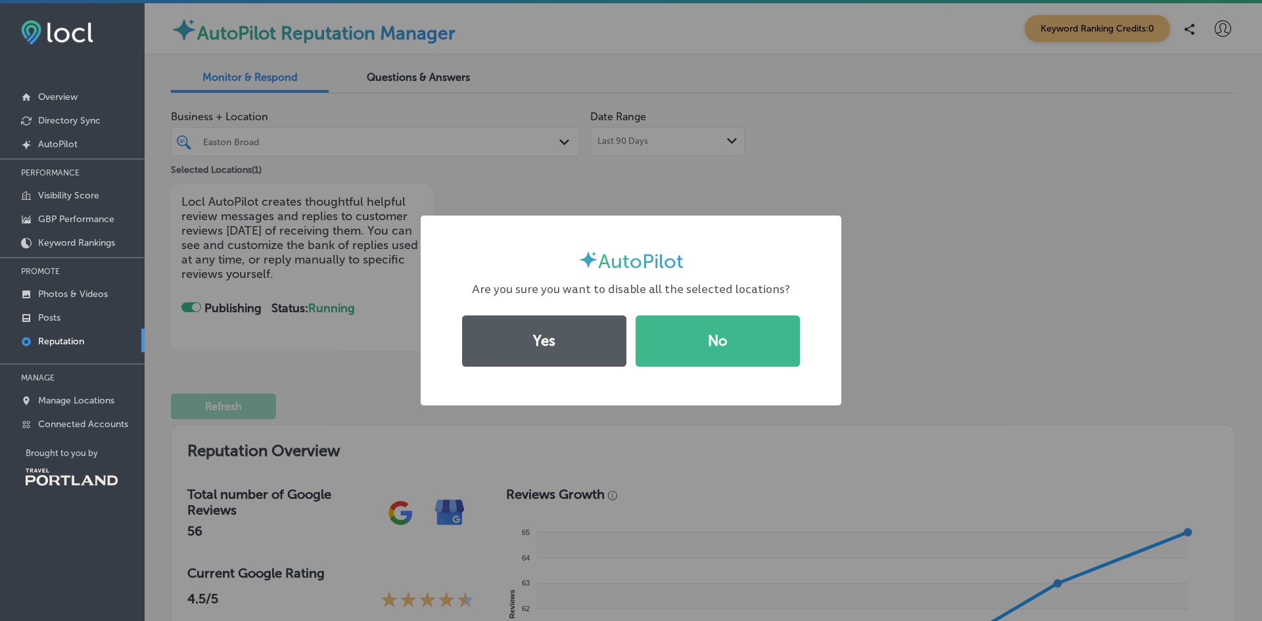
click at [498, 337] on button "Yes" at bounding box center [544, 341] width 164 height 51
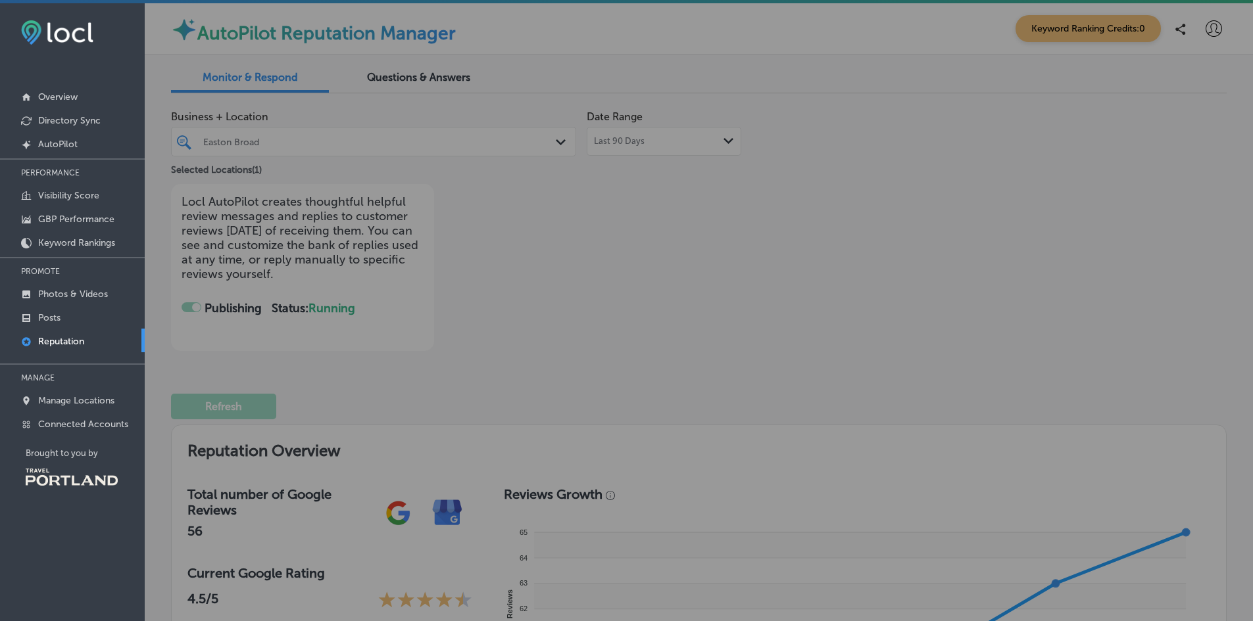
checkbox input "false"
